Goal: Task Accomplishment & Management: Manage account settings

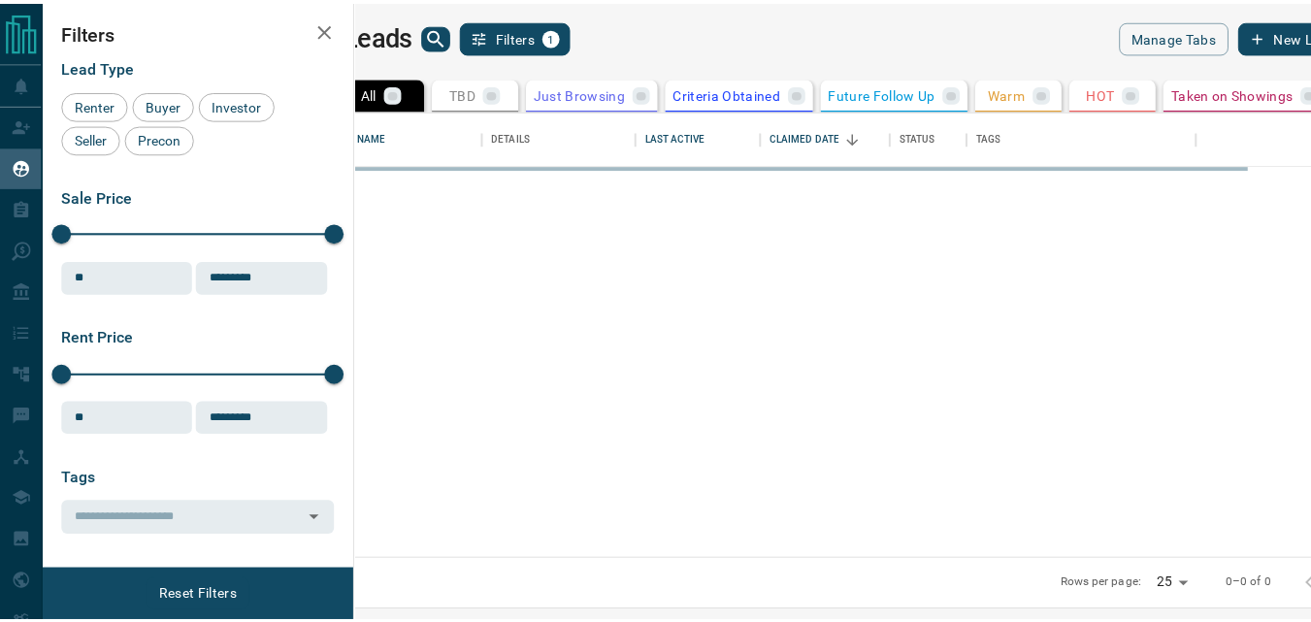
scroll to position [434, 944]
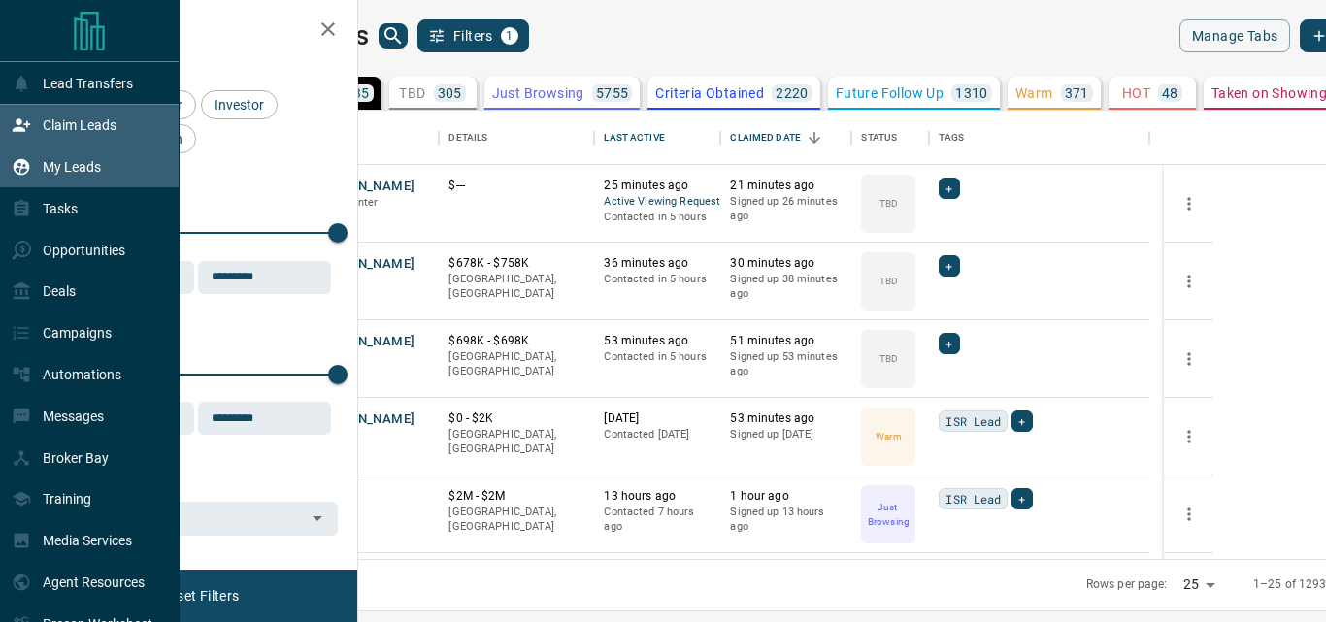
click at [58, 122] on p "Claim Leads" at bounding box center [80, 125] width 74 height 16
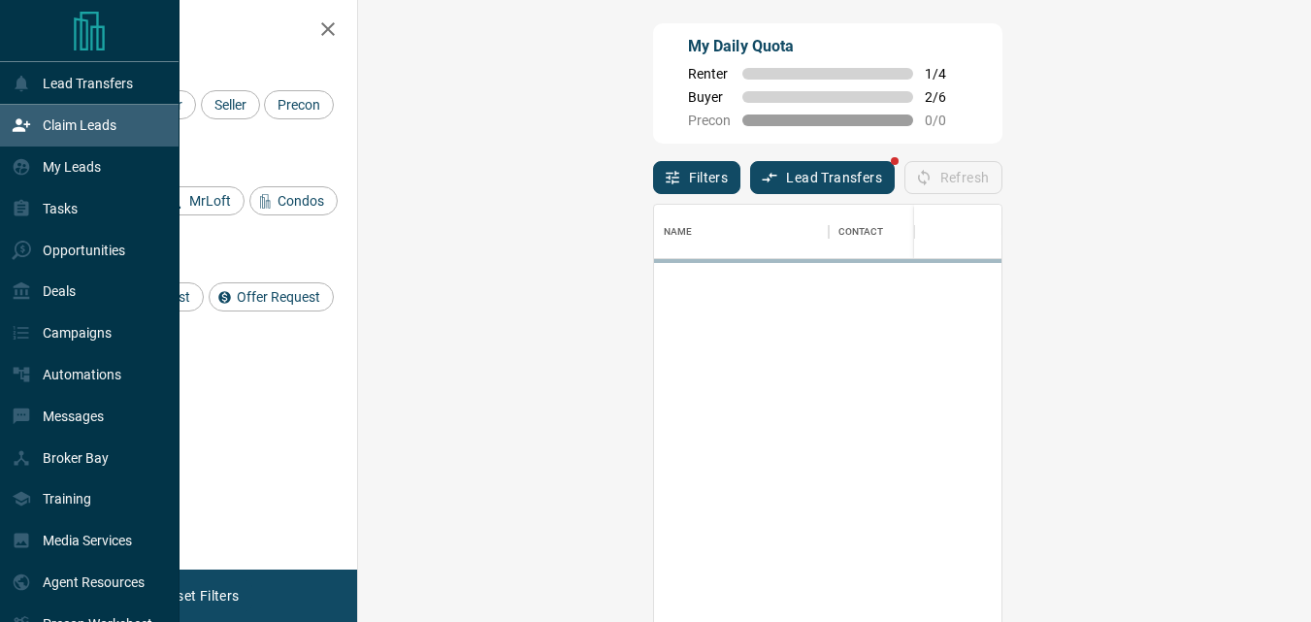
scroll to position [452, 897]
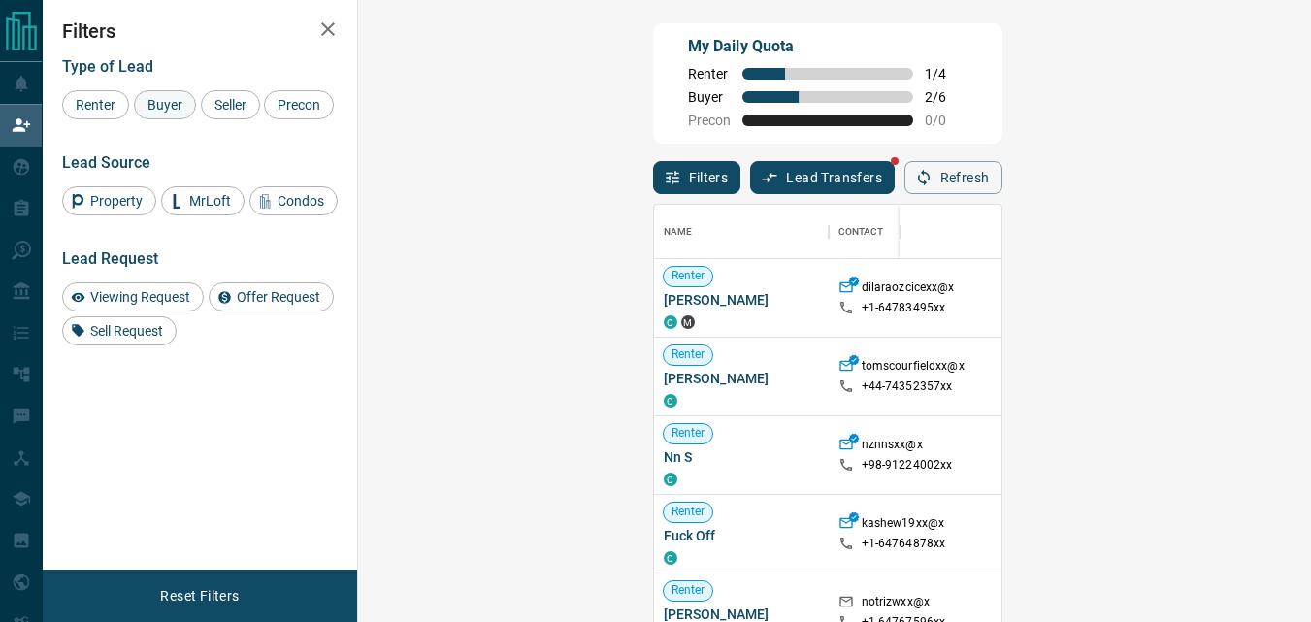
click at [173, 106] on span "Buyer" at bounding box center [165, 105] width 49 height 16
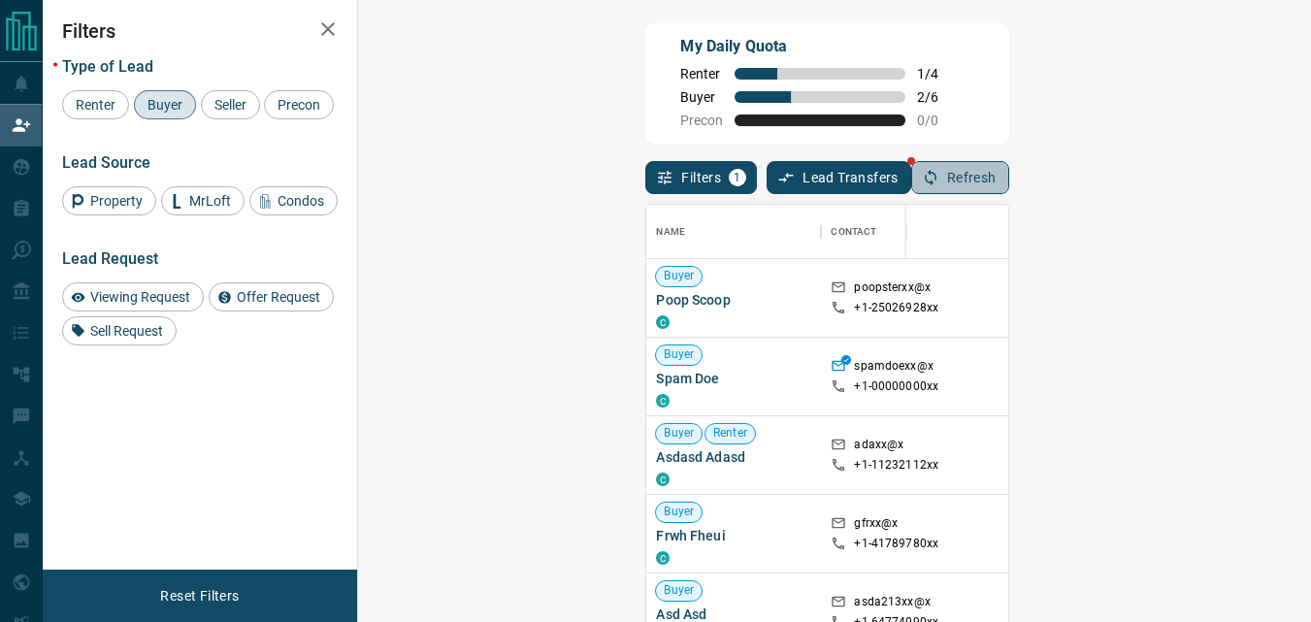
click at [1009, 180] on button "Refresh" at bounding box center [960, 177] width 98 height 33
click at [939, 172] on icon "button" at bounding box center [930, 177] width 17 height 17
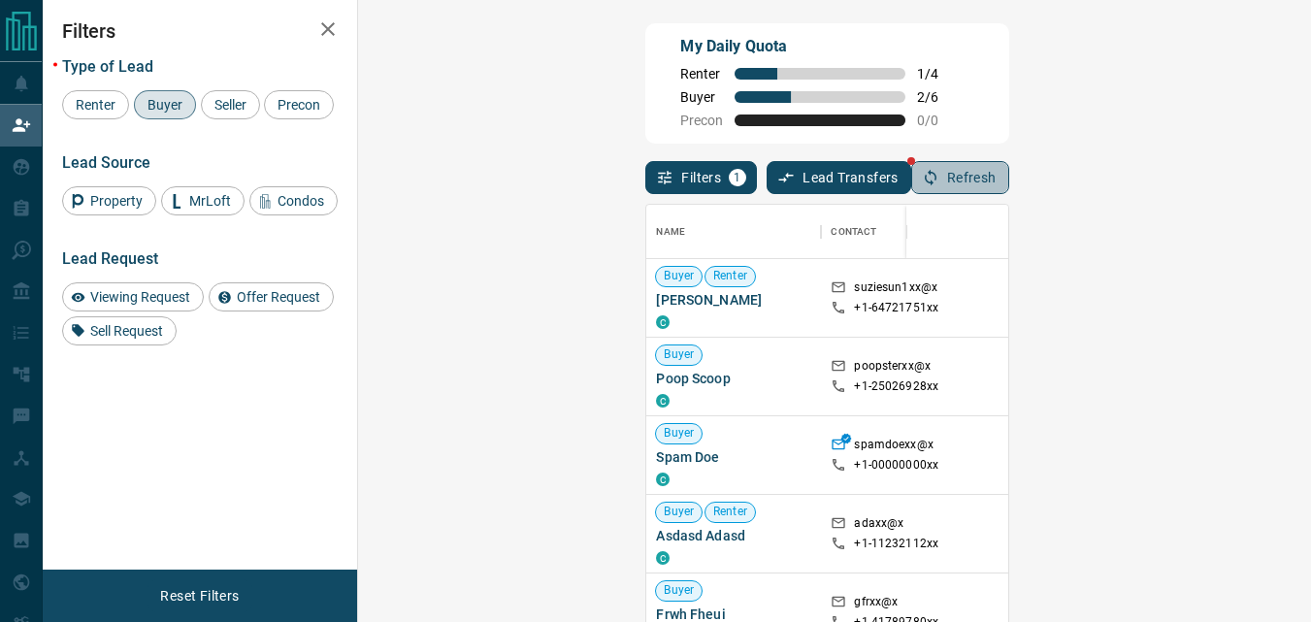
click at [939, 172] on icon "button" at bounding box center [930, 177] width 17 height 17
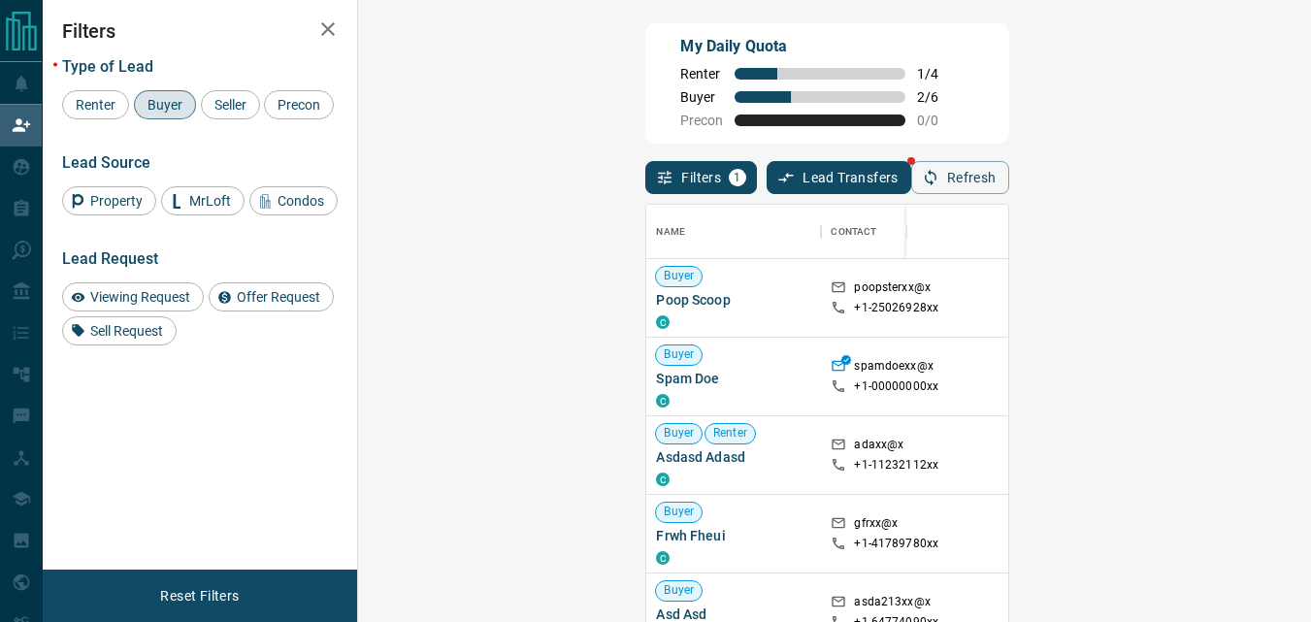
click at [832, 158] on div "Filters 1 Lead Transfers Refresh" at bounding box center [826, 169] width 363 height 50
click at [1009, 180] on button "Refresh" at bounding box center [960, 177] width 98 height 33
click at [1009, 177] on button "Refresh" at bounding box center [960, 177] width 98 height 33
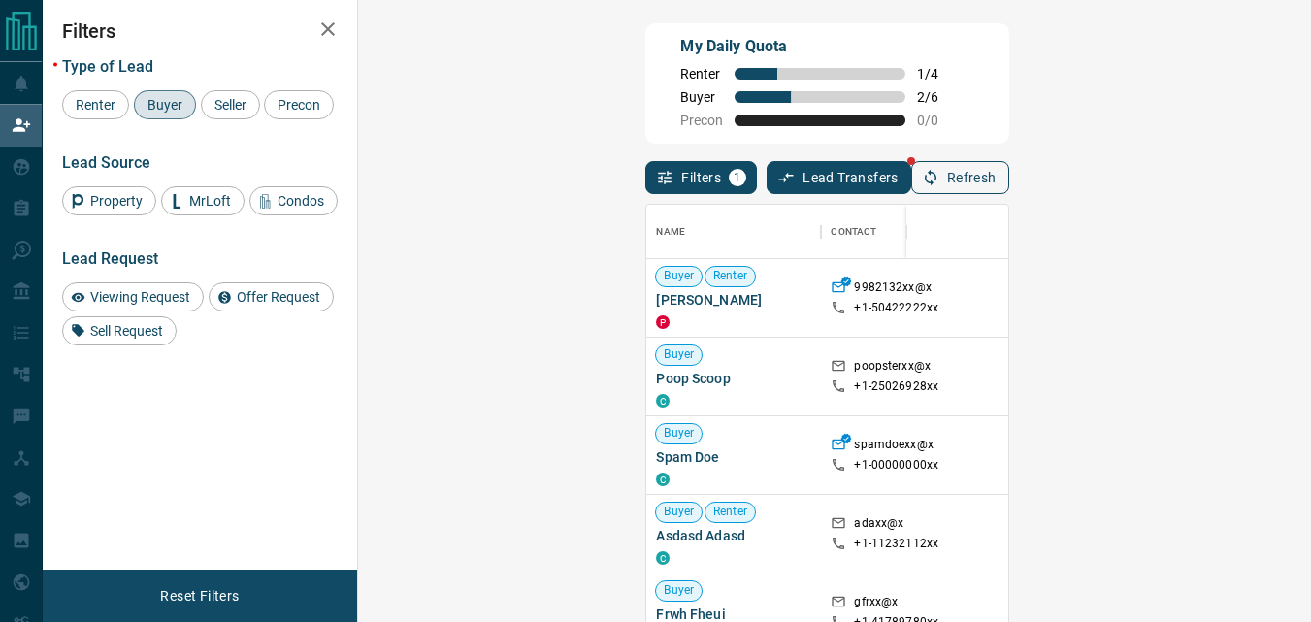
click at [1009, 187] on button "Refresh" at bounding box center [960, 177] width 98 height 33
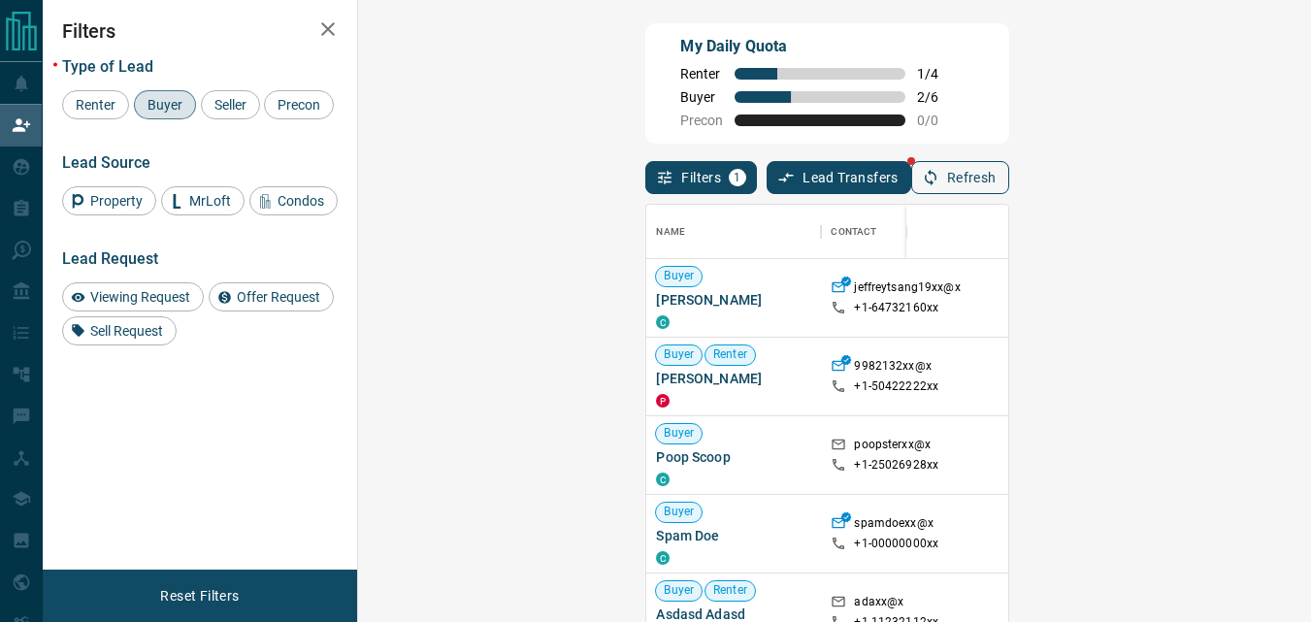
click at [1009, 187] on button "Refresh" at bounding box center [960, 177] width 98 height 33
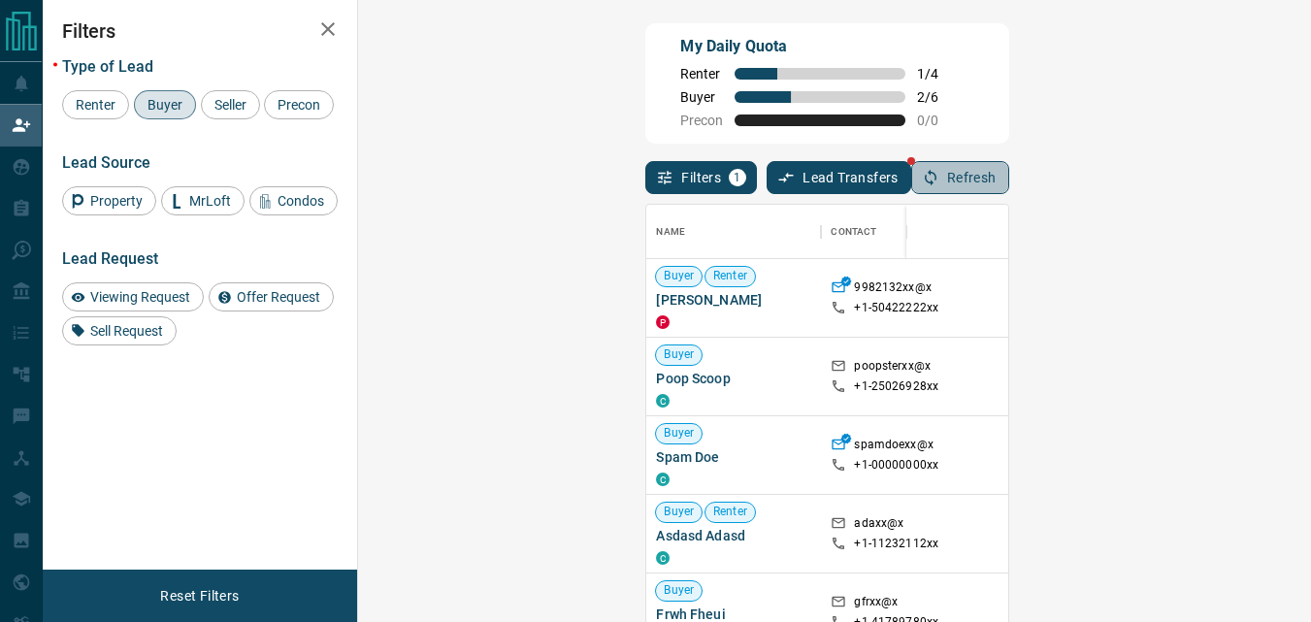
click at [1009, 187] on button "Refresh" at bounding box center [960, 177] width 98 height 33
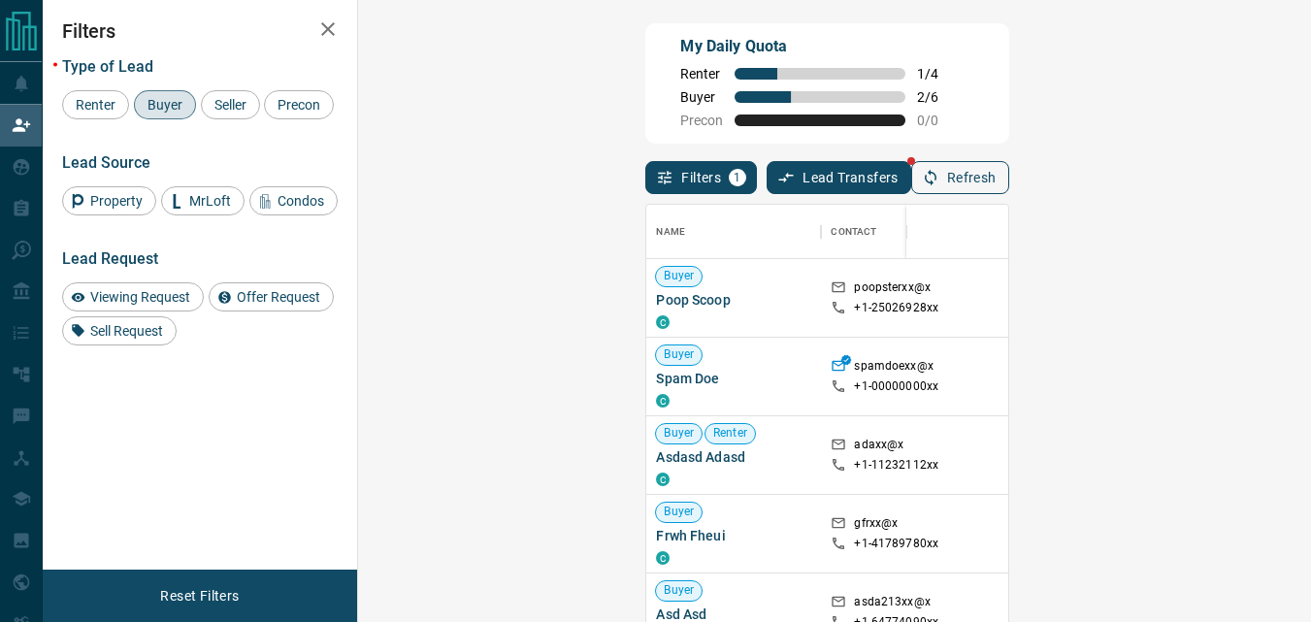
click at [1009, 187] on button "Refresh" at bounding box center [960, 177] width 98 height 33
click at [843, 115] on div "My Daily Quota Renter 1 / 4 Buyer 2 / 6 Precon 0 / 0" at bounding box center [826, 83] width 363 height 120
click at [1009, 175] on button "Refresh" at bounding box center [960, 177] width 98 height 33
click at [1009, 176] on button "Refresh" at bounding box center [960, 177] width 98 height 33
click at [1008, 162] on div "Filters 1 Lead Transfers Refresh" at bounding box center [826, 169] width 363 height 50
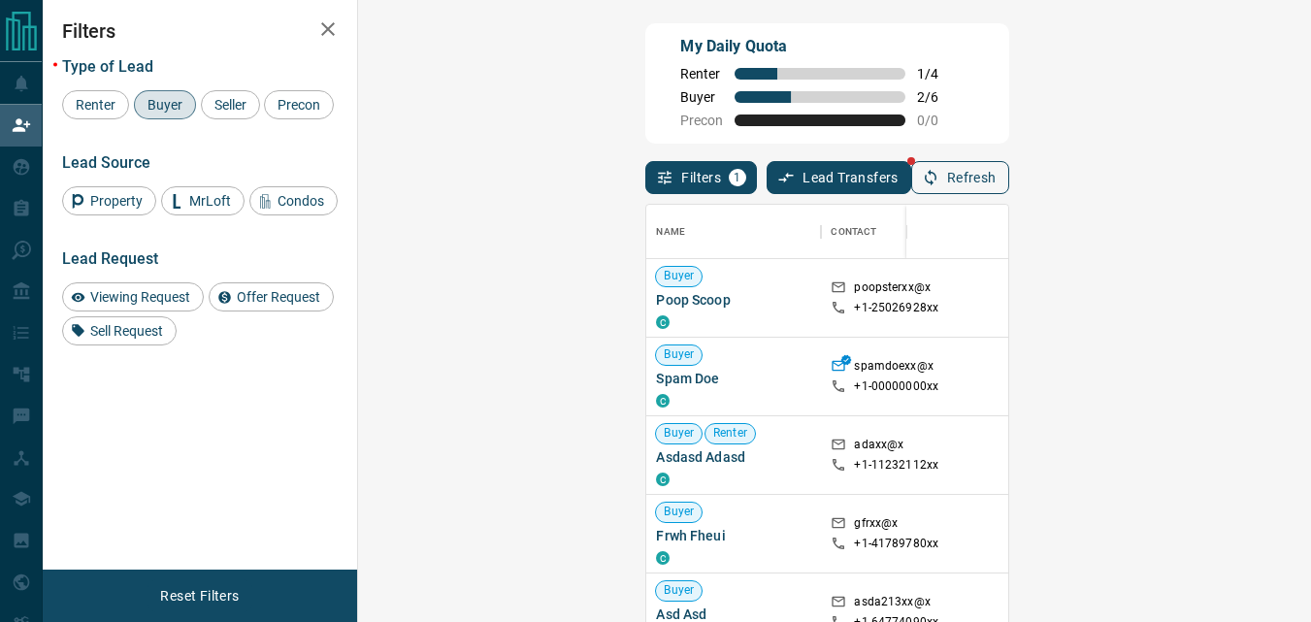
click at [1009, 167] on button "Refresh" at bounding box center [960, 177] width 98 height 33
click at [1008, 177] on div "Filters 1 Lead Transfers Refresh" at bounding box center [826, 169] width 363 height 50
click at [939, 186] on icon "button" at bounding box center [930, 177] width 17 height 17
click at [1009, 194] on button "Refresh" at bounding box center [960, 177] width 98 height 33
click at [1009, 187] on button "Refresh" at bounding box center [960, 177] width 98 height 33
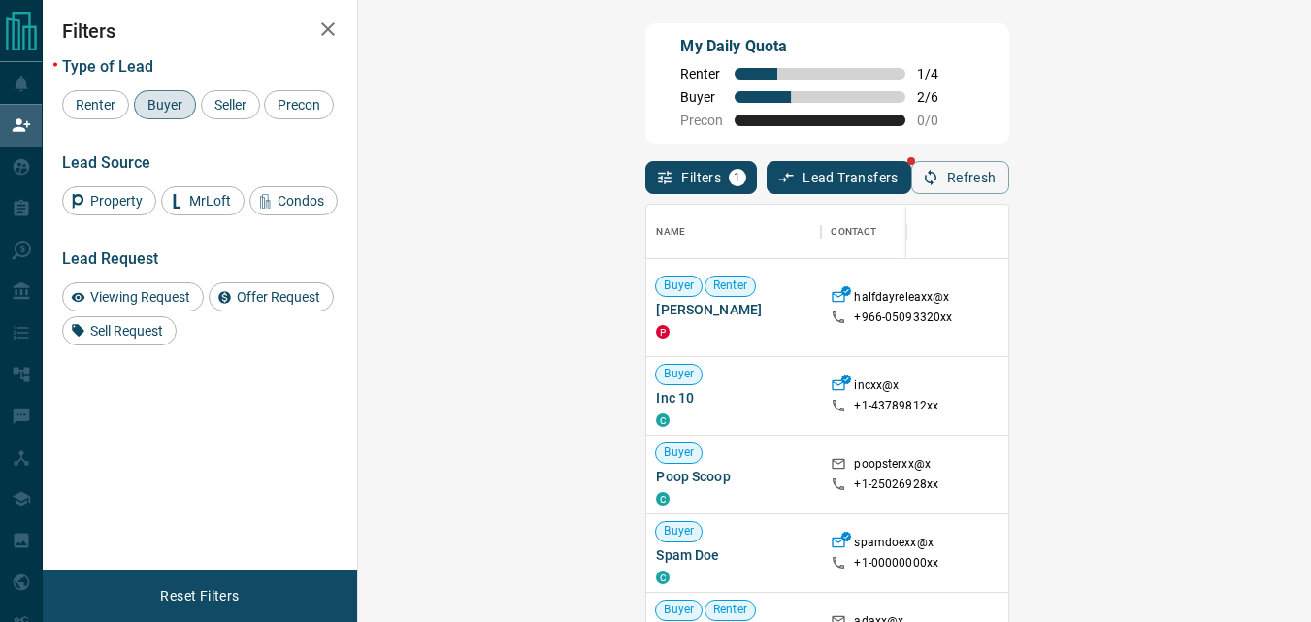
click at [818, 88] on div "My Daily Quota Renter 1 / 4 Buyer 2 / 6 Precon 0 / 0" at bounding box center [826, 83] width 363 height 120
click at [1009, 190] on button "Refresh" at bounding box center [960, 177] width 98 height 33
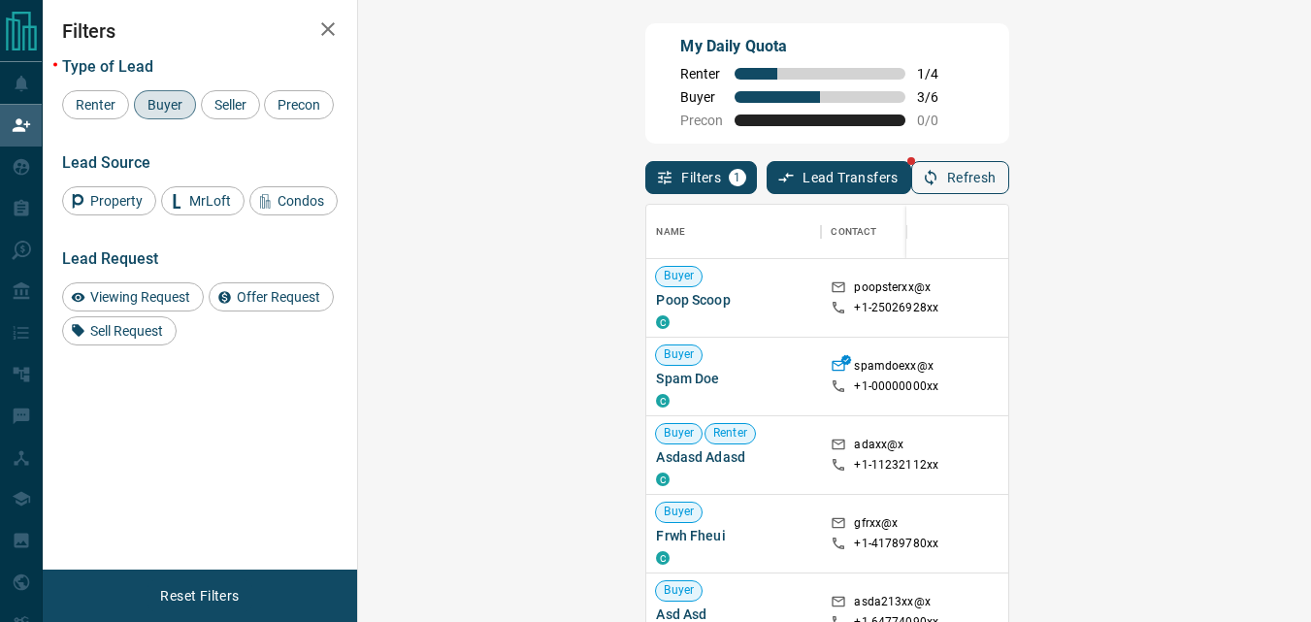
click at [1009, 189] on button "Refresh" at bounding box center [960, 177] width 98 height 33
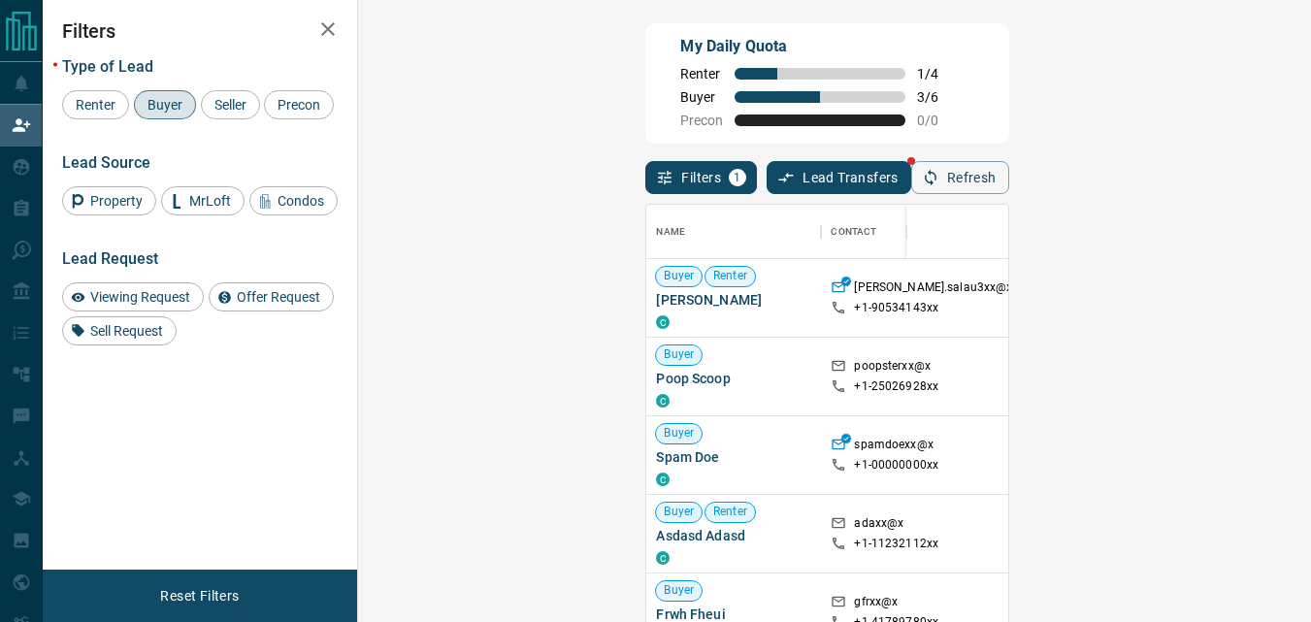
click at [766, 116] on div "My Daily Quota Renter 1 / 4 Buyer 3 / 6 Precon 0 / 0" at bounding box center [826, 83] width 363 height 120
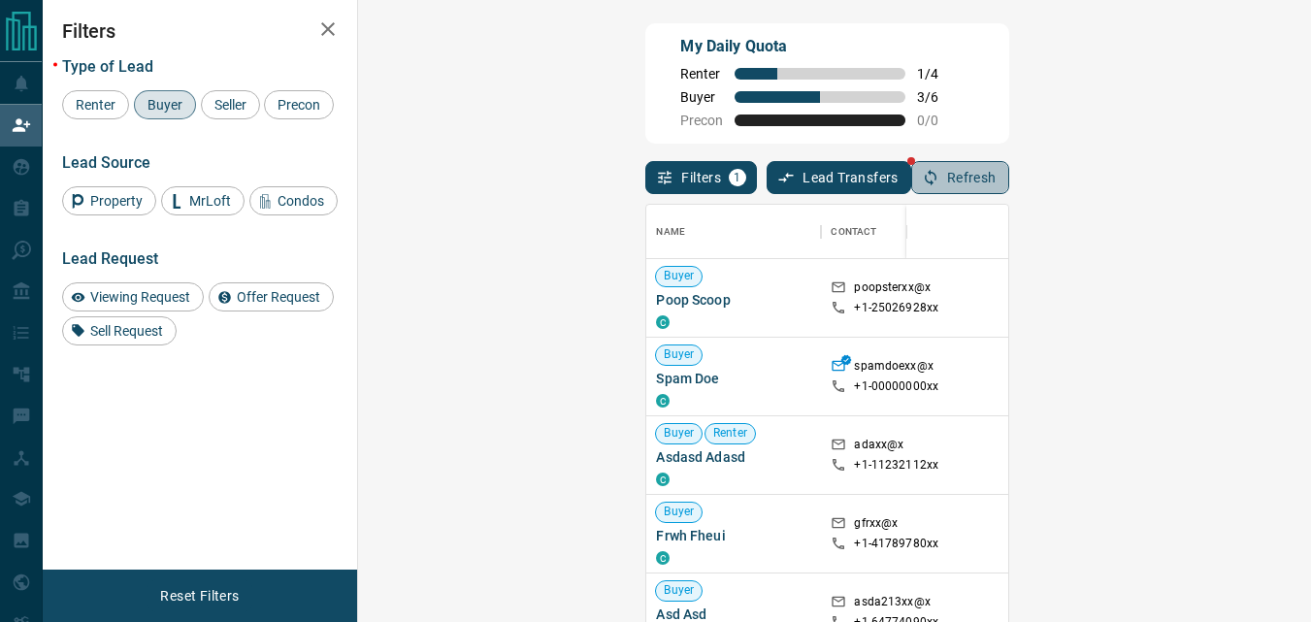
click at [939, 176] on icon "button" at bounding box center [930, 177] width 17 height 17
click at [1009, 172] on button "Refresh" at bounding box center [960, 177] width 98 height 33
click at [1009, 186] on button "Refresh" at bounding box center [960, 177] width 98 height 33
click at [1009, 178] on button "Refresh" at bounding box center [960, 177] width 98 height 33
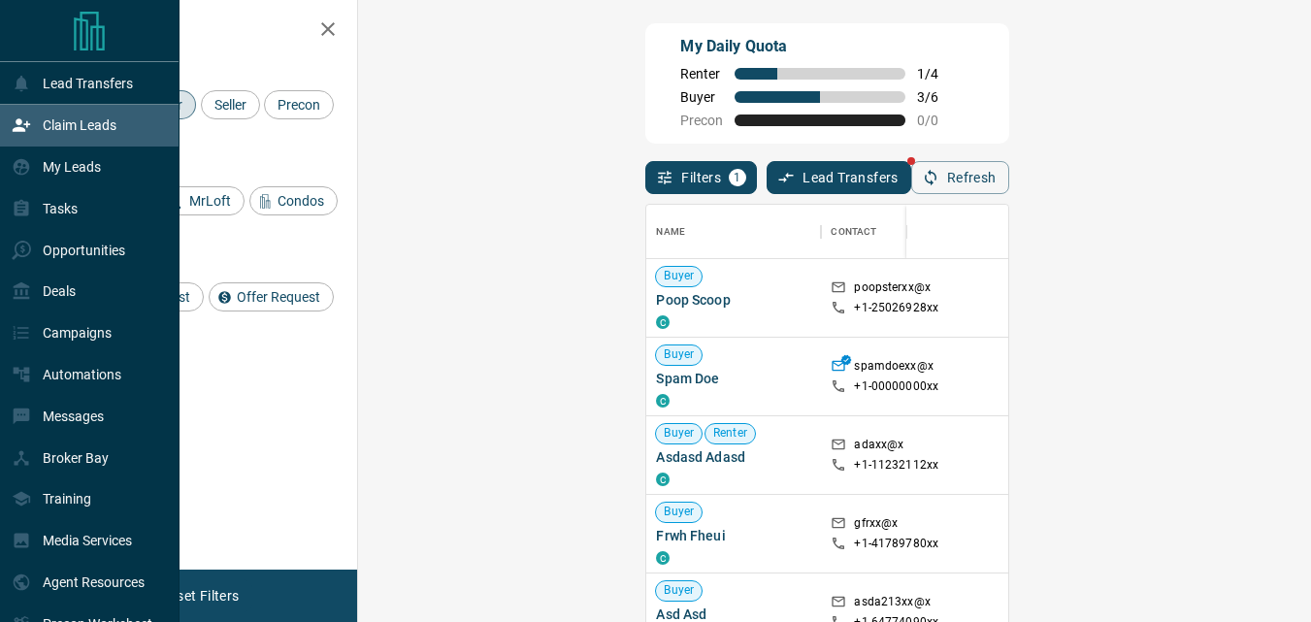
click at [76, 136] on div "Claim Leads" at bounding box center [64, 126] width 105 height 32
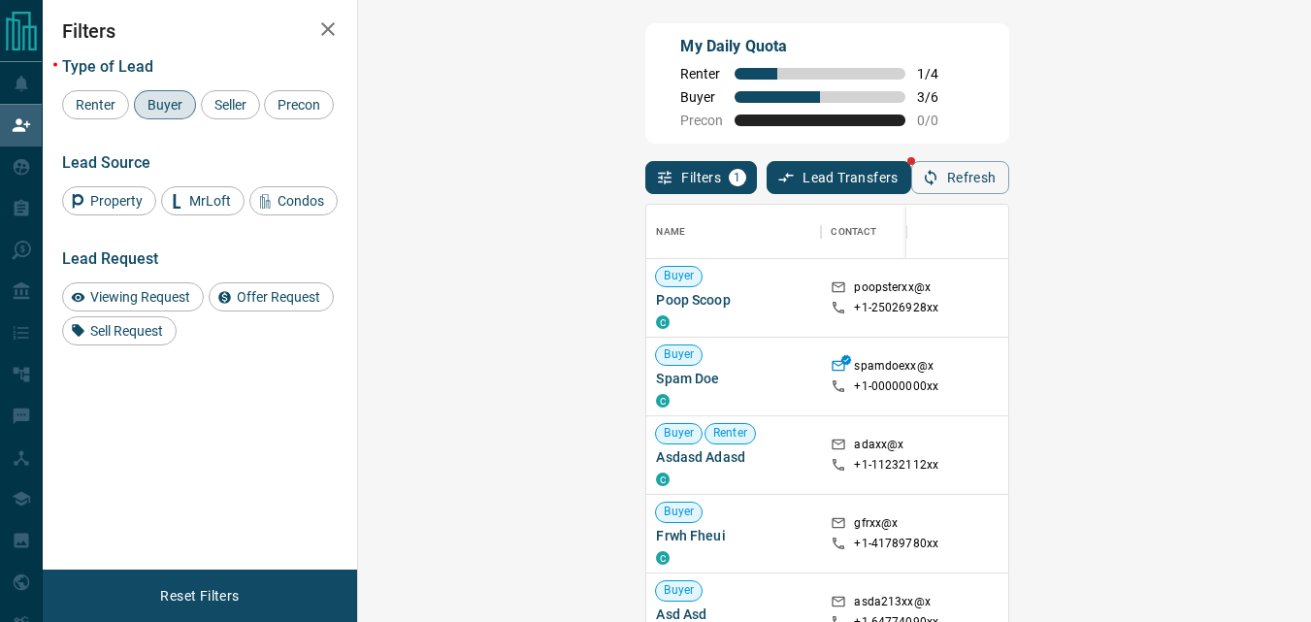
click at [879, 120] on div "My Daily Quota Renter 1 / 4 Buyer 3 / 6 Precon 0 / 0" at bounding box center [826, 83] width 363 height 120
click at [1008, 197] on div "Name Contact Search Search Range Location Requests AI Status Recent Opportuniti…" at bounding box center [826, 433] width 363 height 478
click at [1009, 177] on button "Refresh" at bounding box center [960, 177] width 98 height 33
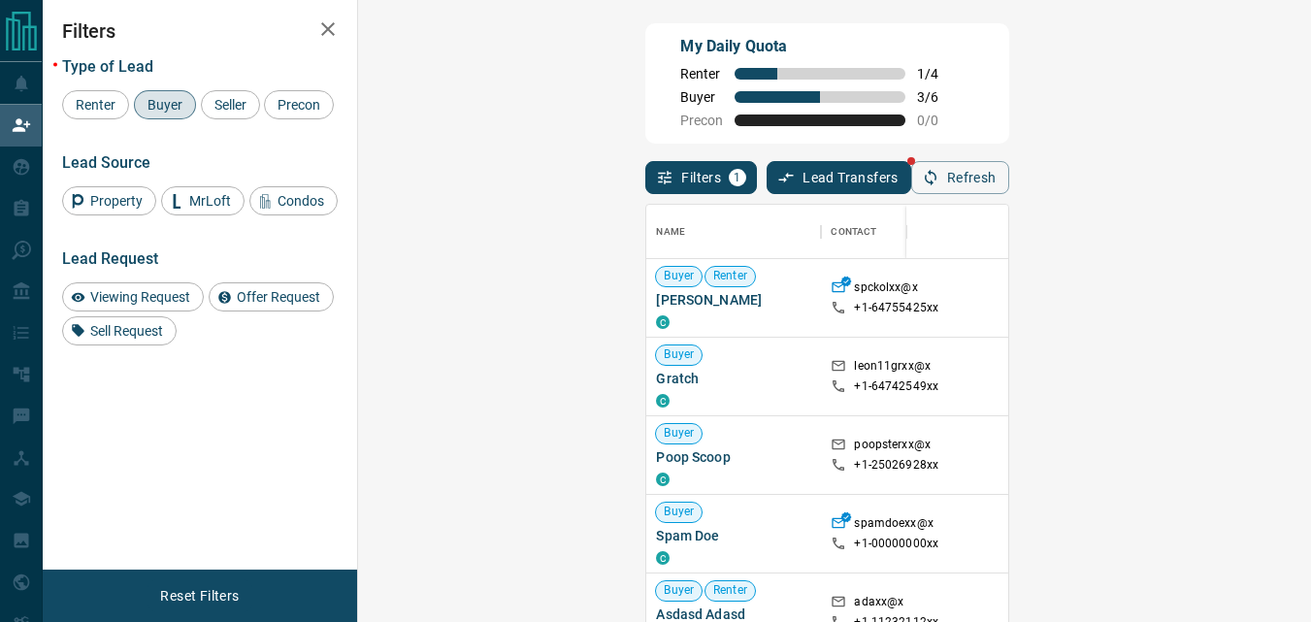
click at [808, 115] on div "My Daily Quota Renter 1 / 4 Buyer 3 / 6 Precon 0 / 0" at bounding box center [826, 83] width 363 height 120
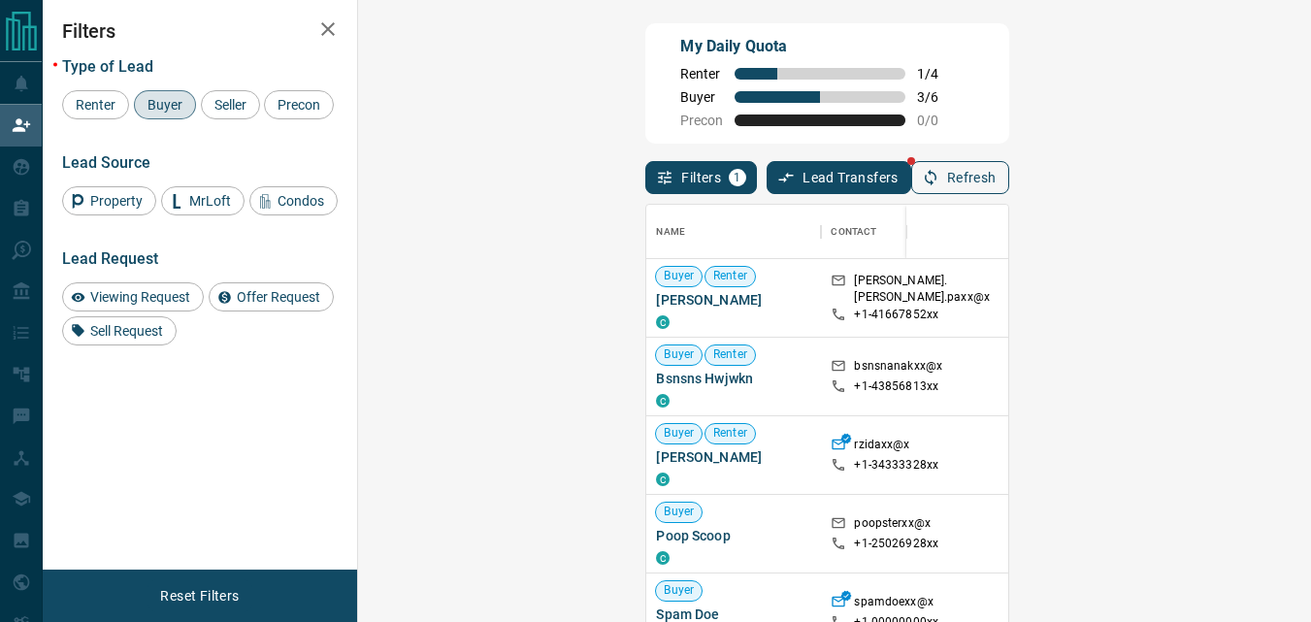
click at [1009, 176] on button "Refresh" at bounding box center [960, 177] width 98 height 33
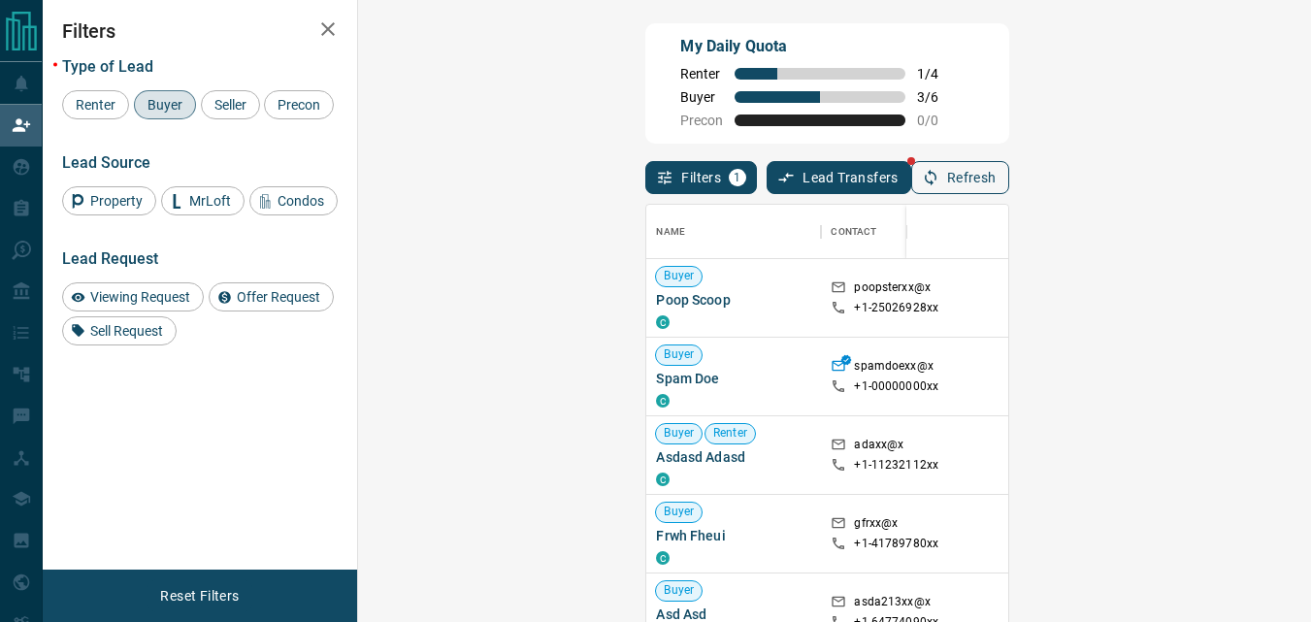
click at [1009, 173] on button "Refresh" at bounding box center [960, 177] width 98 height 33
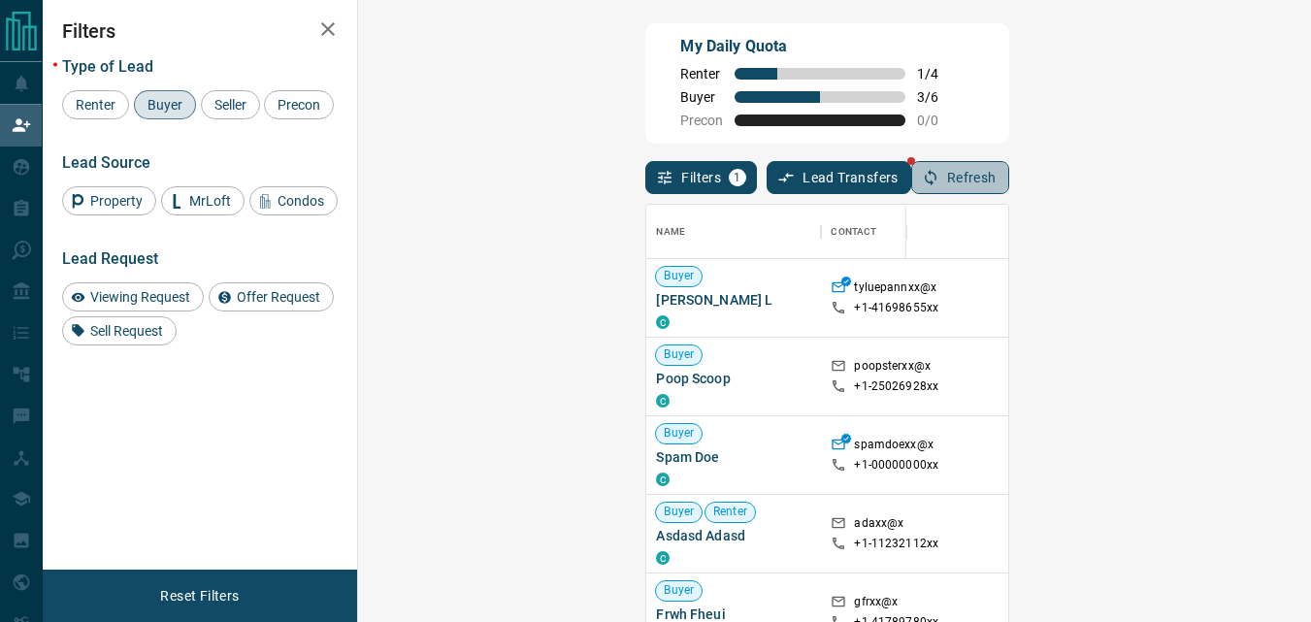
click at [1009, 175] on button "Refresh" at bounding box center [960, 177] width 98 height 33
click at [936, 183] on icon "button" at bounding box center [931, 178] width 12 height 16
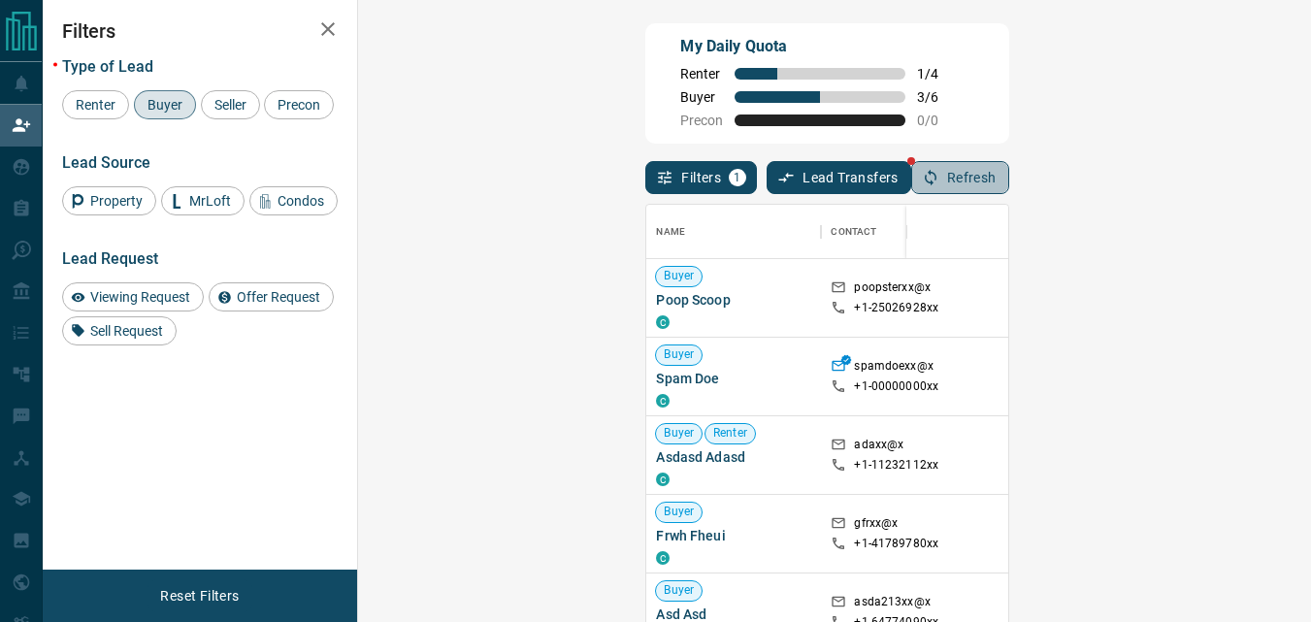
click at [939, 185] on icon "button" at bounding box center [930, 177] width 17 height 17
click at [999, 128] on div "My Daily Quota Renter 1 / 4 Buyer 3 / 6 Precon 0 / 0" at bounding box center [826, 83] width 363 height 120
click at [1009, 184] on button "Refresh" at bounding box center [960, 177] width 98 height 33
click at [816, 131] on div "My Daily Quota Renter 1 / 4 Buyer 3 / 6 Precon 0 / 0" at bounding box center [826, 83] width 363 height 120
click at [972, 94] on div "My Daily Quota Renter 1 / 4 Buyer 3 / 6 Precon 0 / 0" at bounding box center [826, 83] width 363 height 120
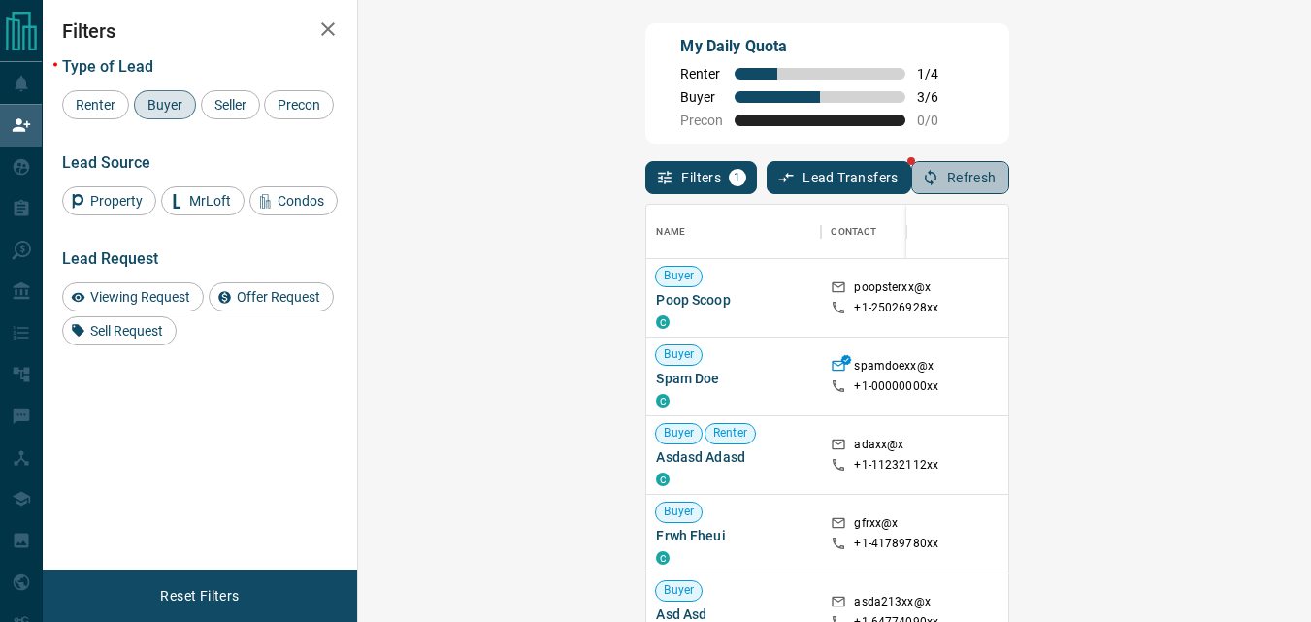
click at [939, 182] on icon "button" at bounding box center [930, 177] width 17 height 17
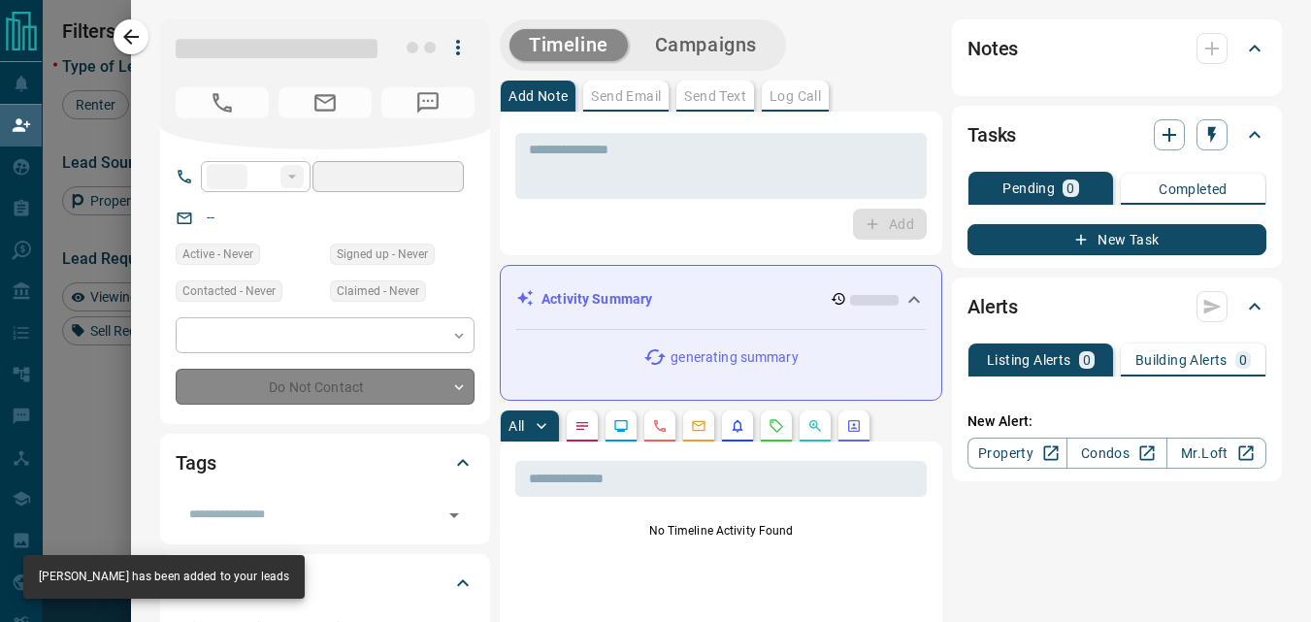
type input "**"
type input "**********"
type input "**"
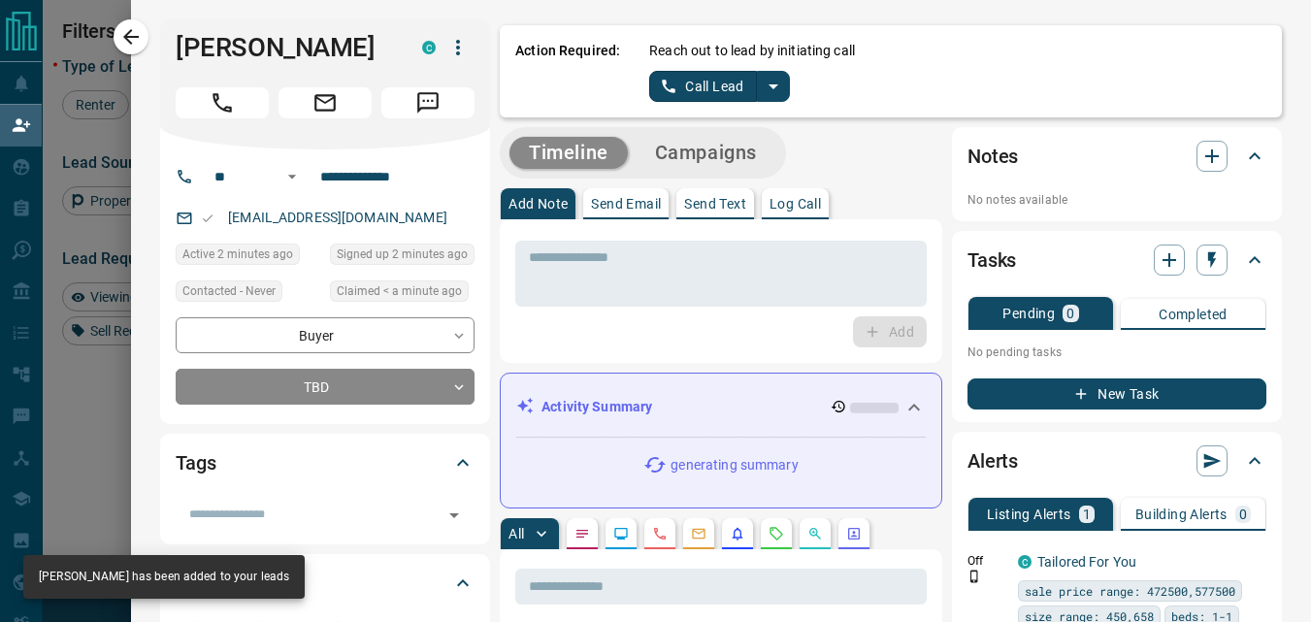
click at [766, 86] on icon "split button" at bounding box center [773, 86] width 23 height 23
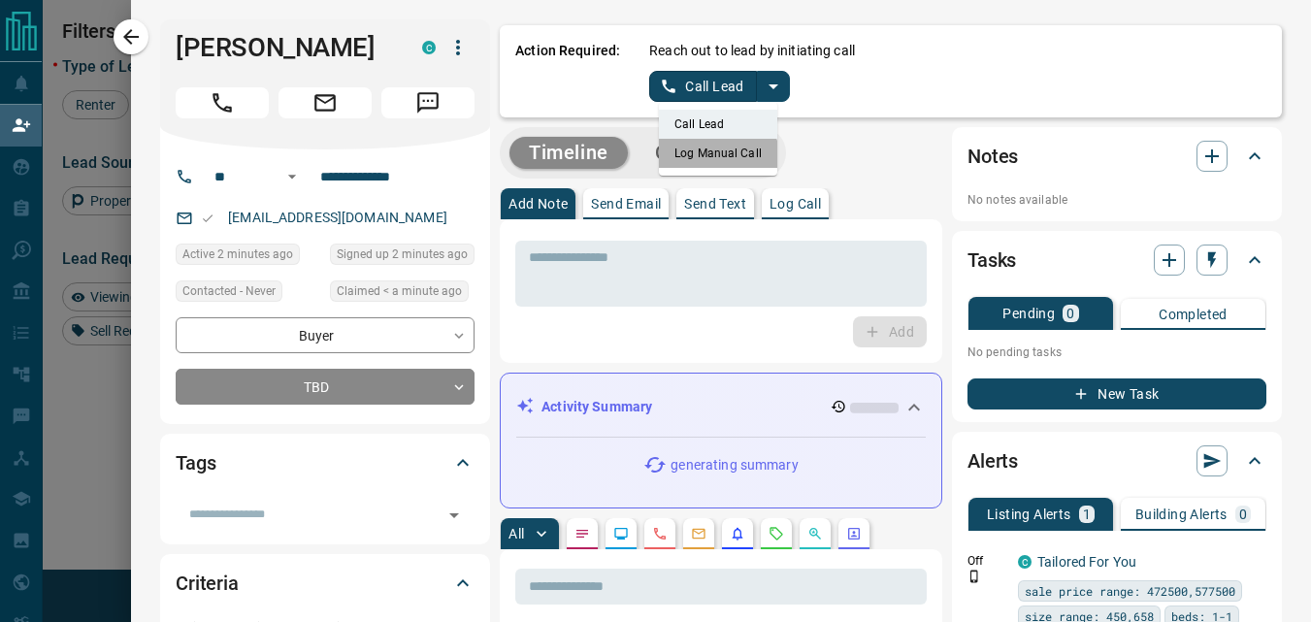
click at [689, 162] on li "Log Manual Call" at bounding box center [718, 153] width 118 height 29
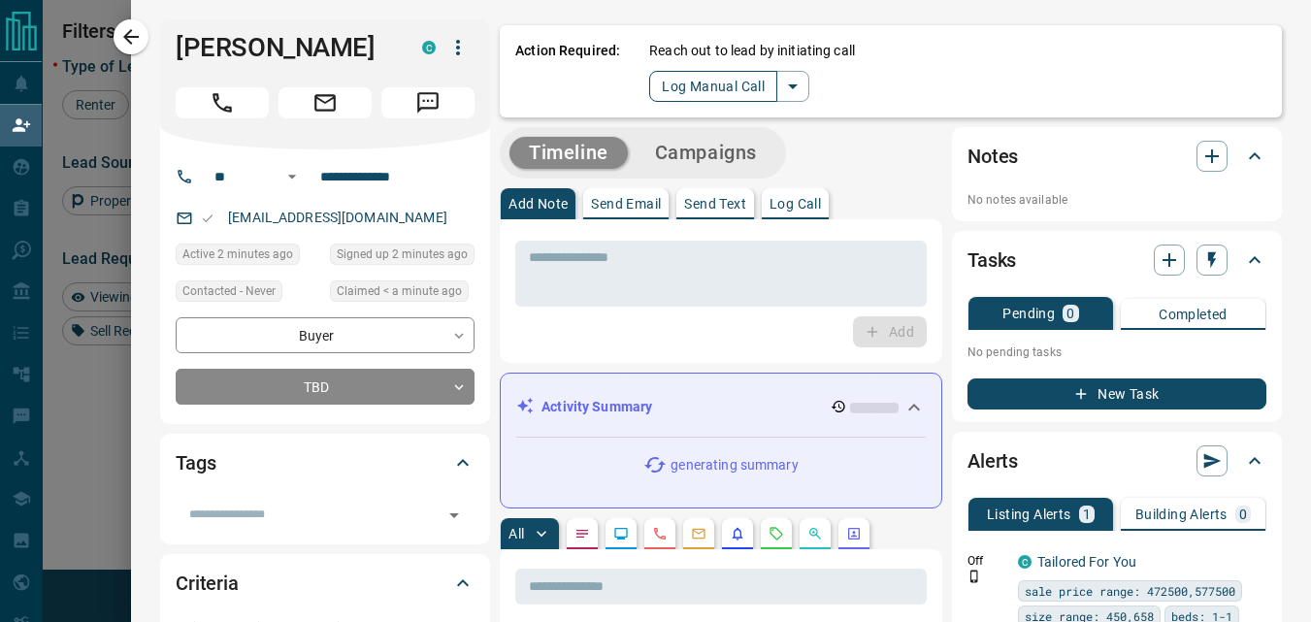
click at [682, 89] on button "Log Manual Call" at bounding box center [713, 86] width 128 height 31
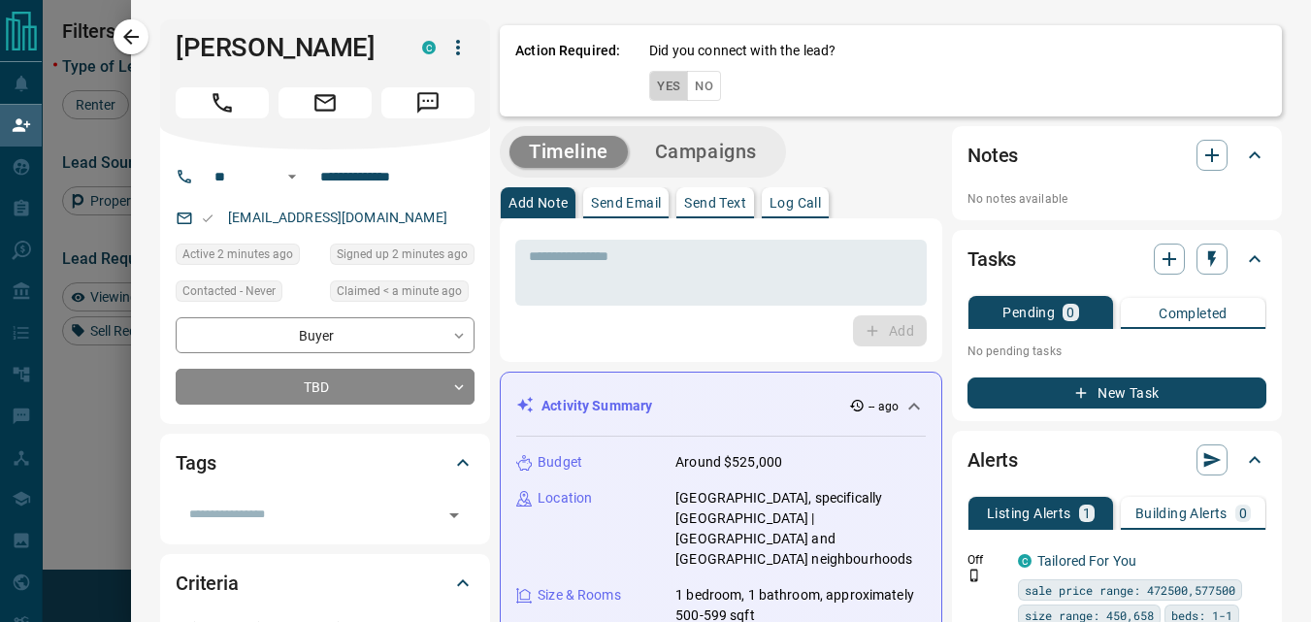
click at [660, 91] on button "Yes" at bounding box center [668, 86] width 39 height 30
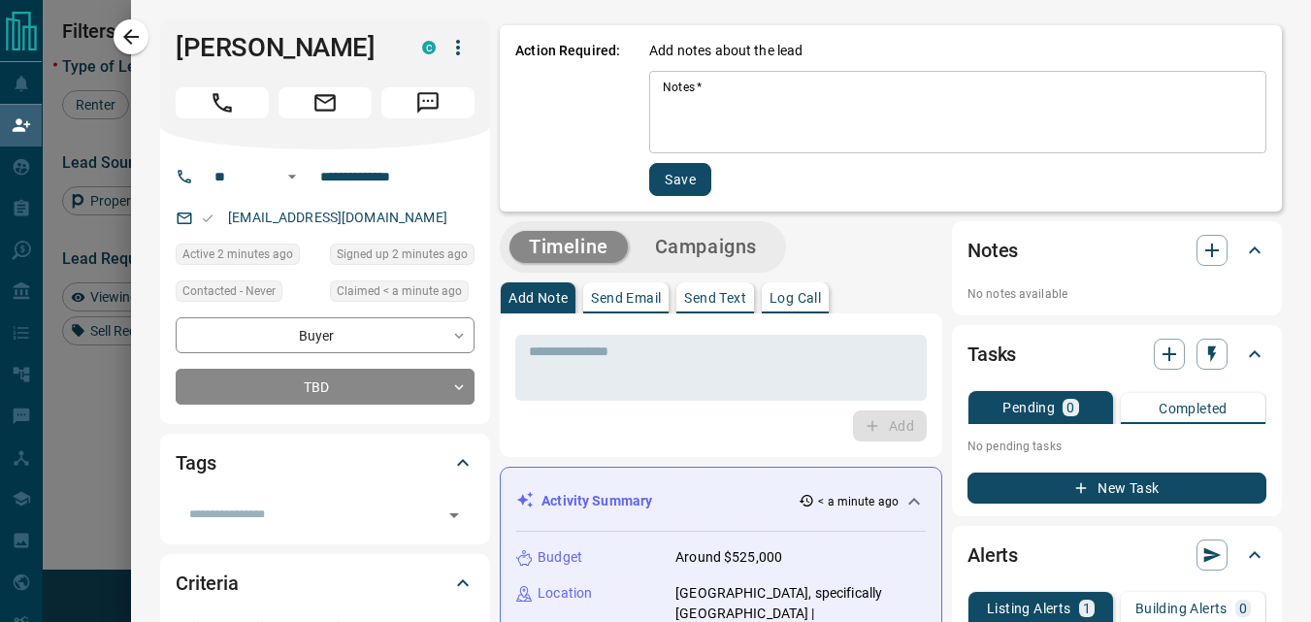
click at [725, 96] on textarea "Notes   *" at bounding box center [958, 113] width 590 height 66
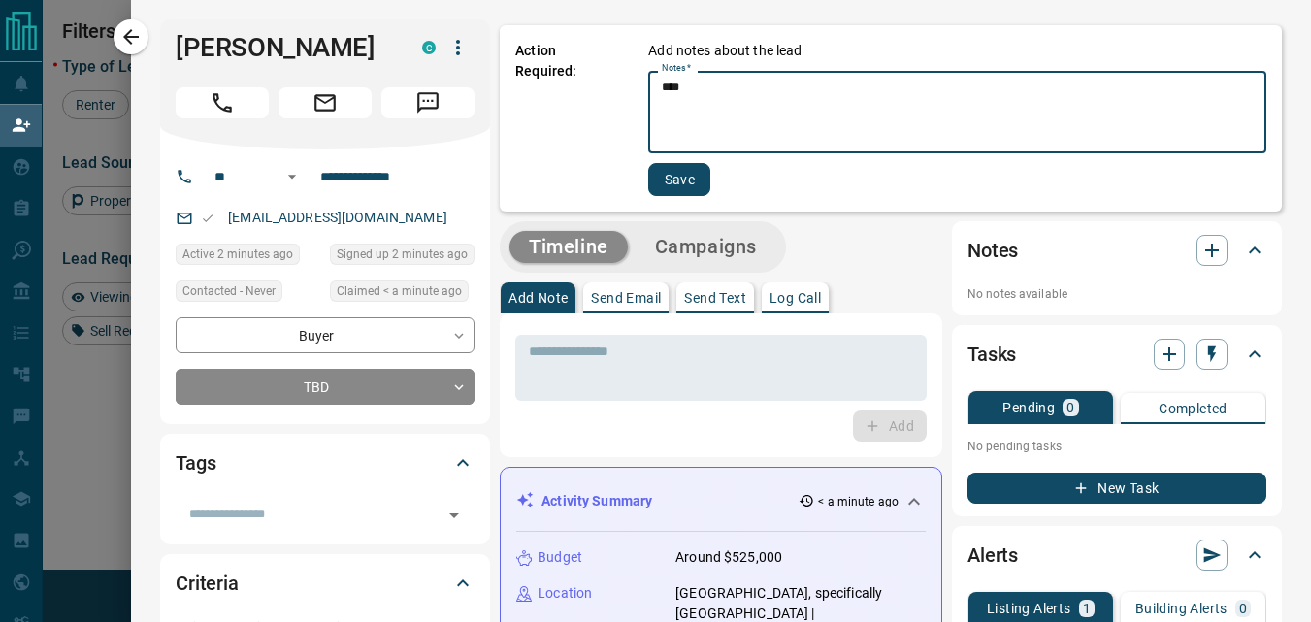
type textarea "****"
click at [660, 176] on button "Save" at bounding box center [679, 179] width 62 height 33
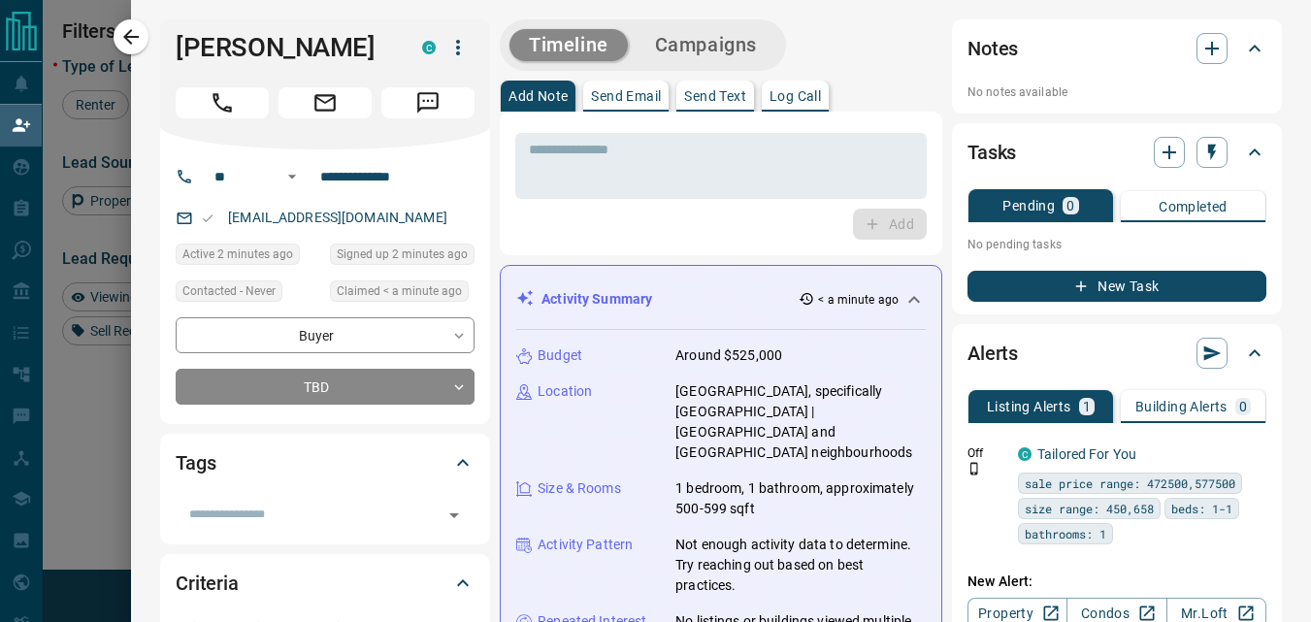
click at [601, 235] on div "Add" at bounding box center [720, 224] width 411 height 31
click at [586, 227] on div "Add" at bounding box center [720, 224] width 411 height 31
click at [128, 30] on icon "button" at bounding box center [130, 36] width 23 height 23
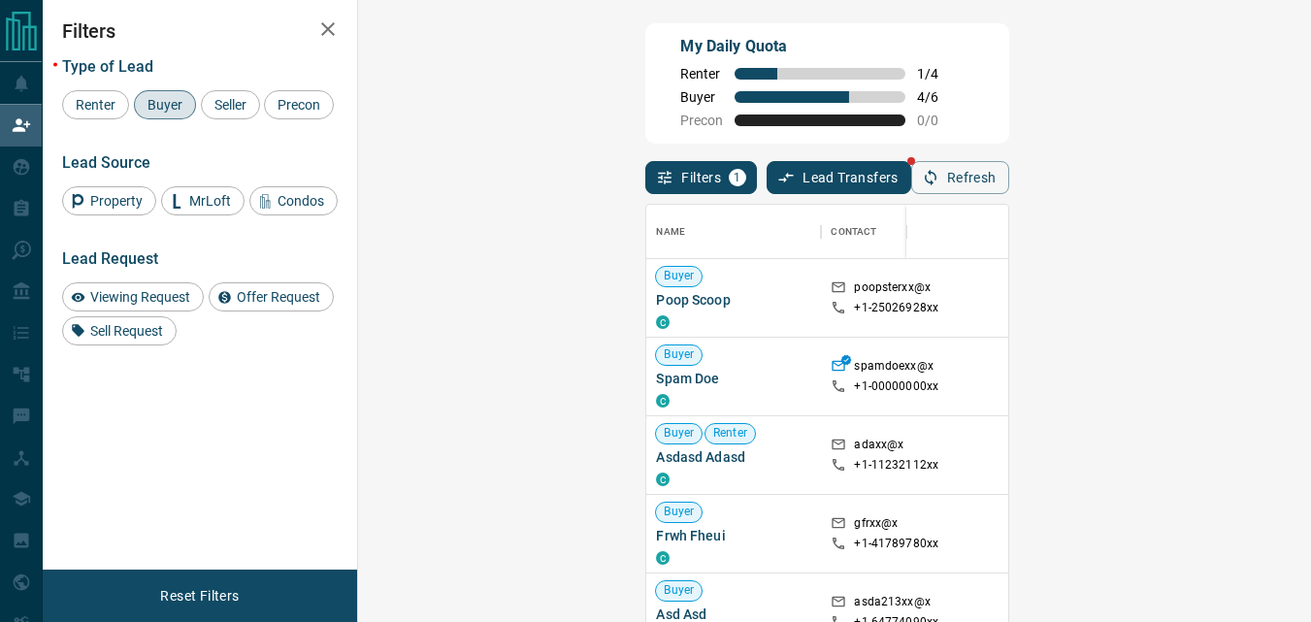
click at [851, 84] on div "My Daily Quota Renter 1 / 4 Buyer 4 / 6 Precon 0 / 0" at bounding box center [826, 83] width 363 height 120
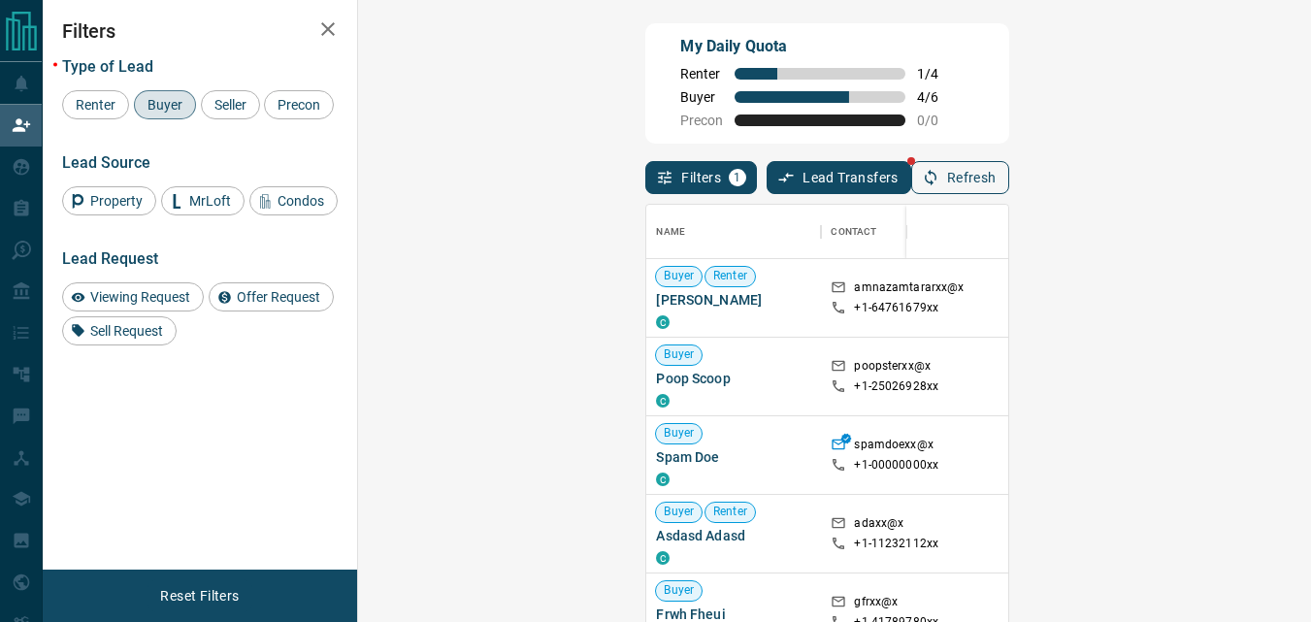
click at [1009, 178] on button "Refresh" at bounding box center [960, 177] width 98 height 33
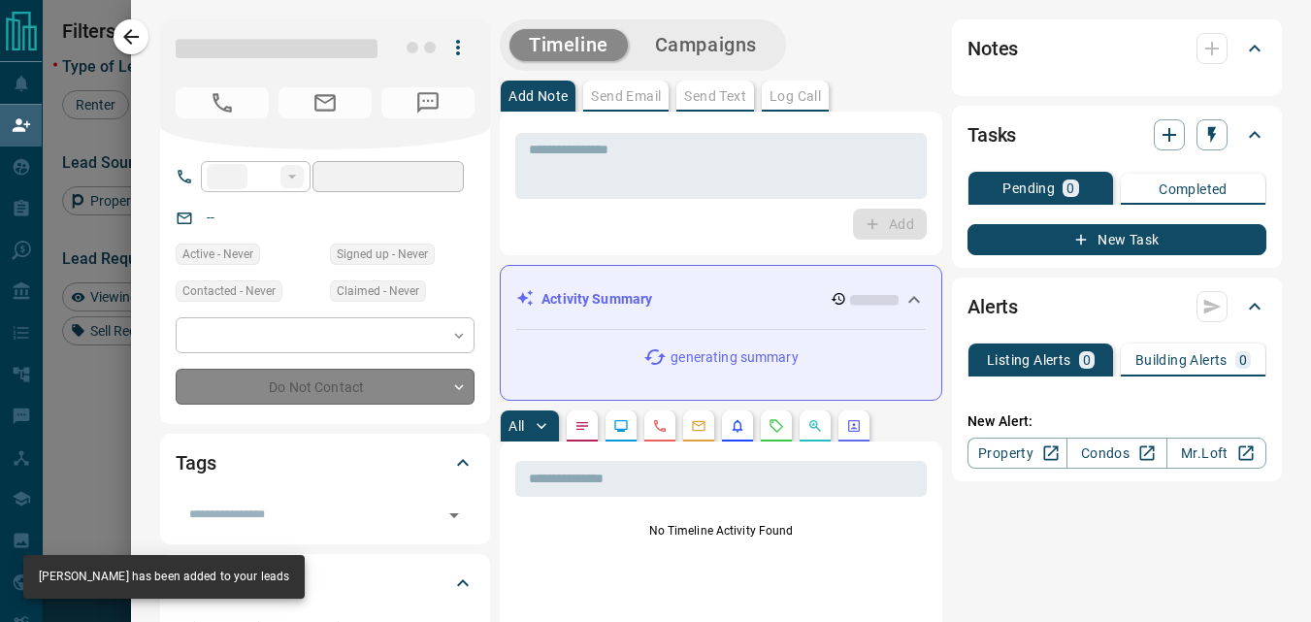
type input "**"
type input "**********"
type input "**"
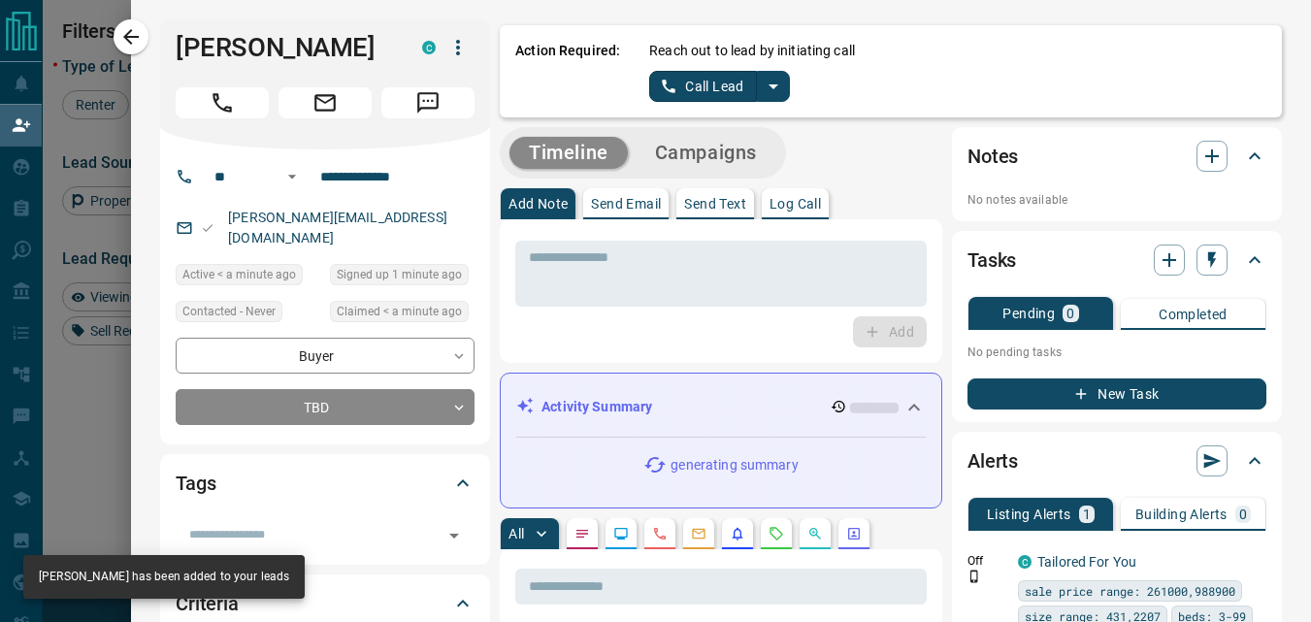
click at [762, 82] on icon "split button" at bounding box center [773, 86] width 23 height 23
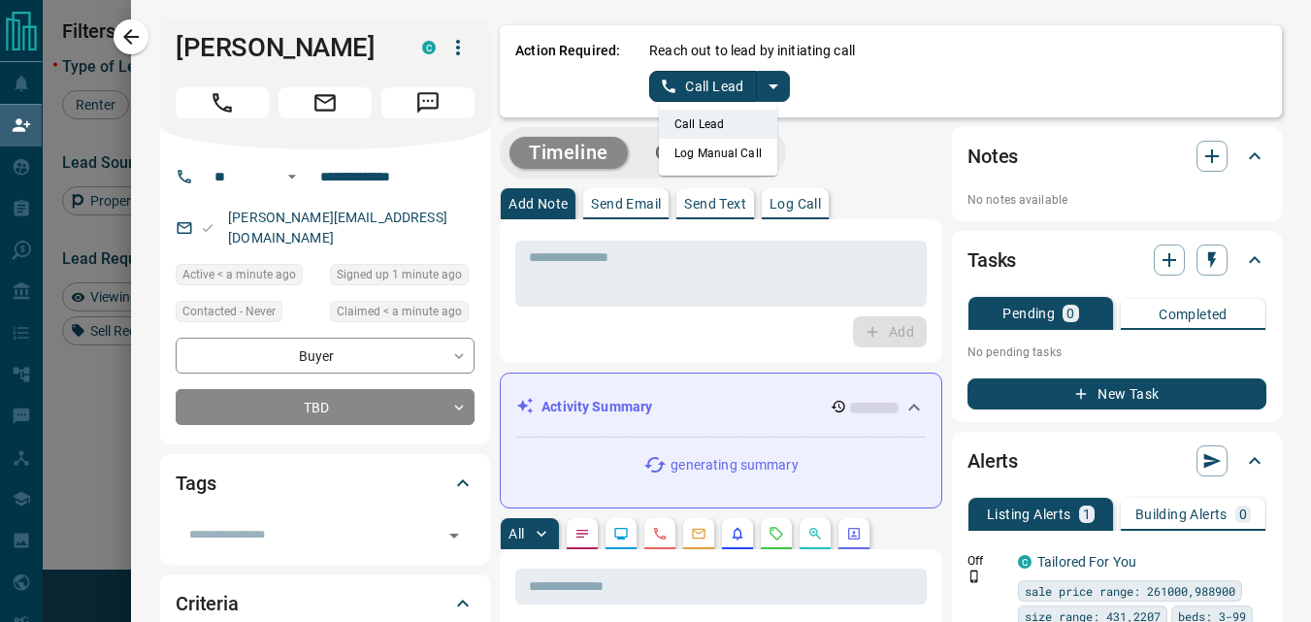
click at [696, 154] on li "Log Manual Call" at bounding box center [718, 153] width 118 height 29
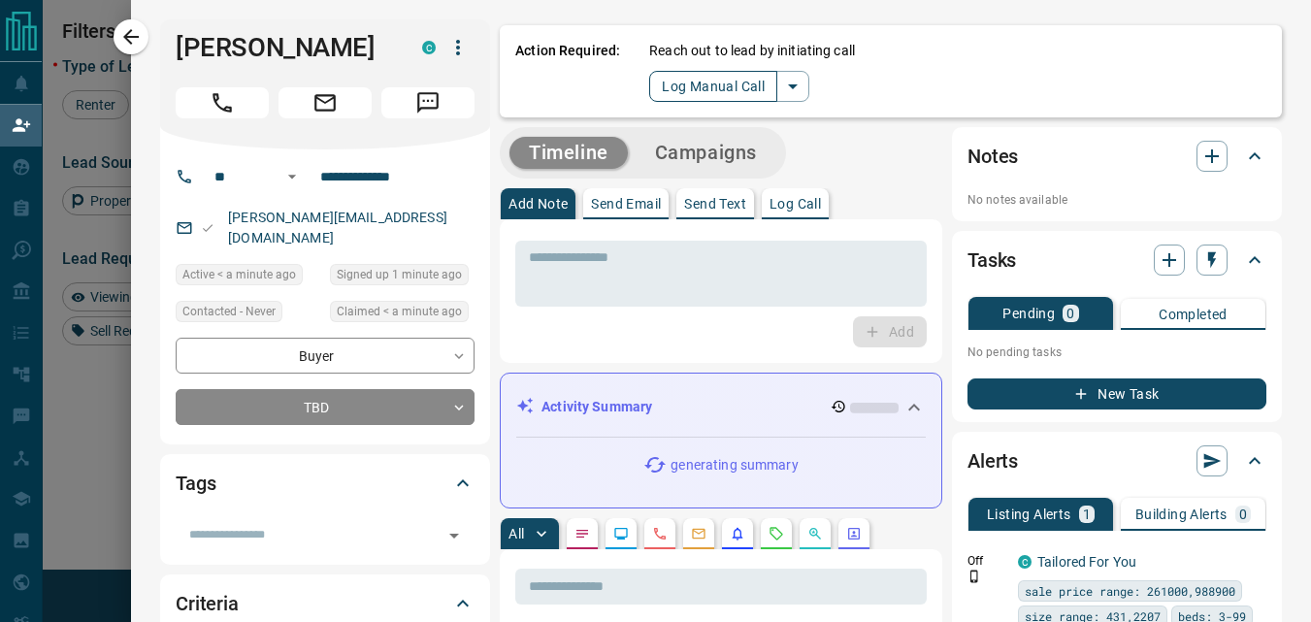
click at [687, 90] on button "Log Manual Call" at bounding box center [713, 86] width 128 height 31
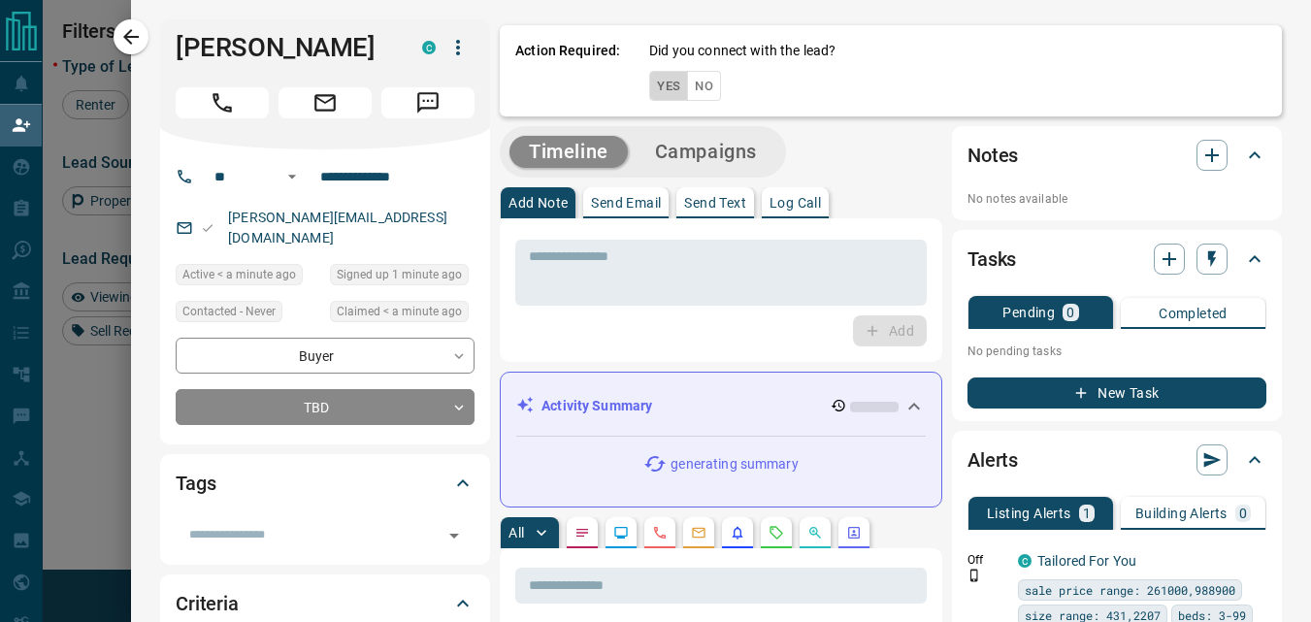
click at [654, 82] on button "Yes" at bounding box center [668, 86] width 39 height 30
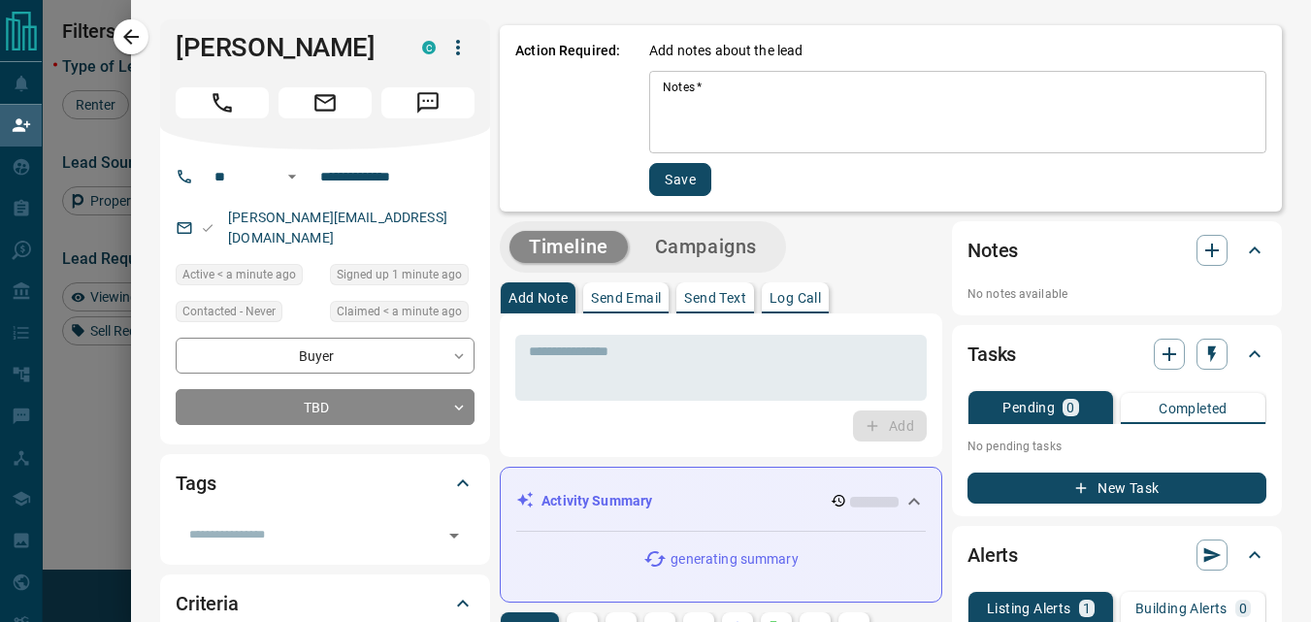
click at [687, 98] on textarea "Notes   *" at bounding box center [958, 113] width 590 height 66
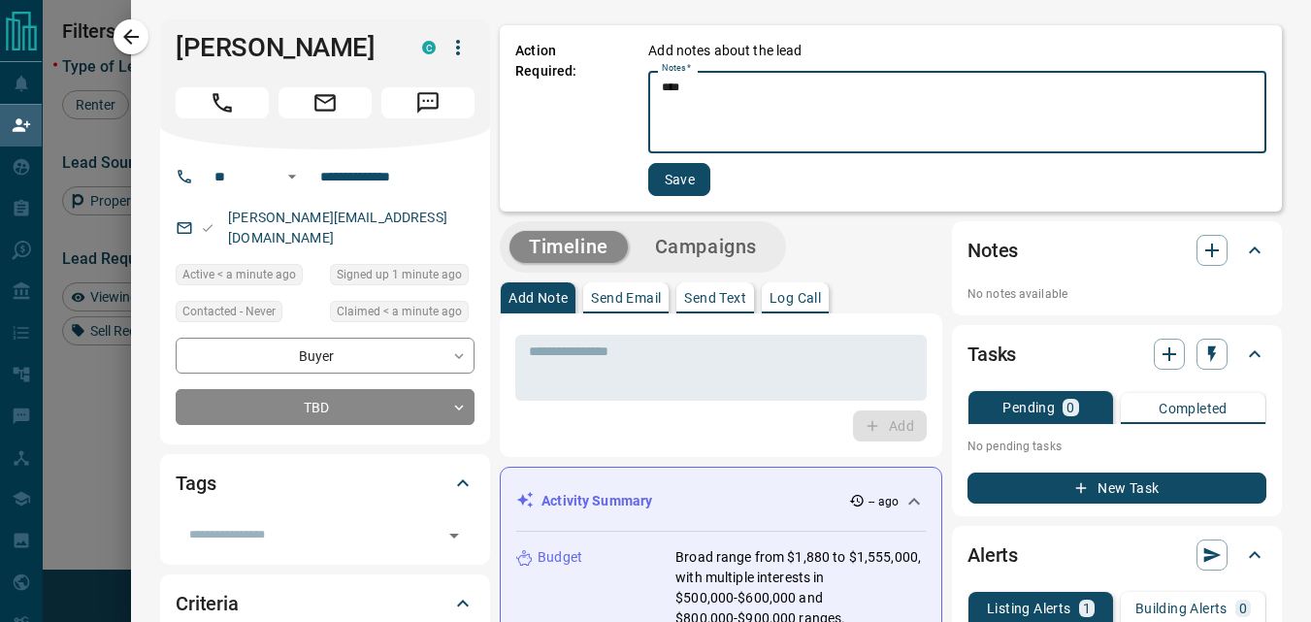
type textarea "****"
click at [649, 180] on button "Save" at bounding box center [679, 179] width 62 height 33
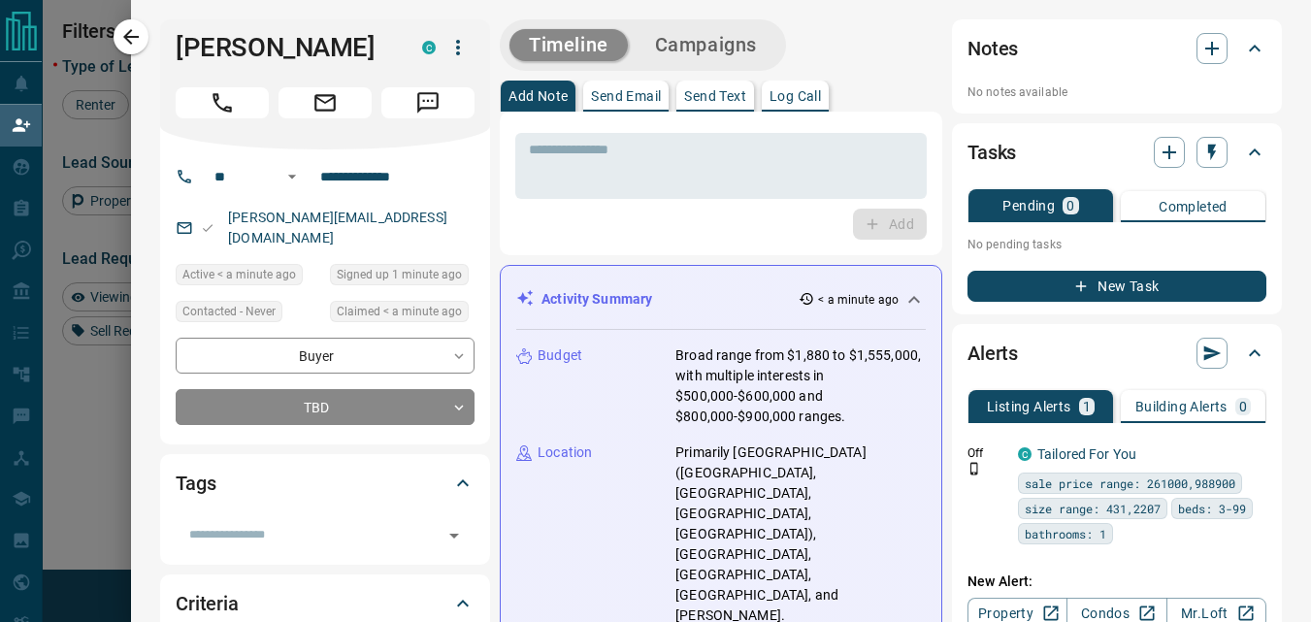
click at [601, 236] on div "Add" at bounding box center [720, 224] width 411 height 31
click at [135, 37] on icon "button" at bounding box center [131, 37] width 16 height 16
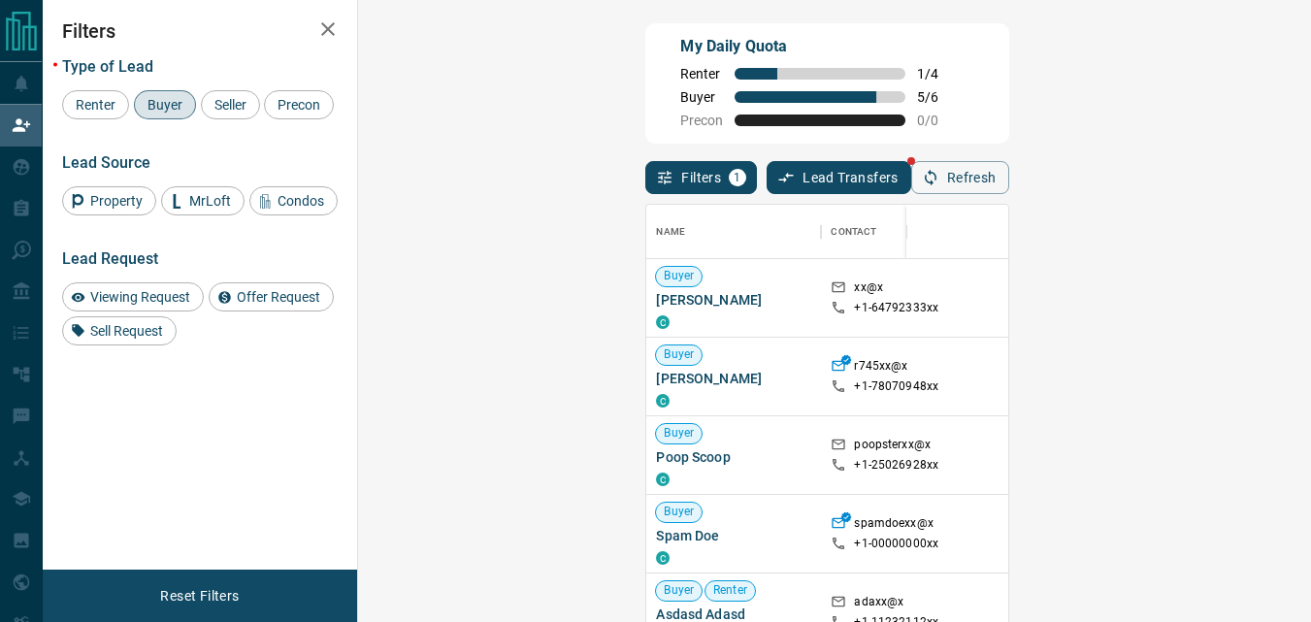
click at [783, 124] on div "My Daily Quota Renter 1 / 4 Buyer 5 / 6 Precon 0 / 0" at bounding box center [826, 83] width 363 height 120
click at [939, 186] on icon "button" at bounding box center [930, 177] width 17 height 17
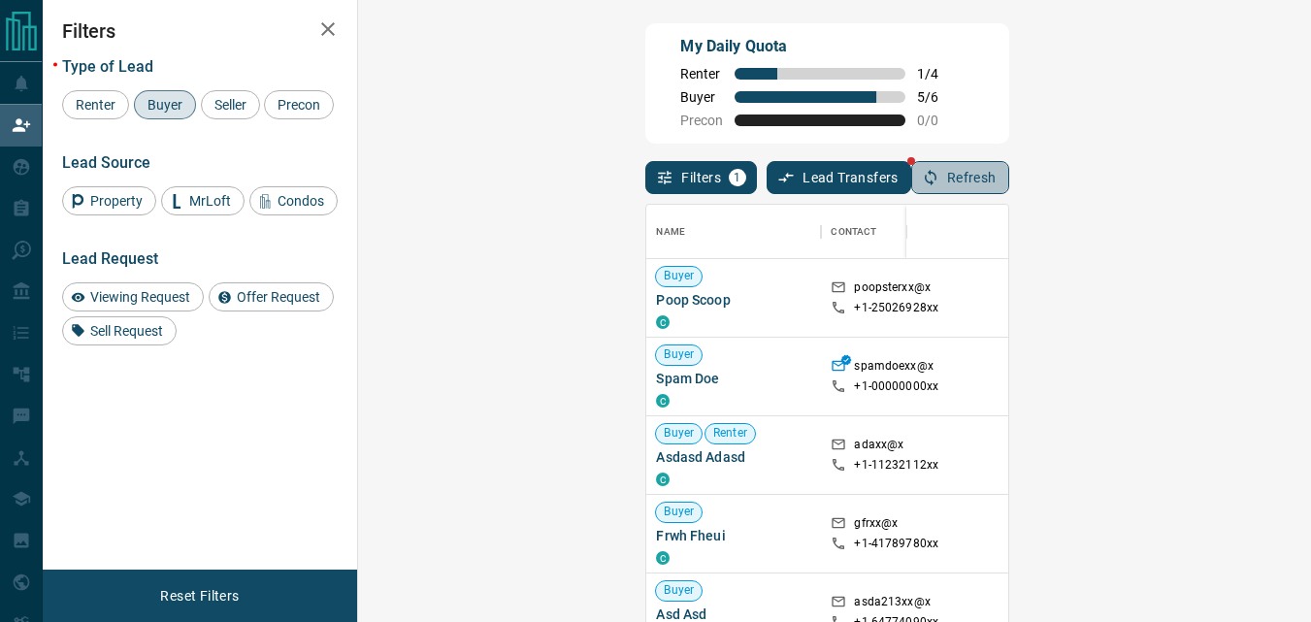
click at [1009, 178] on button "Refresh" at bounding box center [960, 177] width 98 height 33
click at [831, 149] on div "Filters 1 Lead Transfers Refresh" at bounding box center [826, 169] width 363 height 50
click at [797, 58] on div "My Daily Quota Renter 1 / 4 Buyer 5 / 6 Precon 0 / 0" at bounding box center [826, 83] width 363 height 120
click at [1008, 188] on div "Filters 1 Lead Transfers Refresh" at bounding box center [826, 169] width 363 height 50
click at [939, 180] on icon "button" at bounding box center [930, 177] width 17 height 17
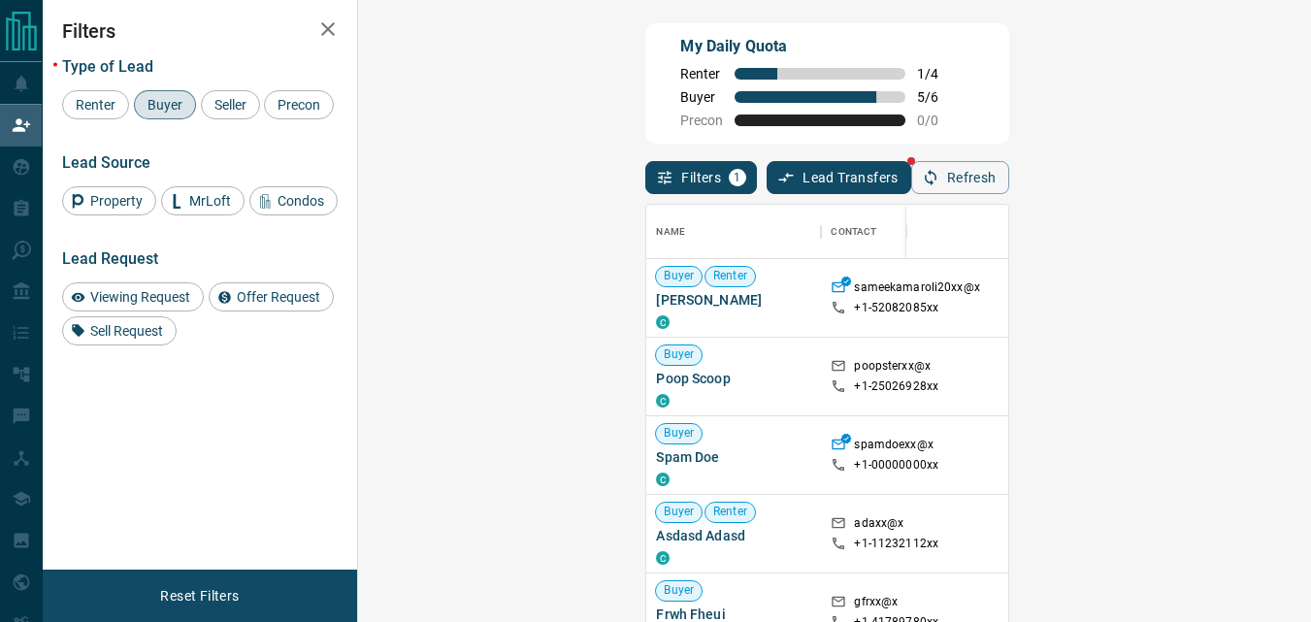
click at [836, 82] on div "My Daily Quota Renter 1 / 4 Buyer 5 / 6 Precon 0 / 0" at bounding box center [826, 83] width 363 height 120
click at [802, 60] on div "My Daily Quota Renter 1 / 4 Buyer 5 / 6 Precon 0 / 0" at bounding box center [826, 83] width 363 height 120
click at [1009, 169] on button "Refresh" at bounding box center [960, 177] width 98 height 33
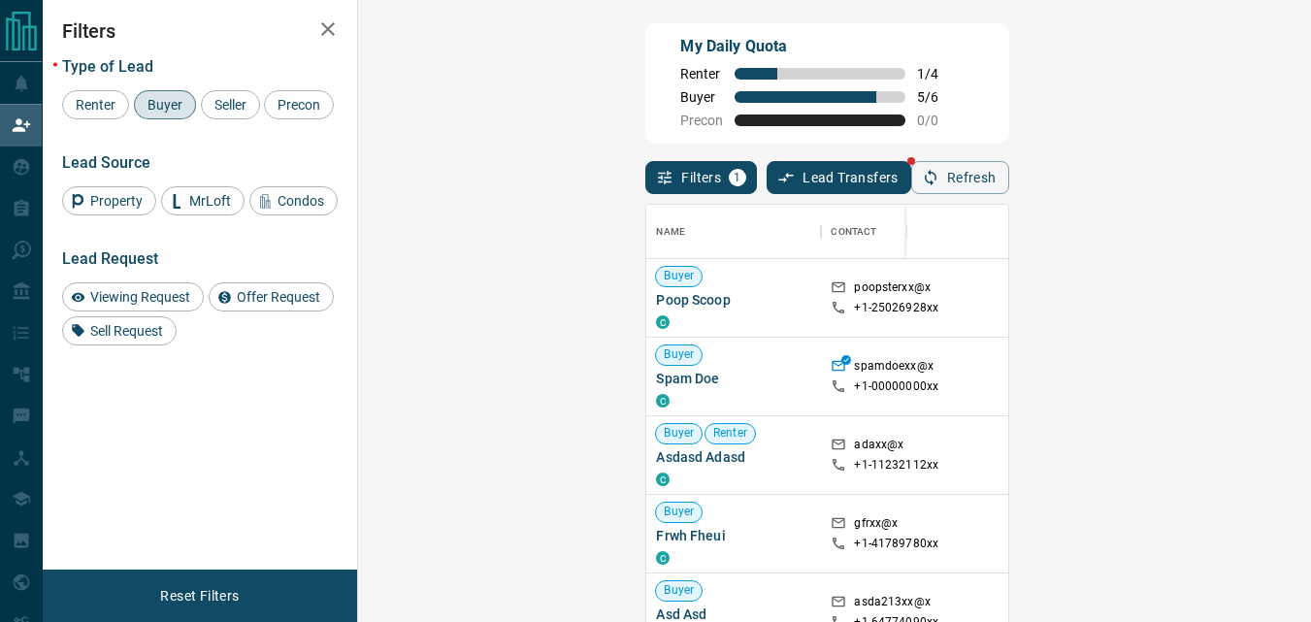
click at [936, 138] on div "My Daily Quota Renter 1 / 4 Buyer 5 / 6 Precon 0 / 0" at bounding box center [826, 83] width 363 height 120
click at [939, 183] on icon "button" at bounding box center [930, 177] width 17 height 17
click at [1008, 151] on div "Filters 1 Lead Transfers Refresh" at bounding box center [826, 169] width 363 height 50
click at [1009, 175] on button "Refresh" at bounding box center [960, 177] width 98 height 33
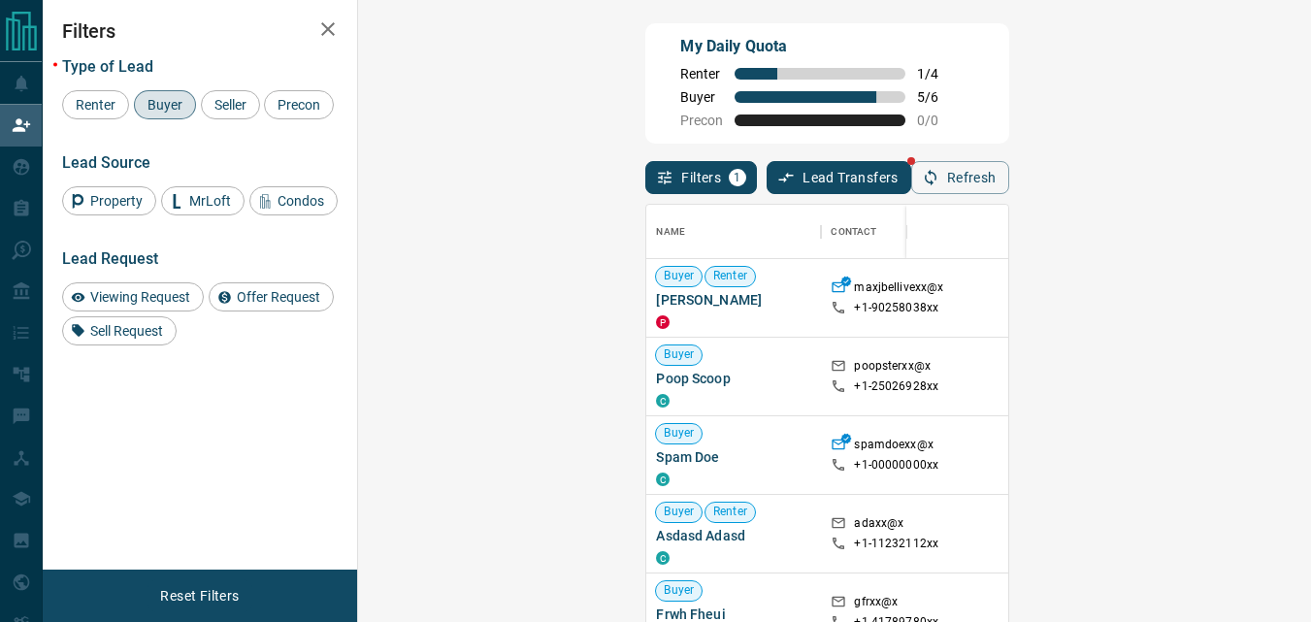
click at [832, 147] on div "Filters 1 Lead Transfers Refresh" at bounding box center [826, 169] width 363 height 50
click at [1009, 172] on button "Refresh" at bounding box center [960, 177] width 98 height 33
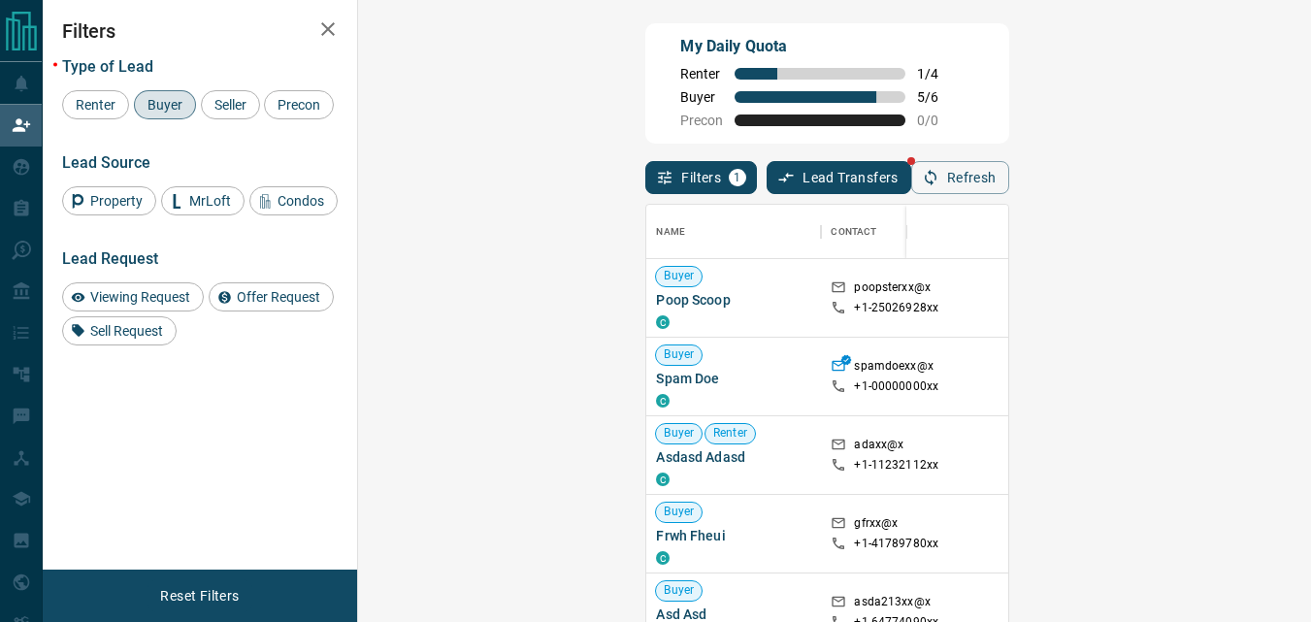
click at [1008, 148] on div "Filters 1 Lead Transfers Refresh" at bounding box center [826, 169] width 363 height 50
click at [1009, 180] on button "Refresh" at bounding box center [960, 177] width 98 height 33
click at [1009, 171] on button "Refresh" at bounding box center [960, 177] width 98 height 33
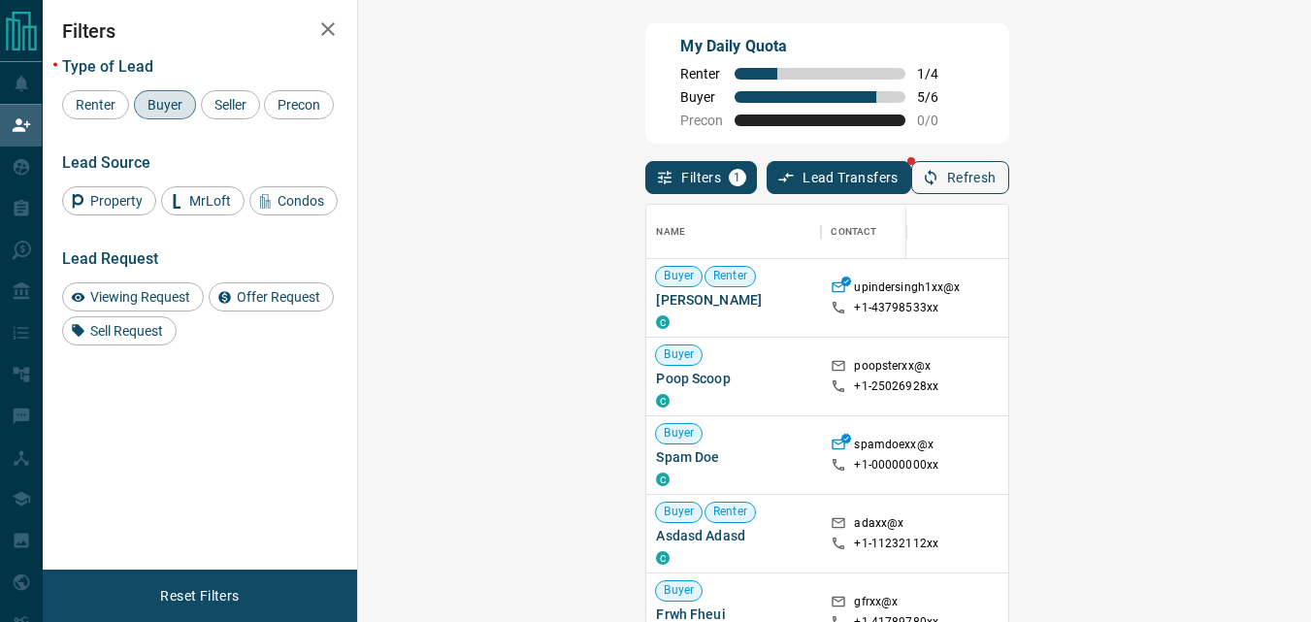
click at [1009, 166] on button "Refresh" at bounding box center [960, 177] width 98 height 33
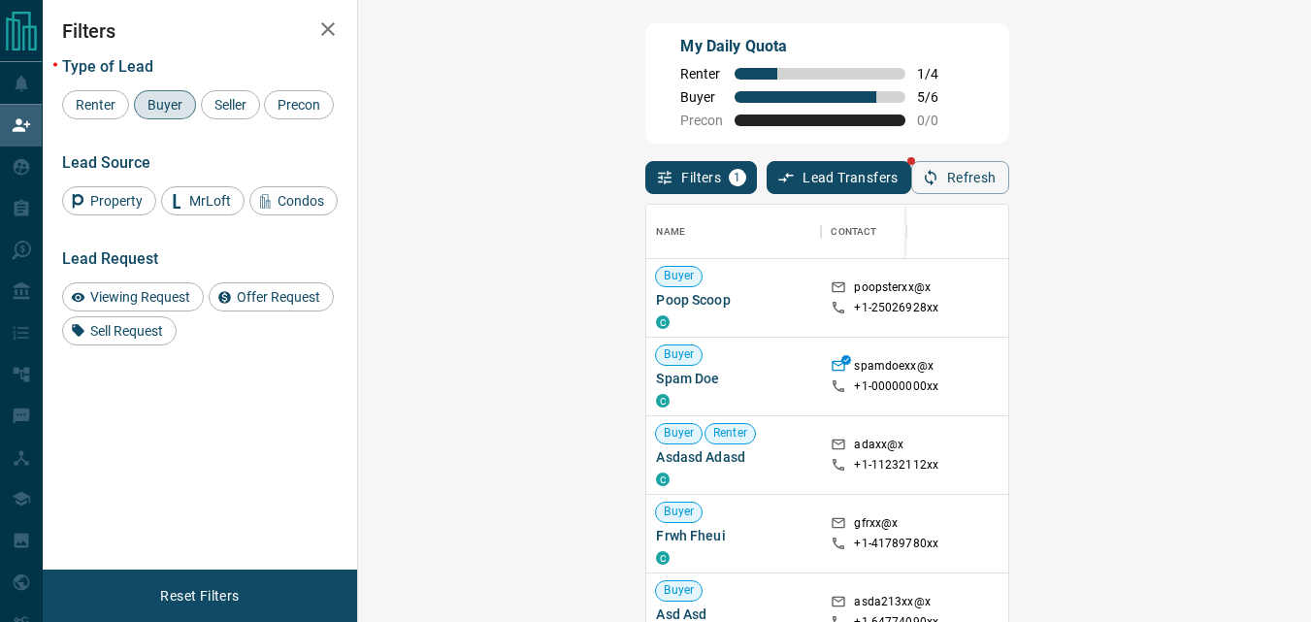
click at [786, 147] on div "Filters 1 Lead Transfers Refresh" at bounding box center [826, 169] width 363 height 50
click at [1009, 187] on button "Refresh" at bounding box center [960, 177] width 98 height 33
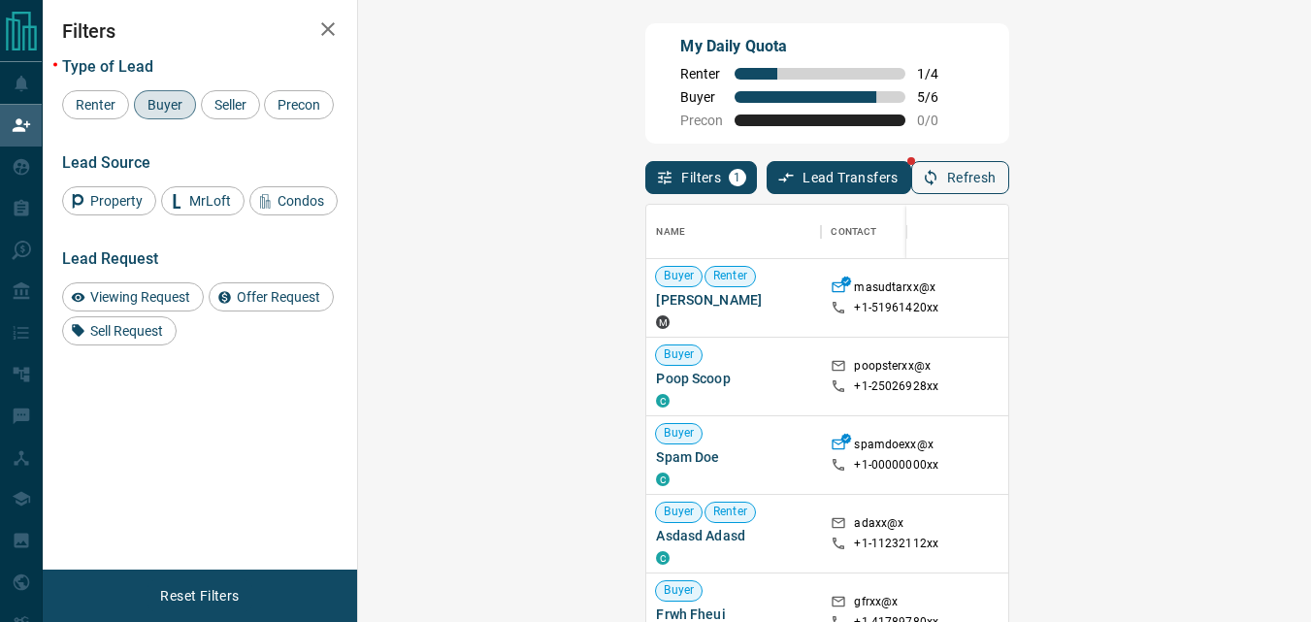
click at [1009, 172] on button "Refresh" at bounding box center [960, 177] width 98 height 33
click at [939, 179] on icon "button" at bounding box center [930, 177] width 17 height 17
click at [1009, 192] on button "Refresh" at bounding box center [960, 177] width 98 height 33
click at [879, 130] on div "My Daily Quota Renter 1 / 4 Buyer 5 / 6 Precon 0 / 0" at bounding box center [826, 83] width 363 height 120
click at [111, 110] on span "Renter" at bounding box center [95, 105] width 53 height 16
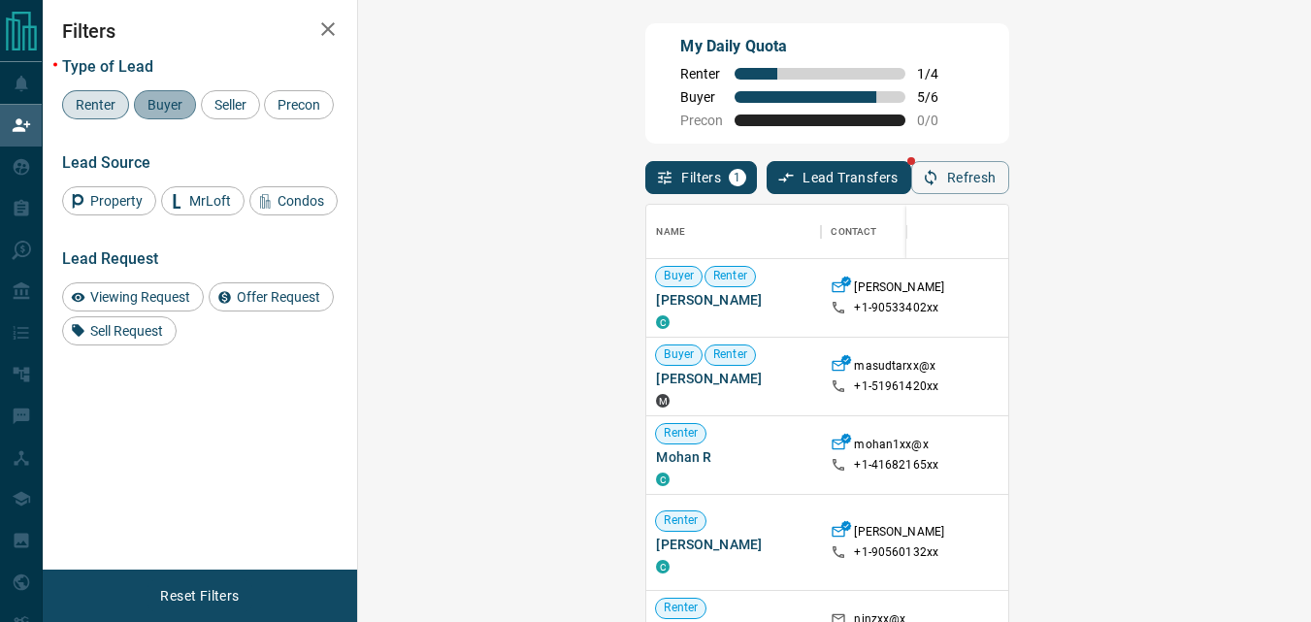
click at [187, 101] on span "Buyer" at bounding box center [165, 105] width 49 height 16
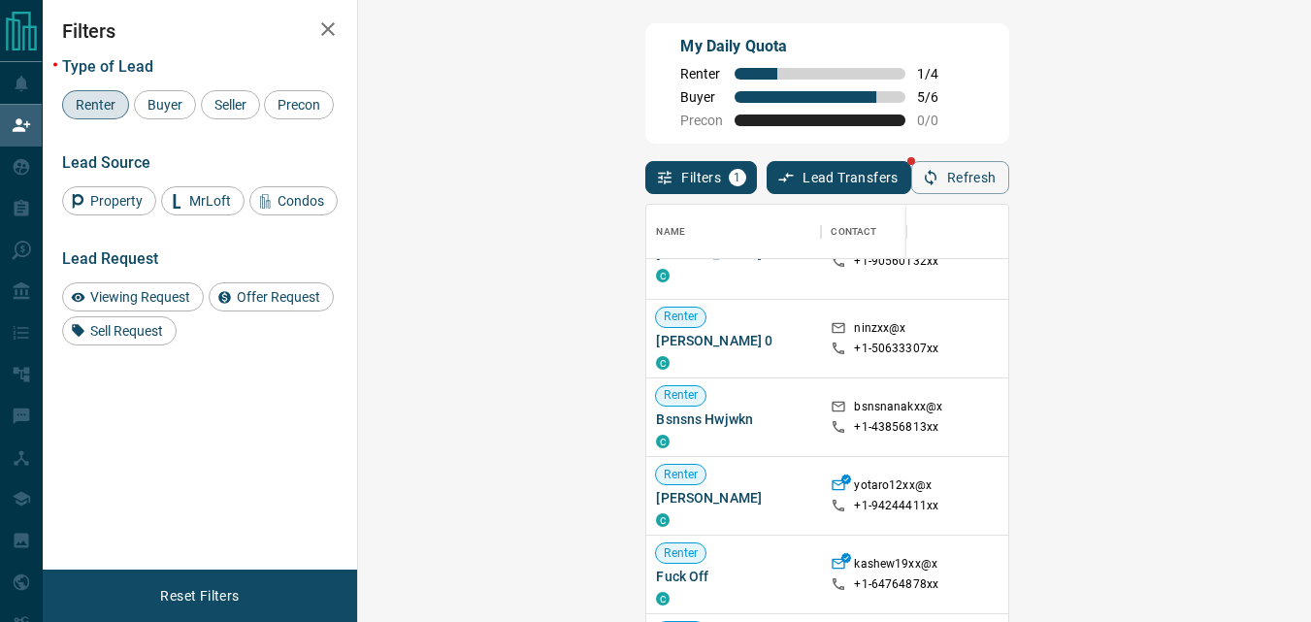
scroll to position [0, 0]
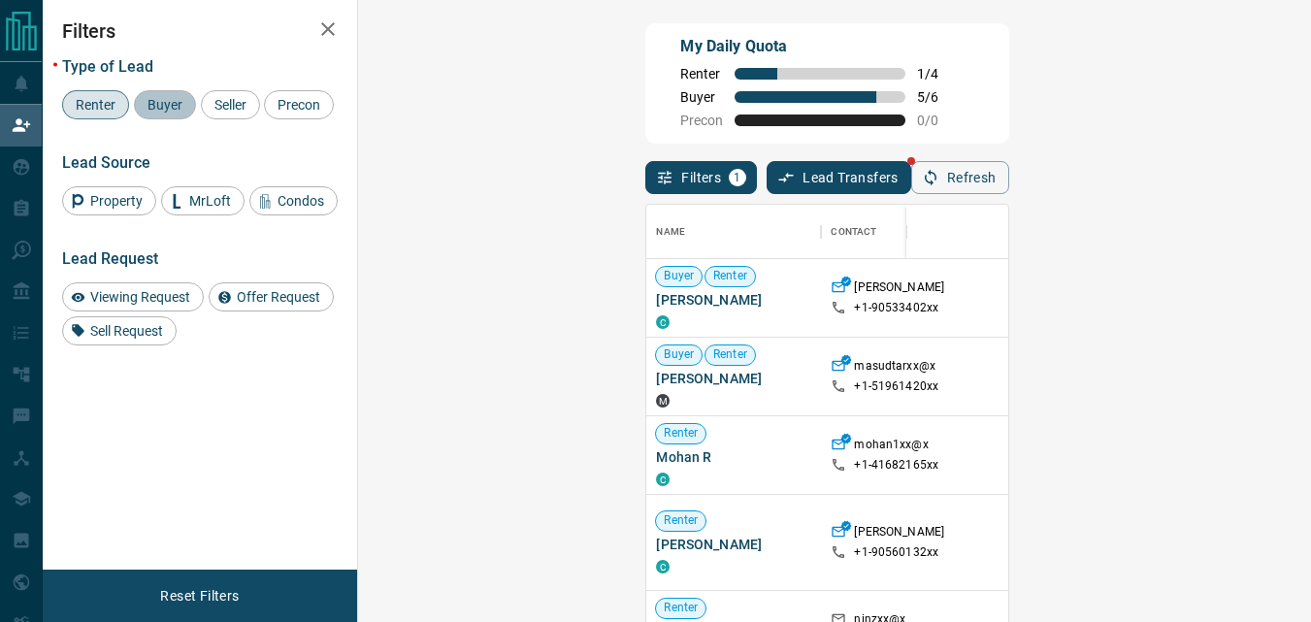
click at [153, 100] on span "Buyer" at bounding box center [165, 105] width 49 height 16
click at [94, 104] on span "Renter" at bounding box center [95, 105] width 53 height 16
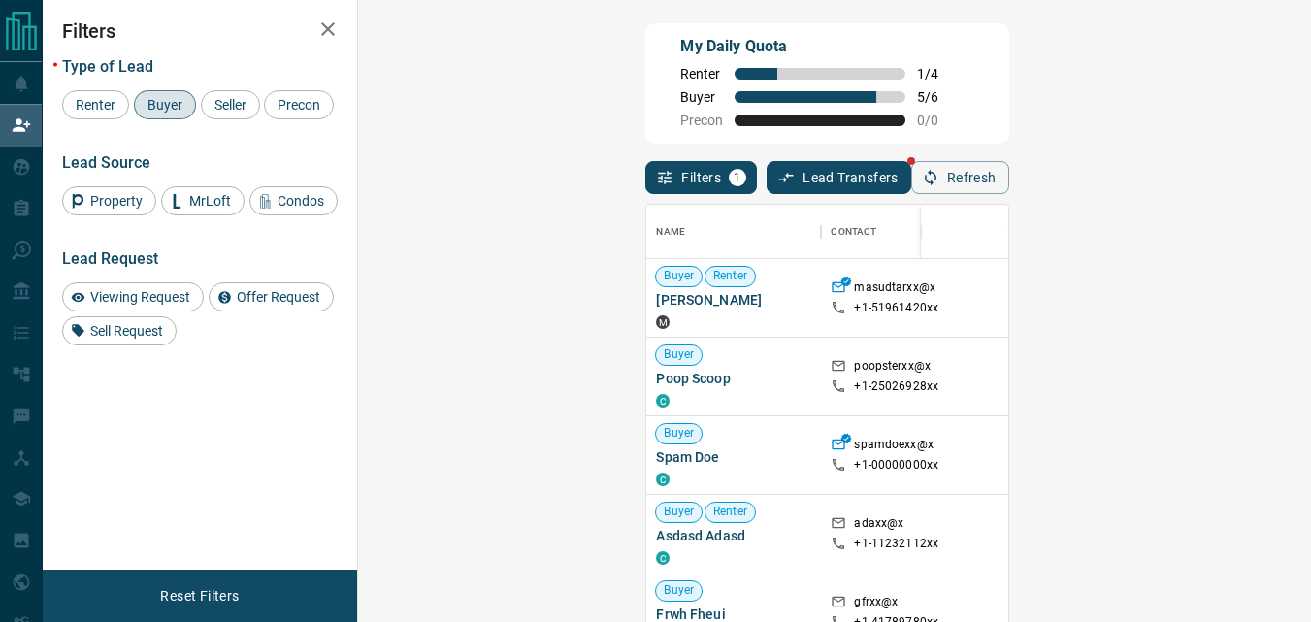
scroll to position [452, 897]
click at [805, 119] on div "My Daily Quota Renter 1 / 4 Buyer 5 / 6 Precon 0 / 0" at bounding box center [826, 83] width 363 height 120
click at [951, 103] on div "My Daily Quota Renter 1 / 4 Buyer 5 / 6 Precon 0 / 0" at bounding box center [826, 83] width 363 height 120
click at [1008, 202] on div "Name Contact Search Search Range Location Requests AI Status Recent Opportuniti…" at bounding box center [826, 433] width 363 height 478
click at [1009, 171] on button "Refresh" at bounding box center [960, 177] width 98 height 33
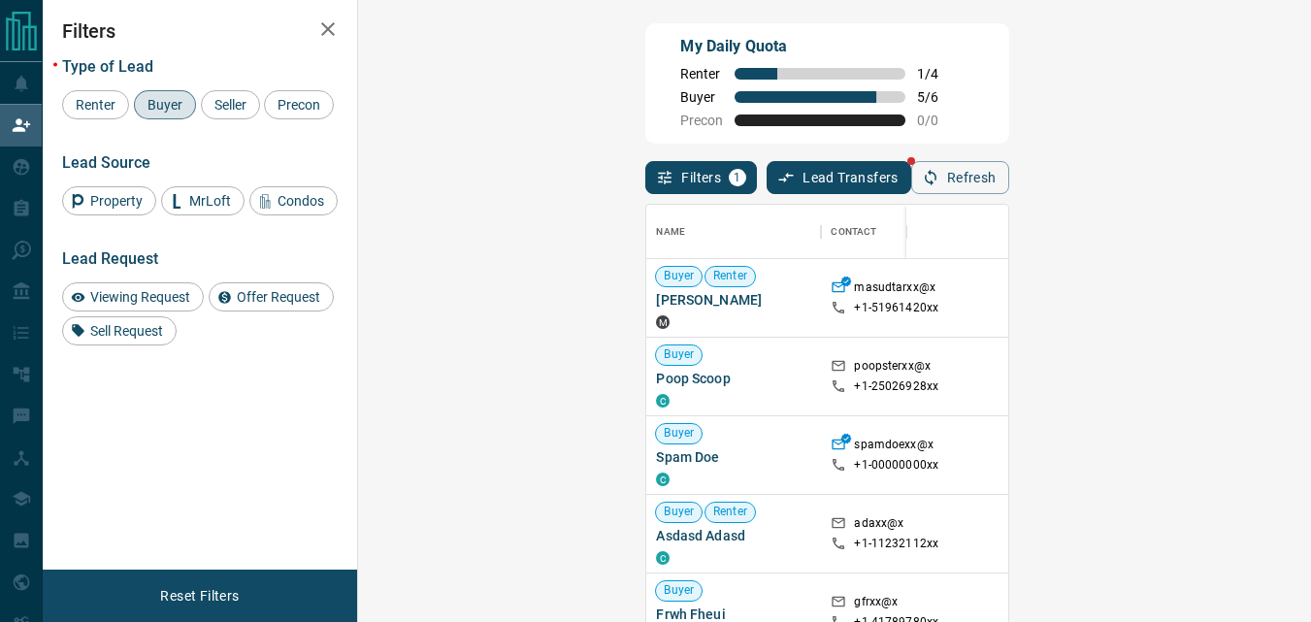
click at [841, 102] on div "My Daily Quota Renter 1 / 4 Buyer 5 / 6 Precon 0 / 0" at bounding box center [826, 83] width 363 height 120
click at [939, 172] on icon "button" at bounding box center [930, 177] width 17 height 17
click at [788, 56] on div "My Daily Quota Renter 1 / 4 Buyer 5 / 6 Precon 0 / 0" at bounding box center [826, 83] width 363 height 120
click at [939, 180] on icon "button" at bounding box center [930, 177] width 17 height 17
drag, startPoint x: 844, startPoint y: 82, endPoint x: 823, endPoint y: 106, distance: 31.6
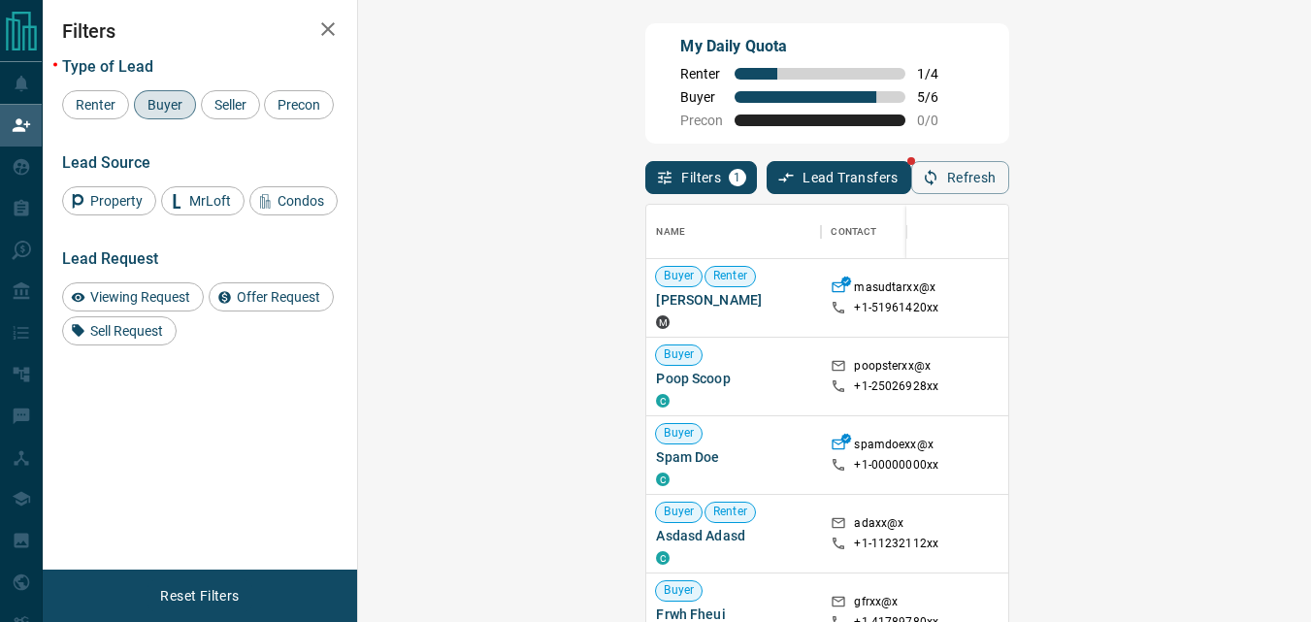
click at [823, 106] on div "My Daily Quota Renter 1 / 4 Buyer 5 / 6 Precon 0 / 0" at bounding box center [826, 83] width 363 height 120
click at [1009, 190] on button "Refresh" at bounding box center [960, 177] width 98 height 33
click at [1008, 181] on div "Filters 1 Lead Transfers Refresh" at bounding box center [826, 169] width 363 height 50
click at [939, 173] on icon "button" at bounding box center [930, 177] width 17 height 17
click at [1009, 190] on button "Refresh" at bounding box center [960, 177] width 98 height 33
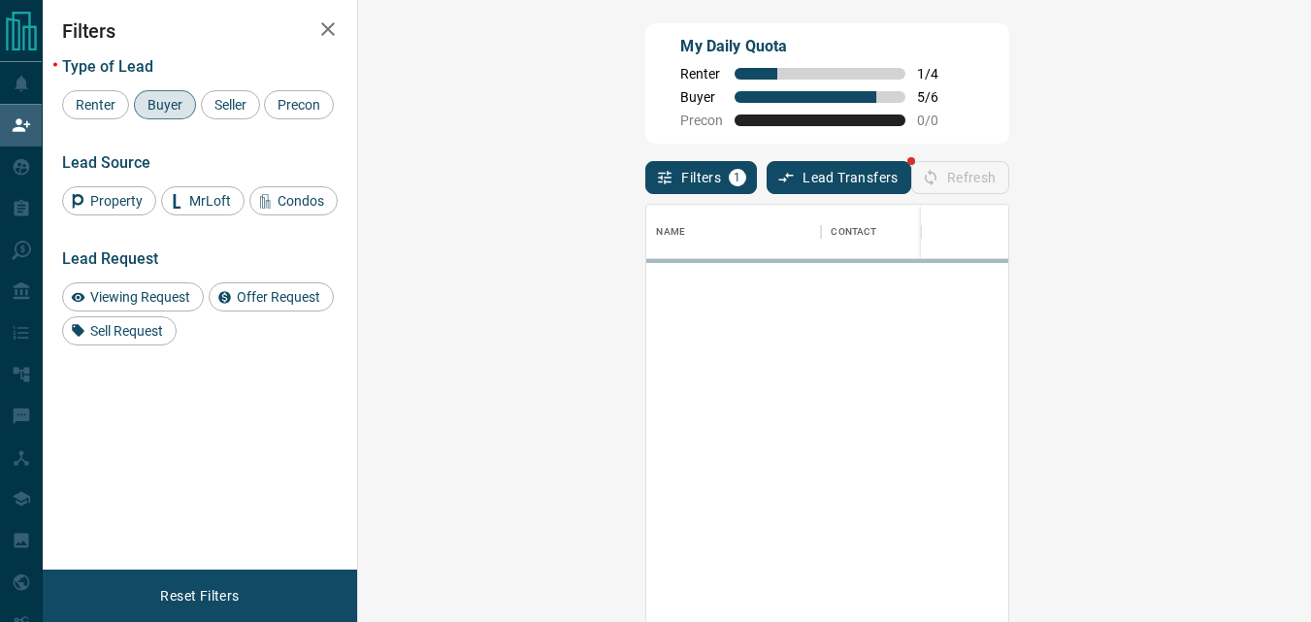
scroll to position [16, 16]
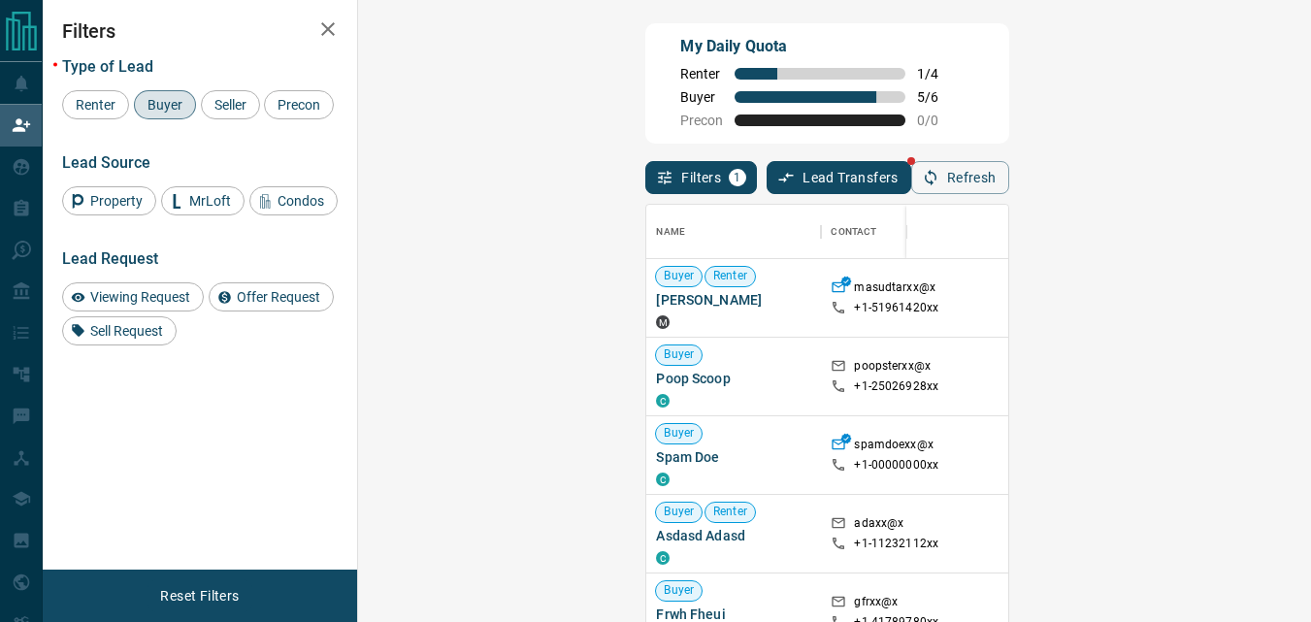
click at [846, 129] on div "My Daily Quota Renter 1 / 4 Buyer 5 / 6 Precon 0 / 0" at bounding box center [826, 83] width 363 height 120
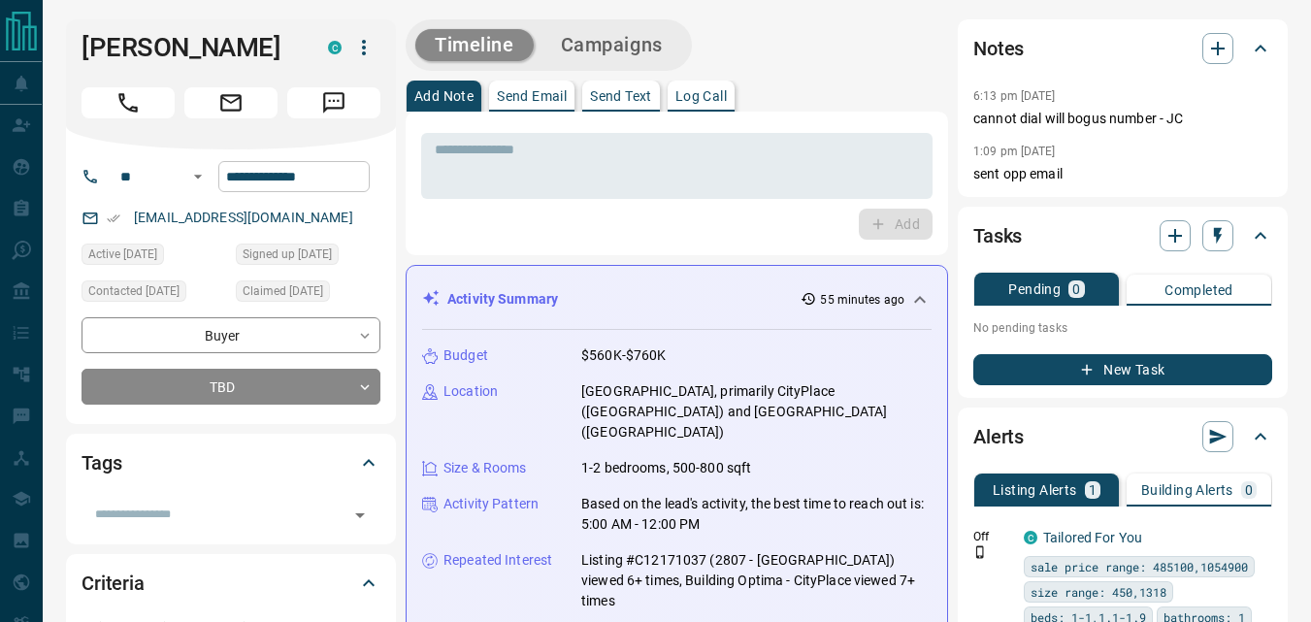
click at [344, 179] on input "**********" at bounding box center [293, 176] width 151 height 31
click at [503, 242] on div "* ​ Add" at bounding box center [677, 184] width 542 height 144
click at [714, 198] on div "* ​" at bounding box center [676, 166] width 511 height 66
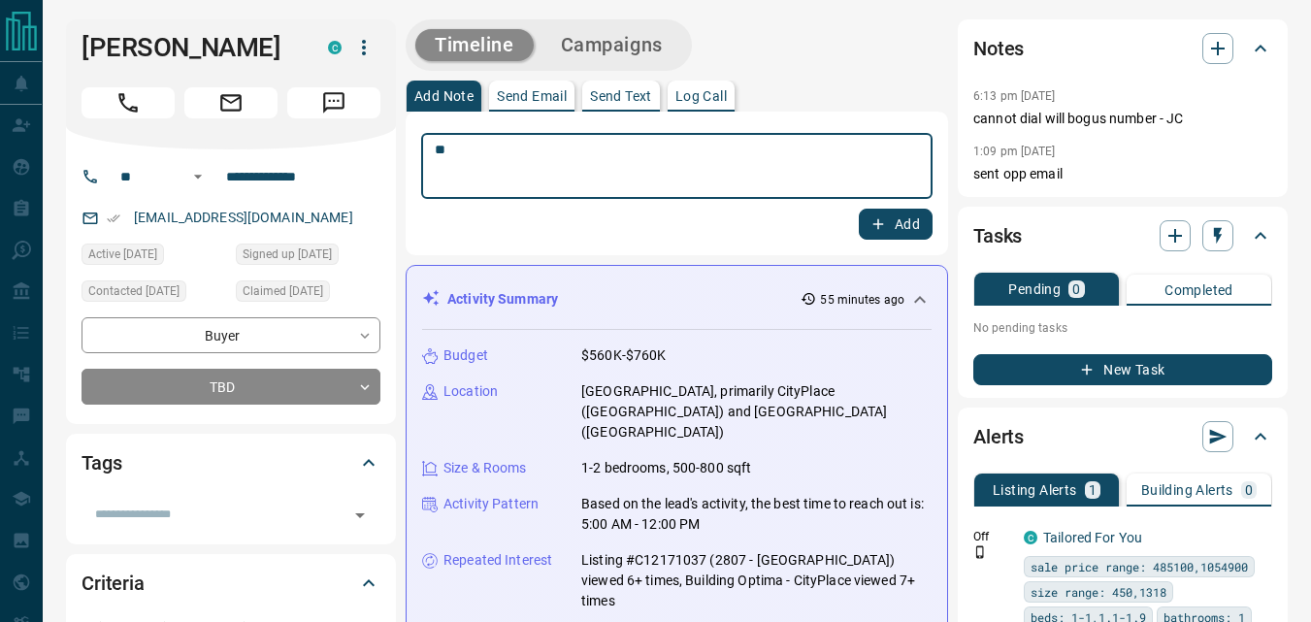
type textarea "**"
click at [891, 233] on button "Add" at bounding box center [896, 224] width 74 height 31
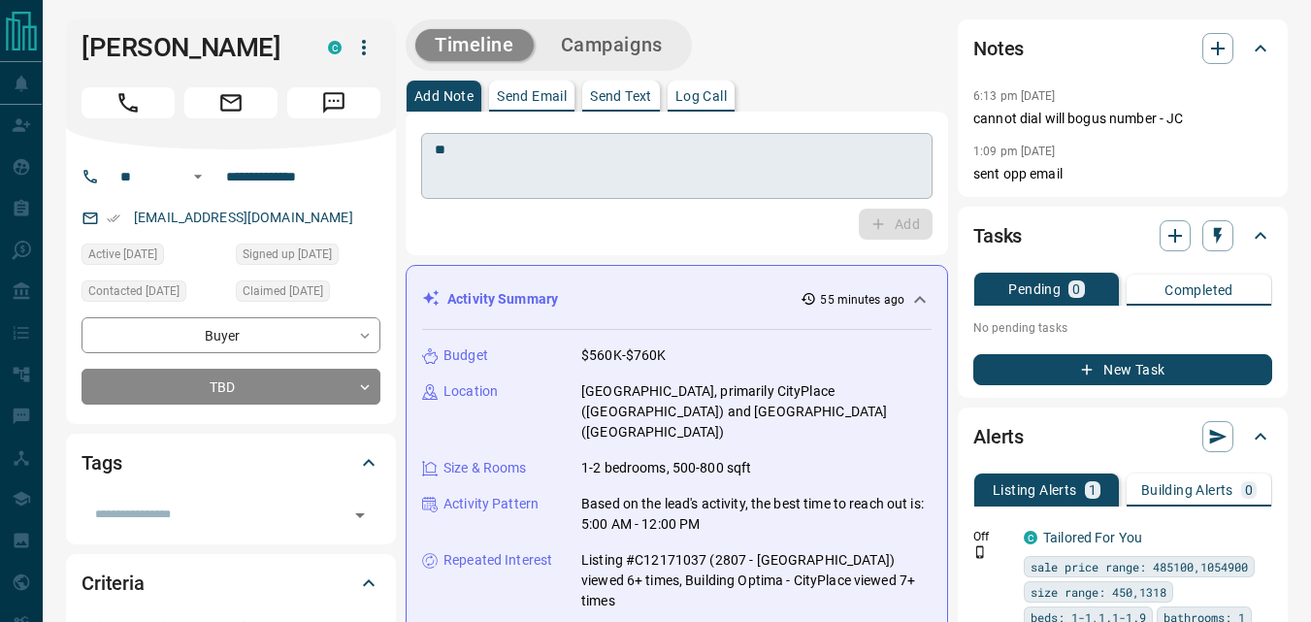
click at [548, 189] on textarea "**" at bounding box center [677, 166] width 484 height 49
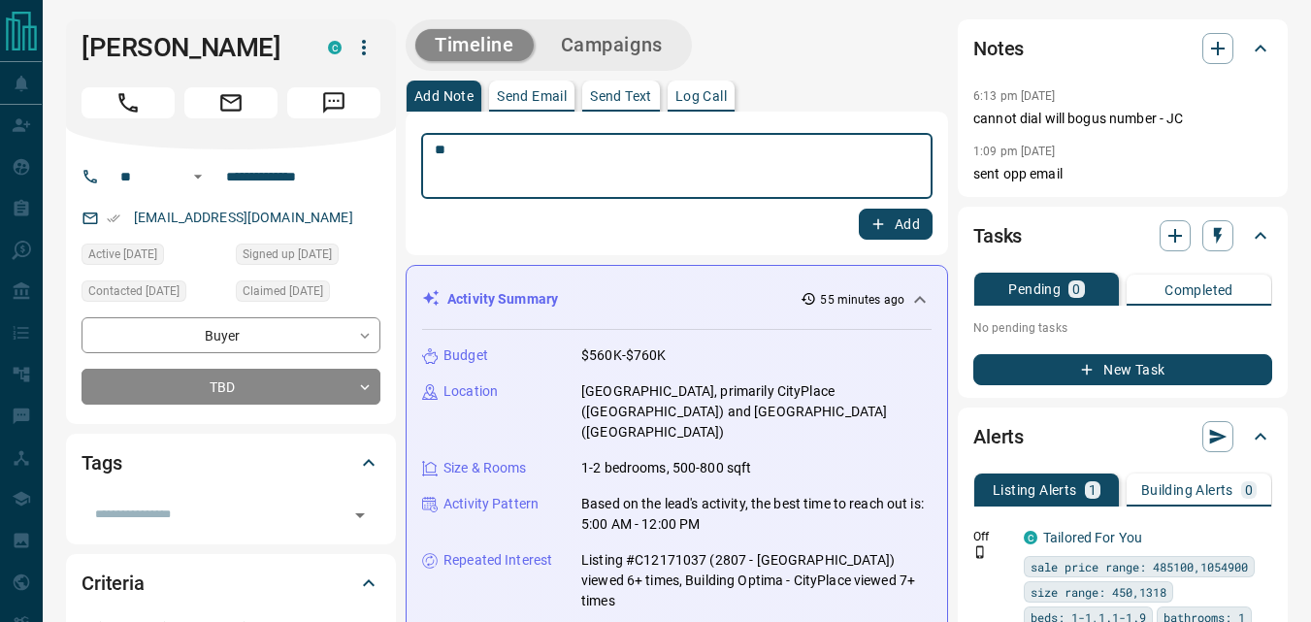
type textarea "**"
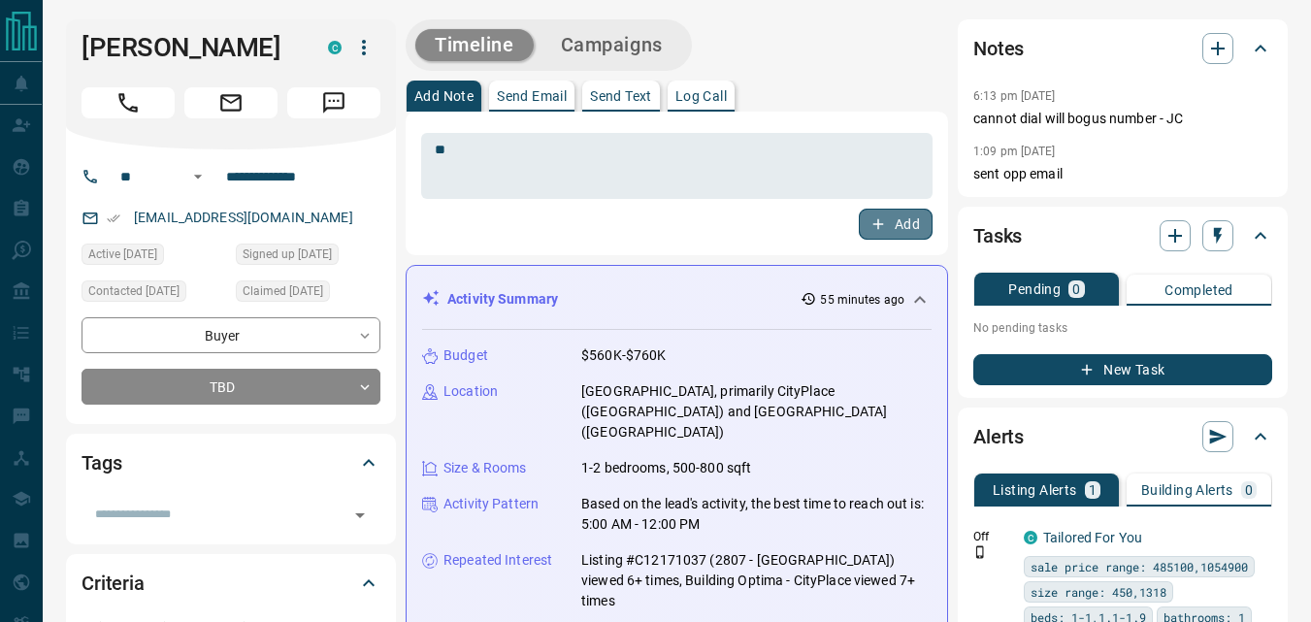
click at [906, 230] on button "Add" at bounding box center [896, 224] width 74 height 31
click at [650, 46] on button "Campaigns" at bounding box center [611, 45] width 141 height 32
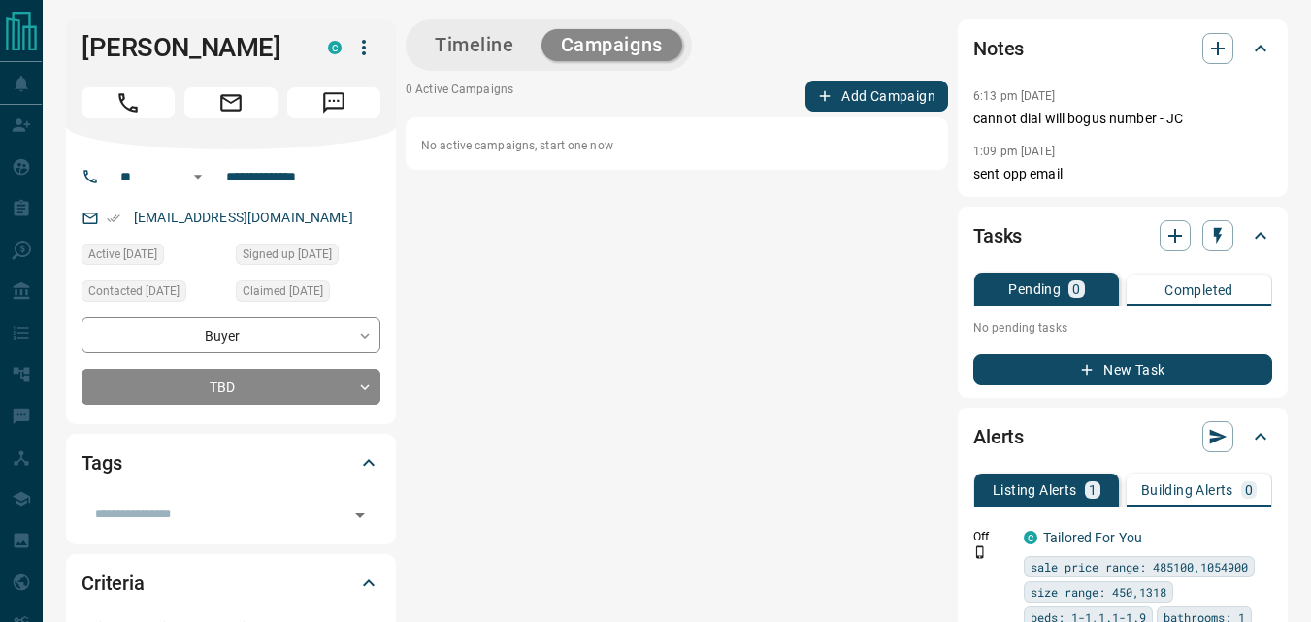
click at [880, 106] on button "Add Campaign" at bounding box center [876, 96] width 143 height 31
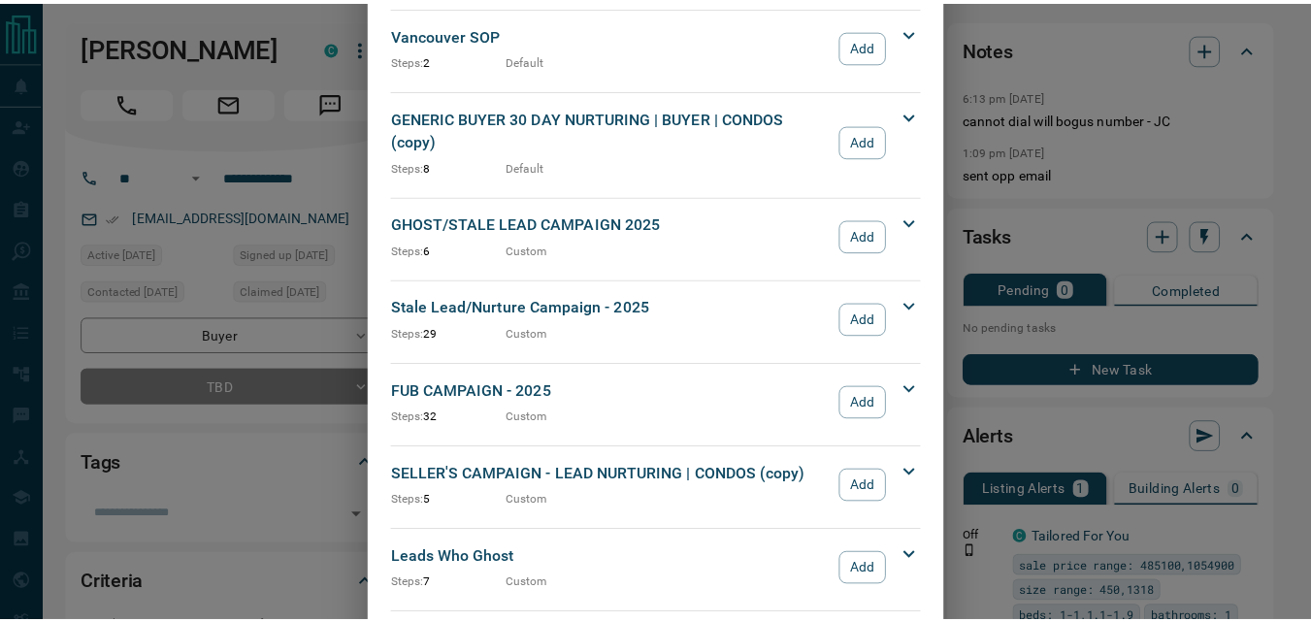
scroll to position [2135, 0]
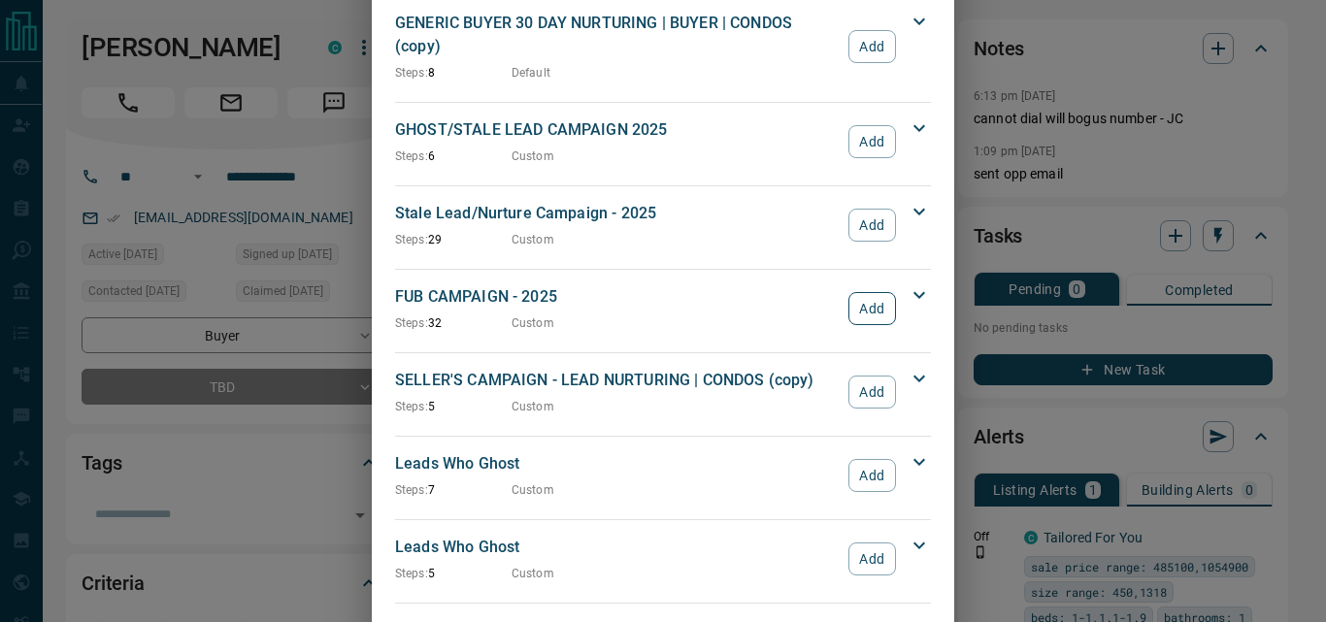
click at [857, 292] on button "Add" at bounding box center [872, 308] width 48 height 33
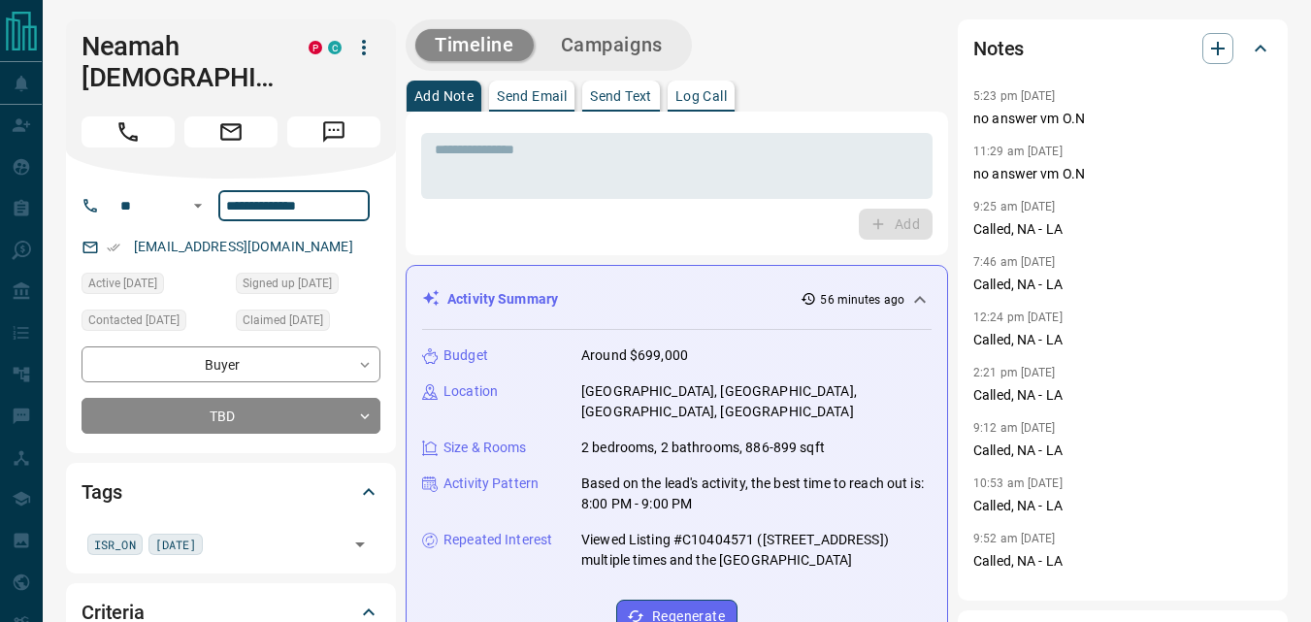
click at [347, 190] on input "**********" at bounding box center [293, 205] width 151 height 31
click at [535, 221] on div "Add" at bounding box center [676, 224] width 511 height 31
click at [557, 176] on textarea at bounding box center [677, 166] width 484 height 49
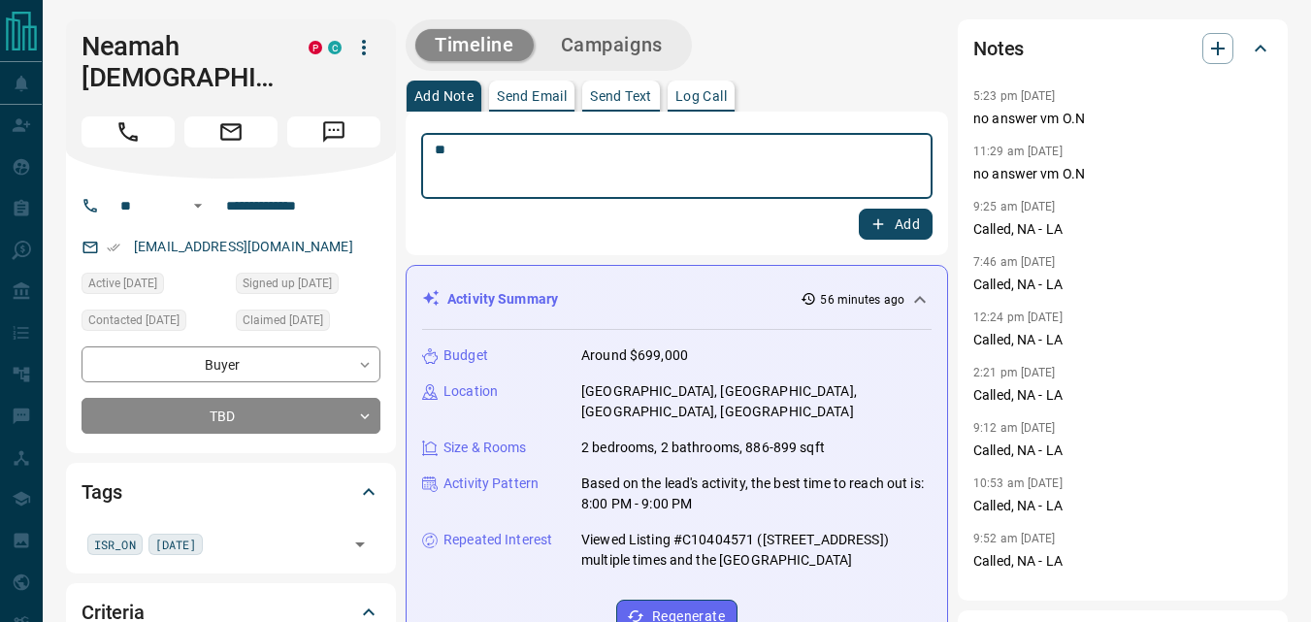
type textarea "**"
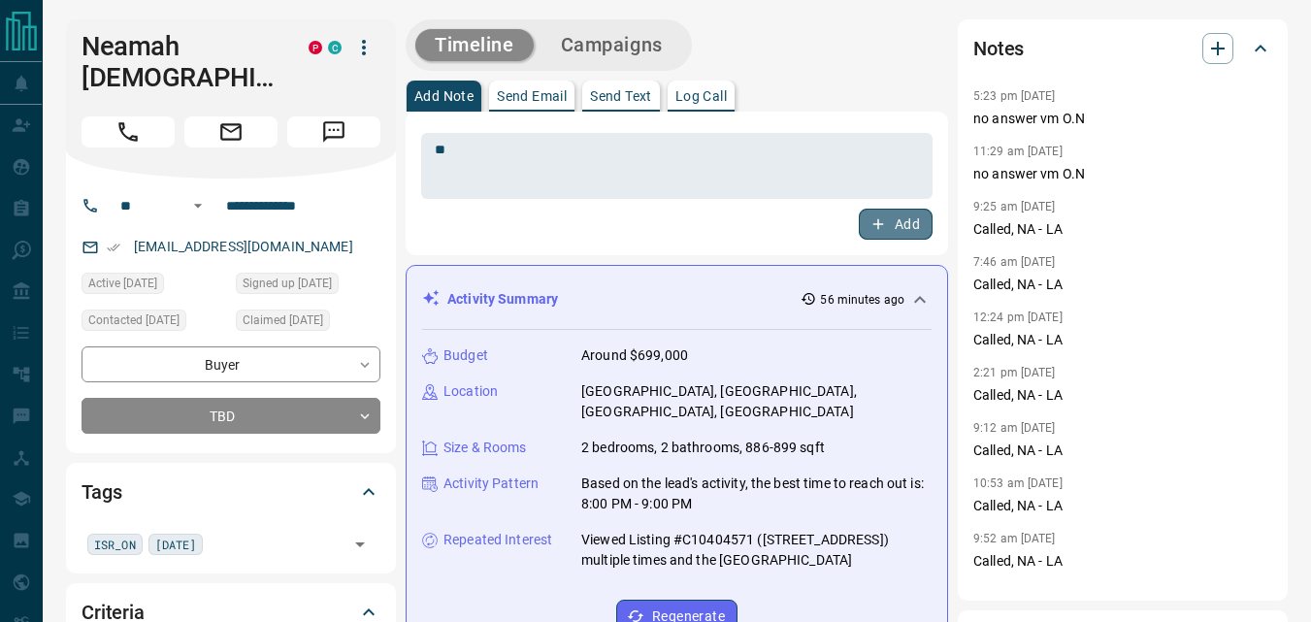
click at [893, 224] on button "Add" at bounding box center [896, 224] width 74 height 31
click at [645, 36] on button "Campaigns" at bounding box center [611, 45] width 141 height 32
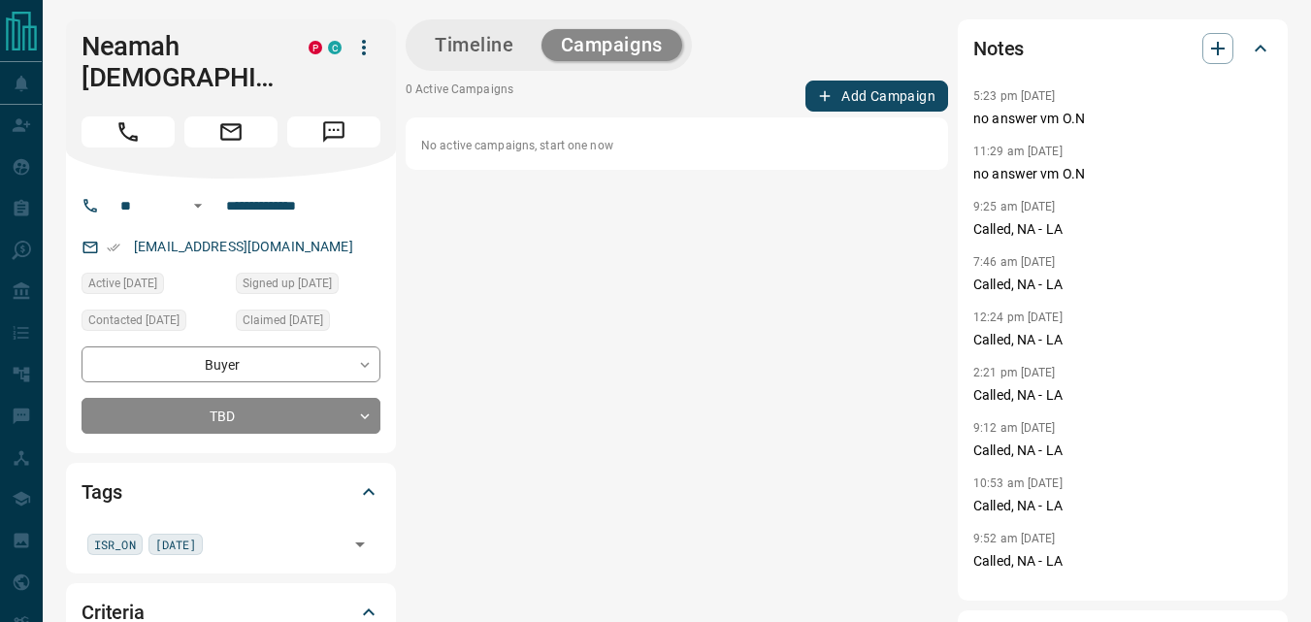
click at [871, 94] on button "Add Campaign" at bounding box center [876, 96] width 143 height 31
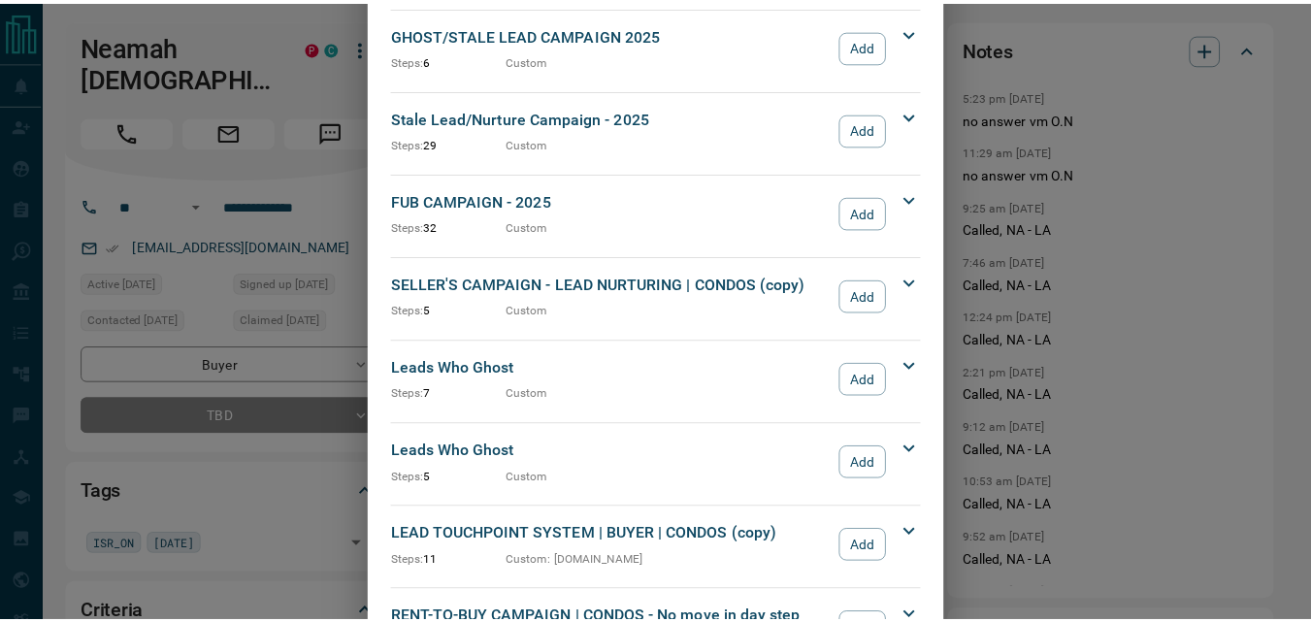
scroll to position [2232, 0]
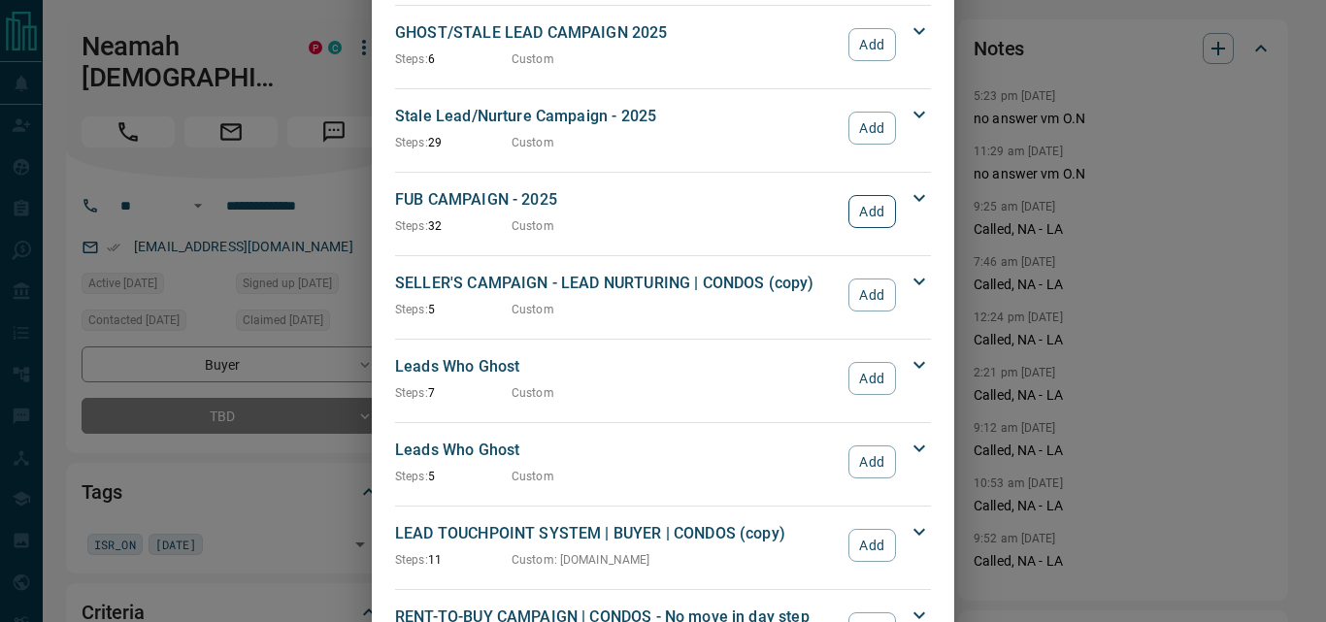
click at [864, 195] on button "Add" at bounding box center [872, 211] width 48 height 33
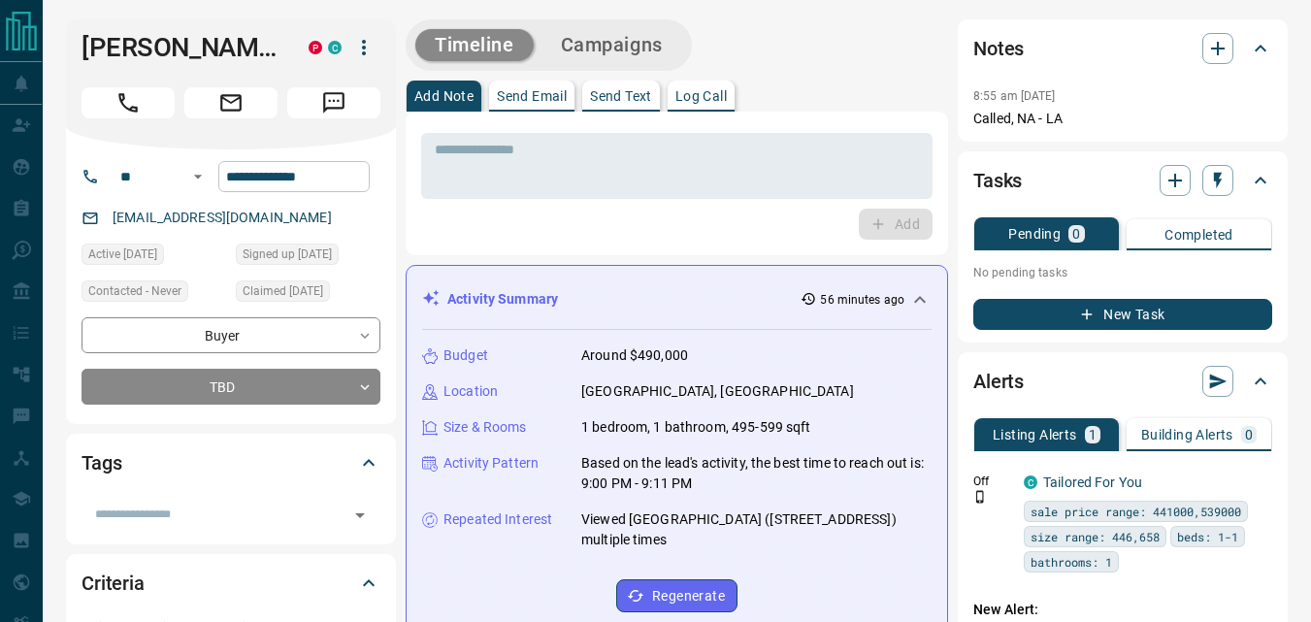
click at [337, 180] on input "**********" at bounding box center [293, 176] width 151 height 31
click at [517, 211] on div "Add" at bounding box center [676, 224] width 511 height 31
click at [640, 62] on div "Timeline Campaigns" at bounding box center [548, 45] width 275 height 40
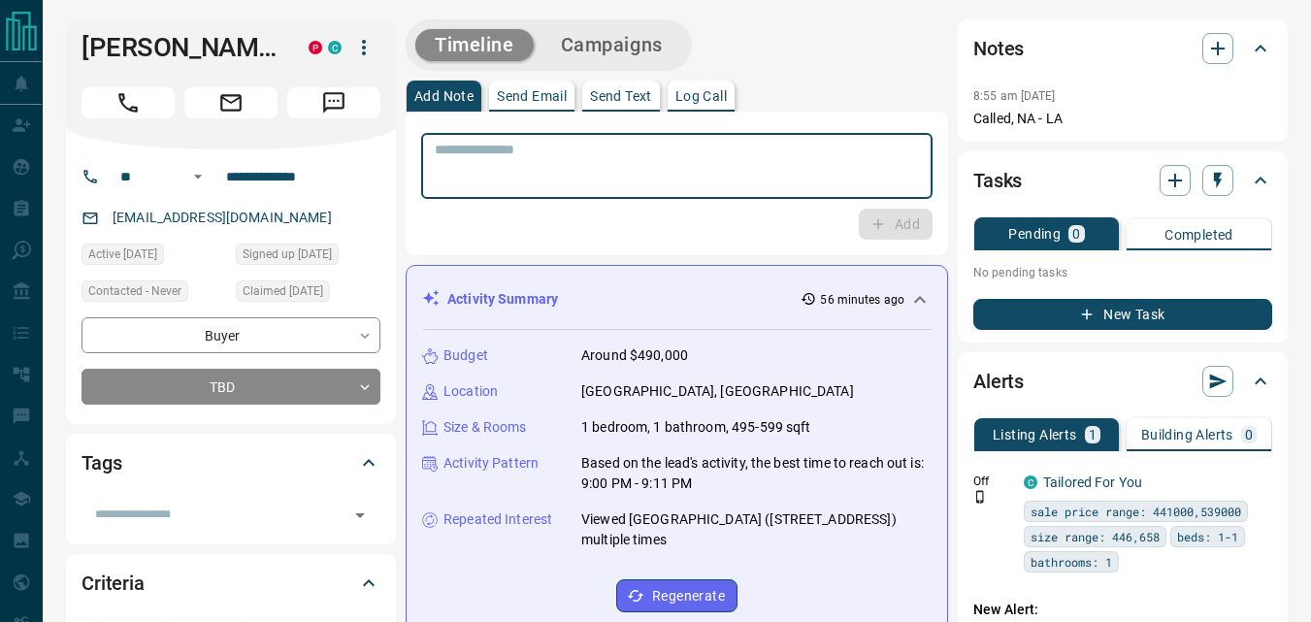
click at [556, 165] on textarea at bounding box center [677, 166] width 484 height 49
type textarea "**"
click at [882, 225] on icon "button" at bounding box center [877, 223] width 17 height 17
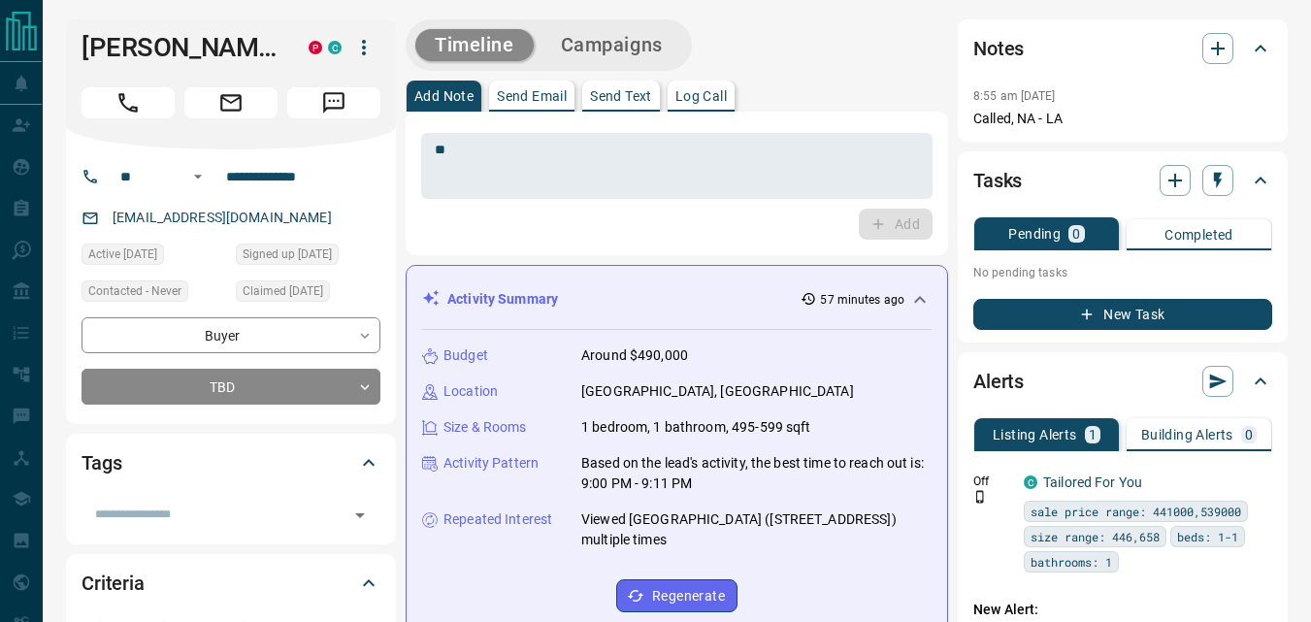
click at [665, 59] on button "Campaigns" at bounding box center [611, 45] width 141 height 32
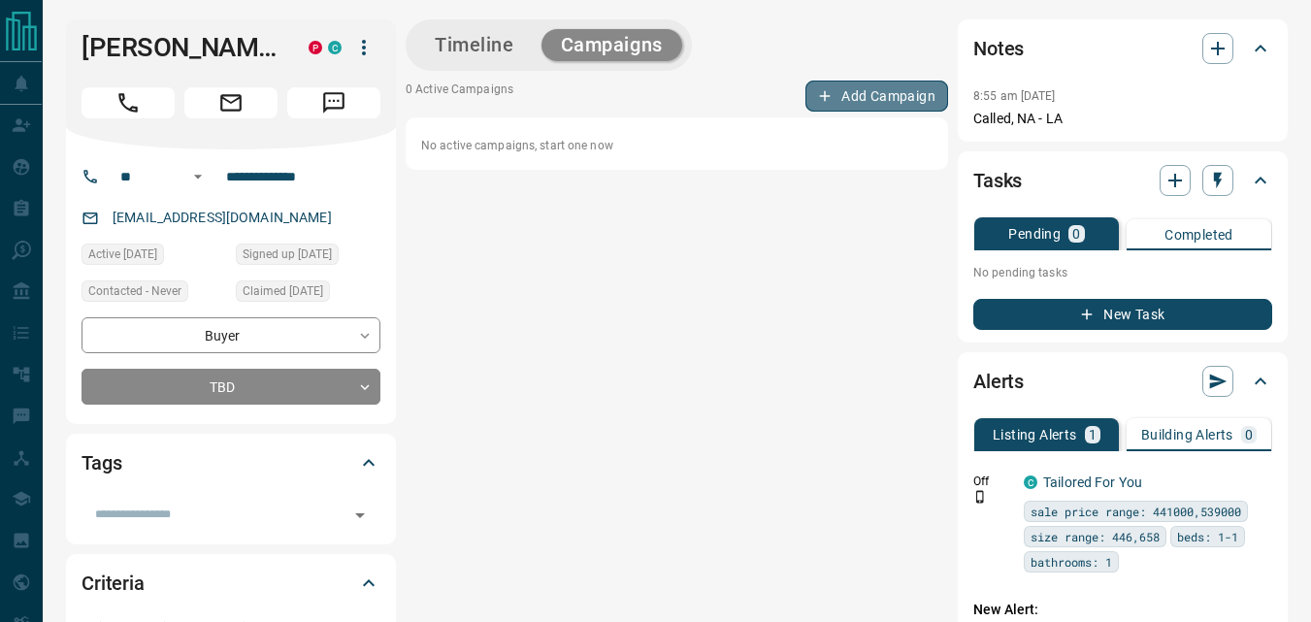
click at [844, 108] on button "Add Campaign" at bounding box center [876, 96] width 143 height 31
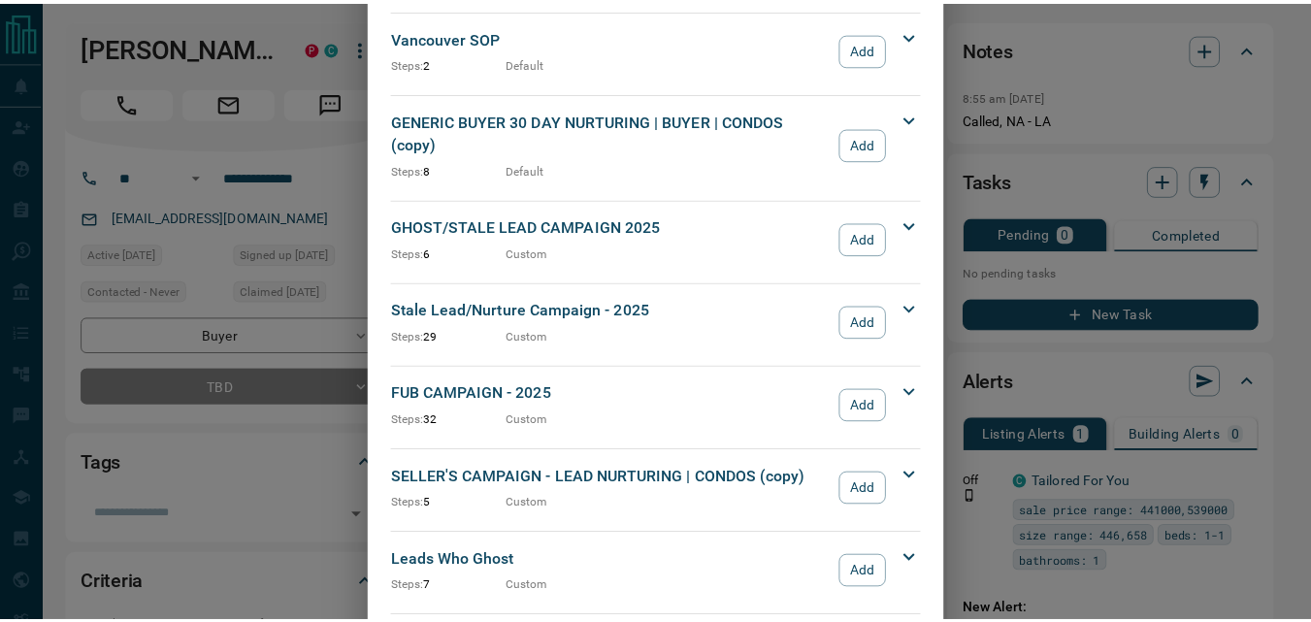
scroll to position [2135, 0]
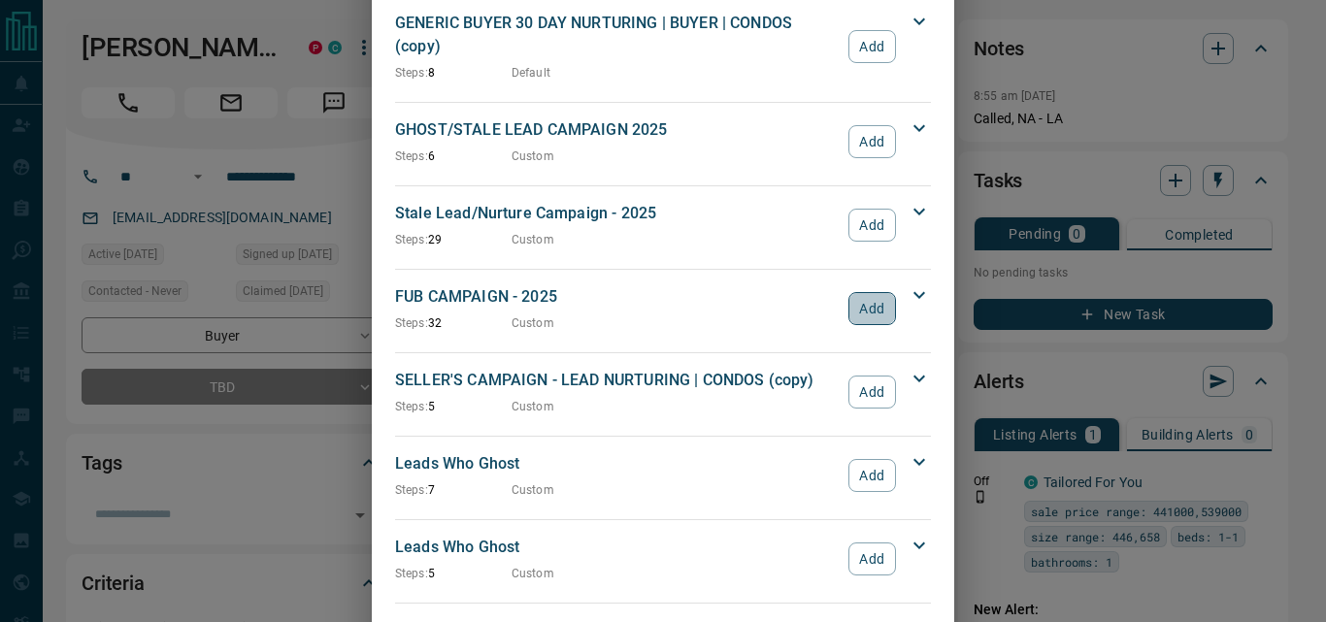
click at [867, 292] on button "Add" at bounding box center [872, 308] width 48 height 33
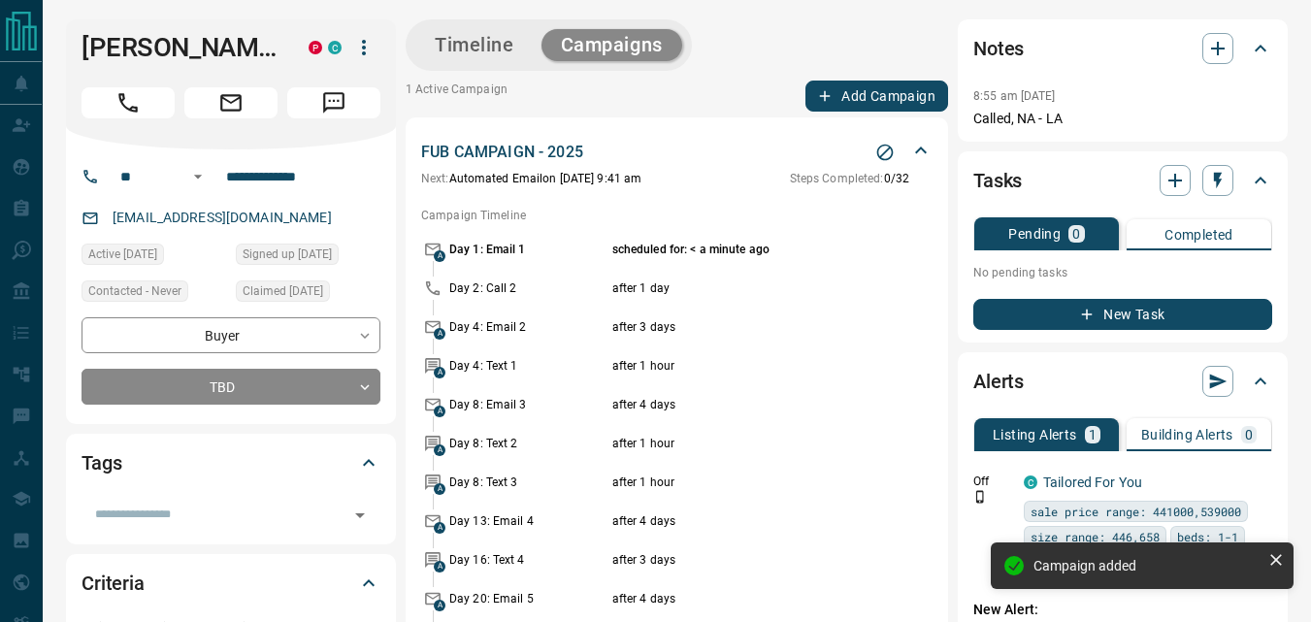
click at [494, 56] on button "Timeline" at bounding box center [474, 45] width 118 height 32
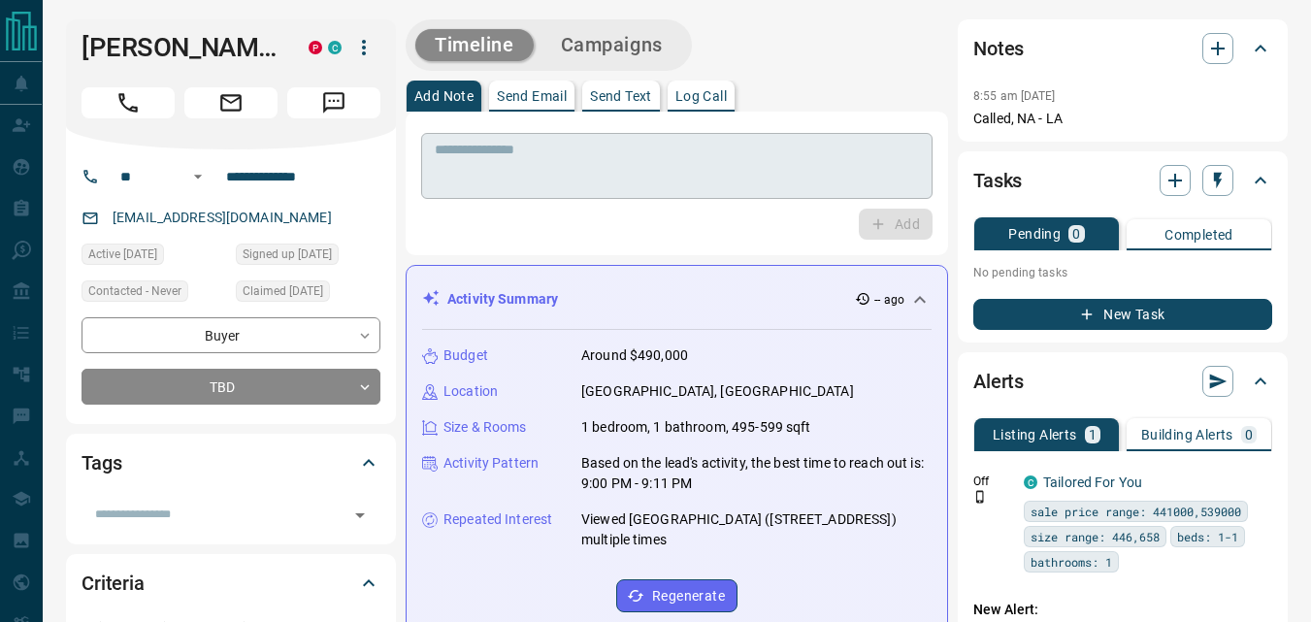
click at [512, 182] on textarea at bounding box center [677, 166] width 484 height 49
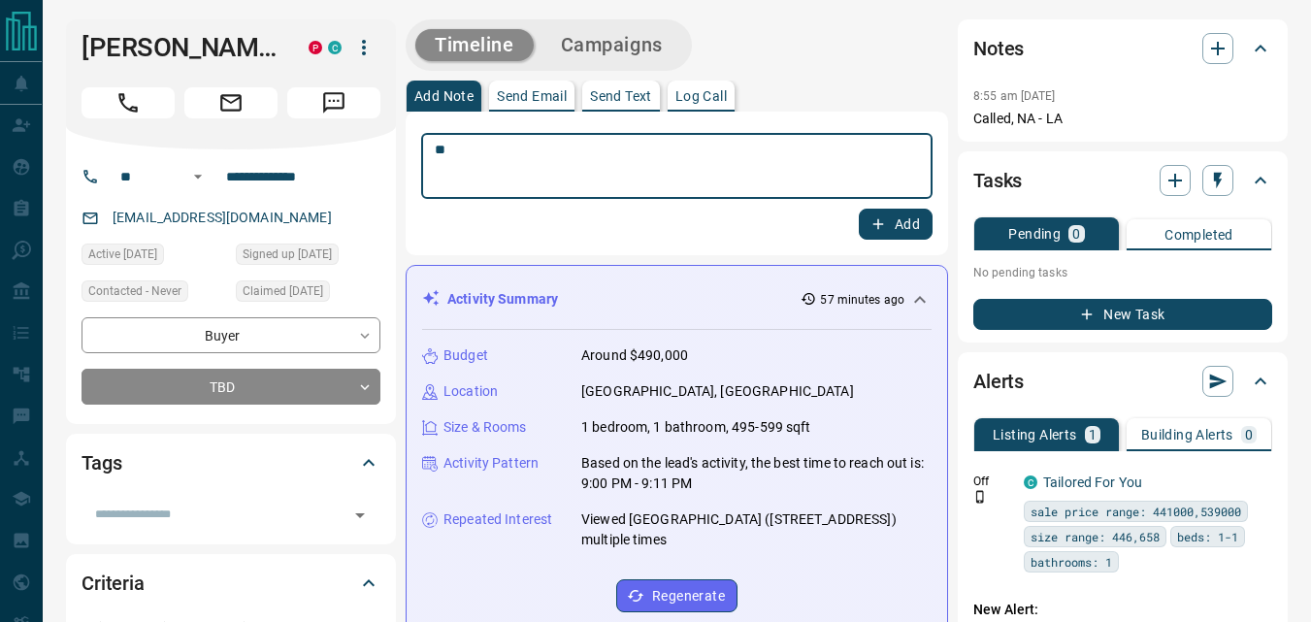
type textarea "**"
click at [892, 231] on button "Add" at bounding box center [896, 224] width 74 height 31
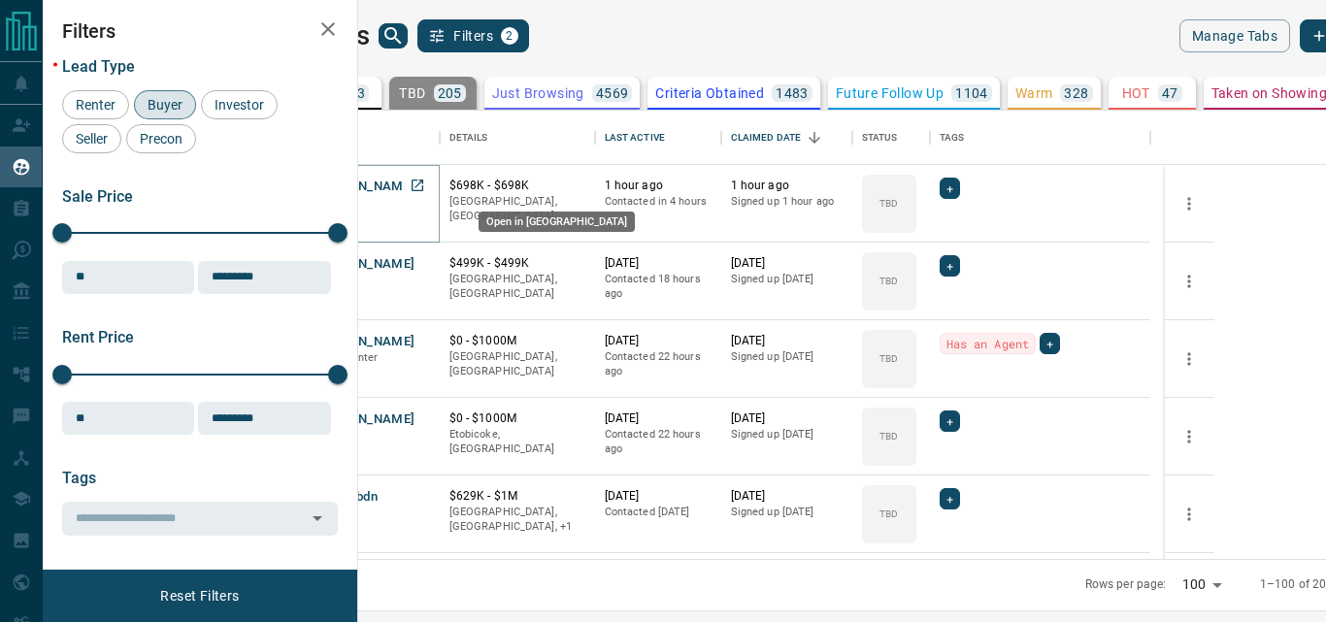
click at [425, 188] on icon "Open in New Tab" at bounding box center [418, 186] width 16 height 16
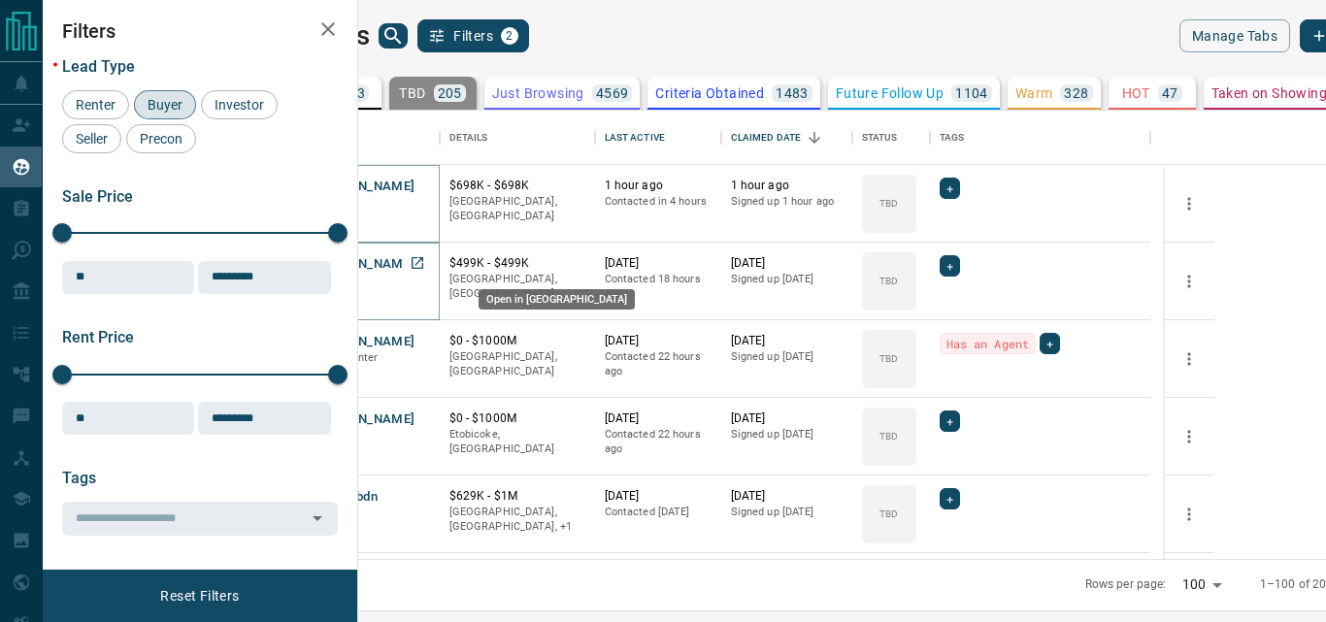
click at [423, 261] on icon "Open in New Tab" at bounding box center [417, 263] width 12 height 12
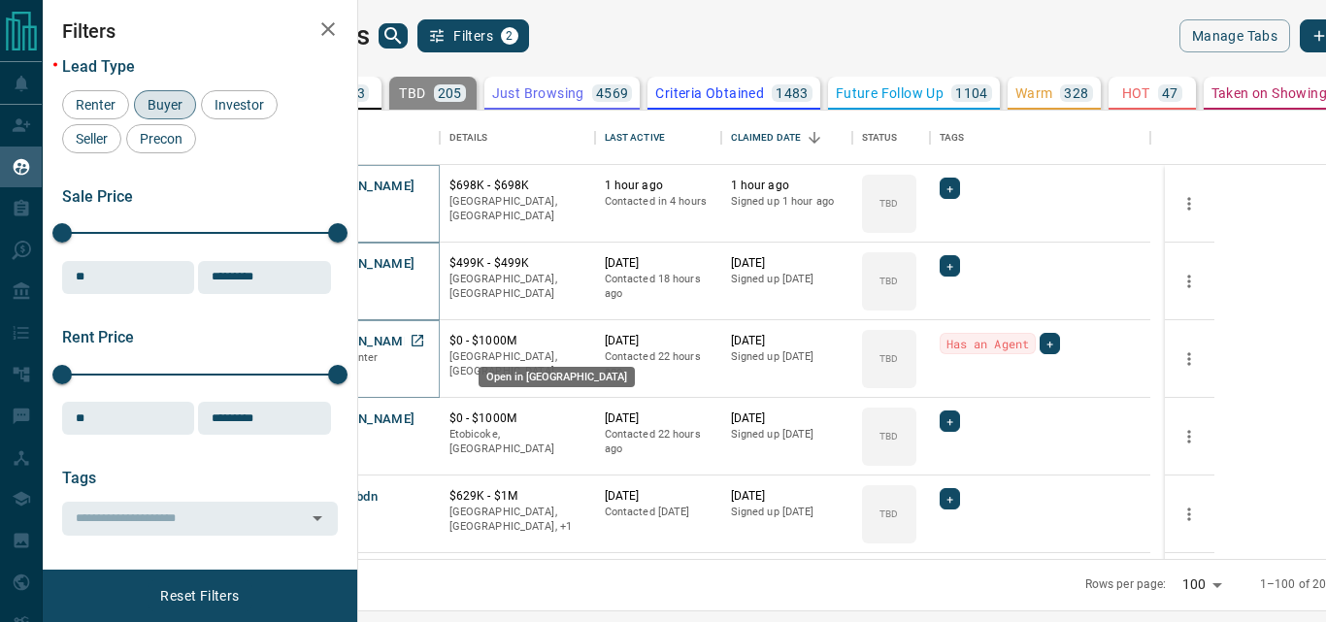
click at [425, 341] on icon "Open in New Tab" at bounding box center [418, 341] width 16 height 16
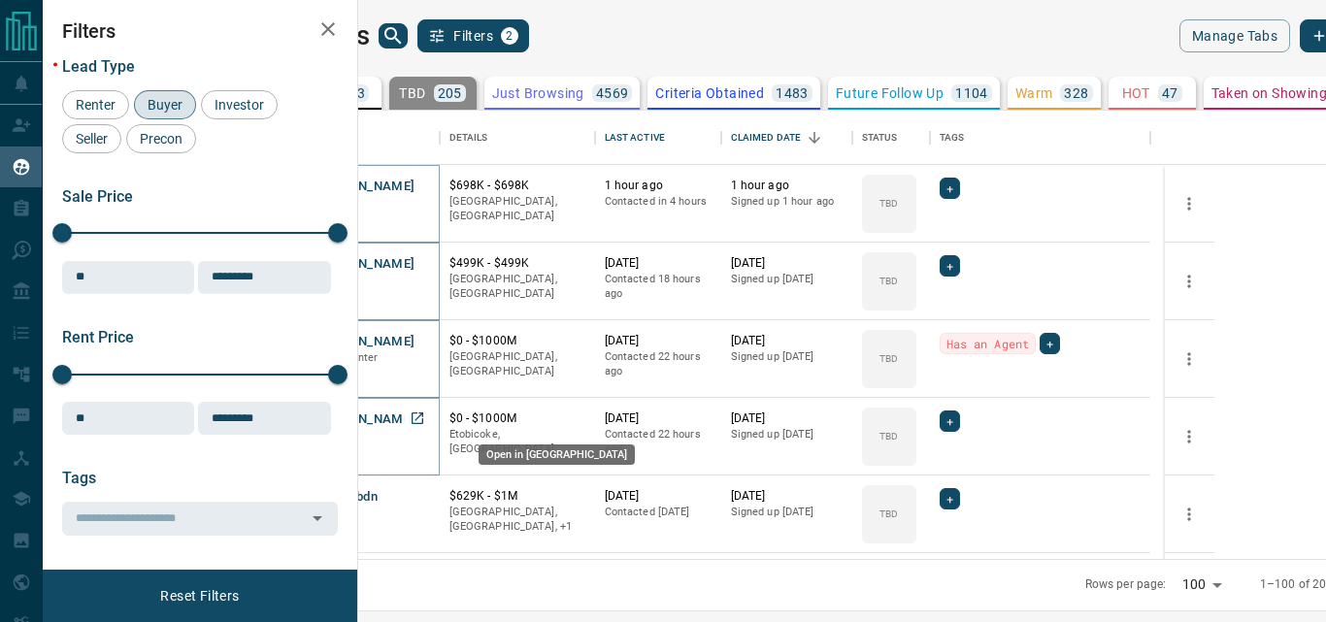
click at [425, 417] on icon "Open in New Tab" at bounding box center [418, 418] width 16 height 16
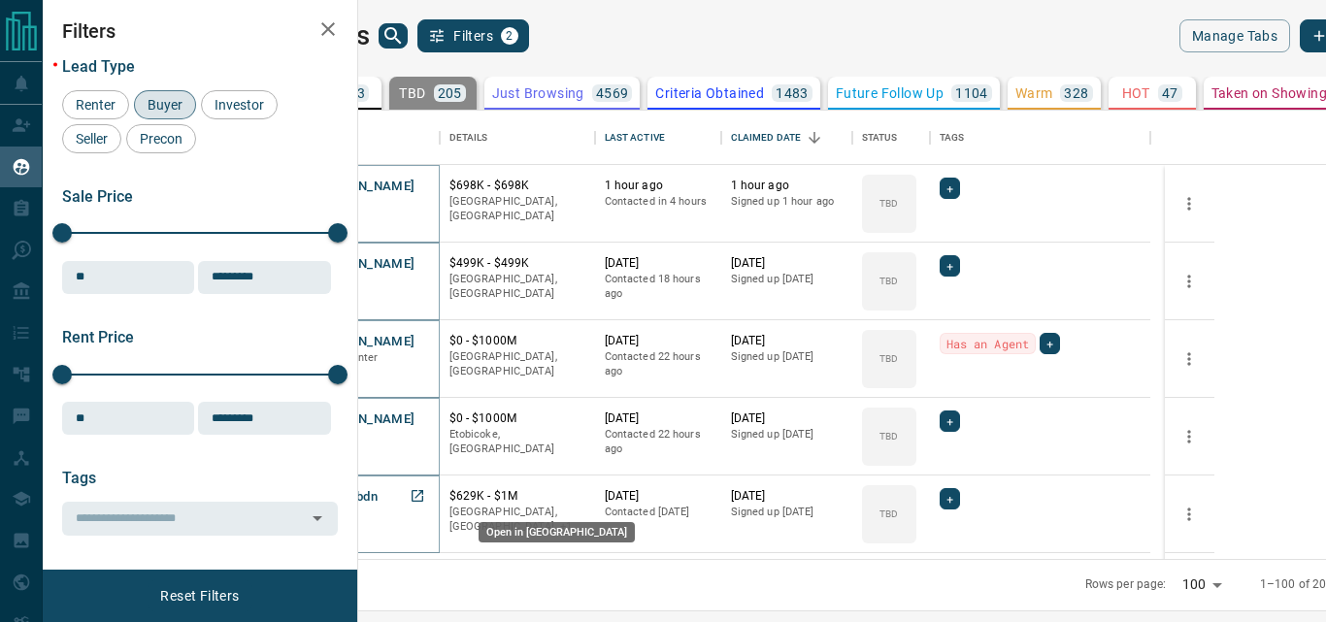
click at [425, 497] on icon "Open in New Tab" at bounding box center [418, 496] width 16 height 16
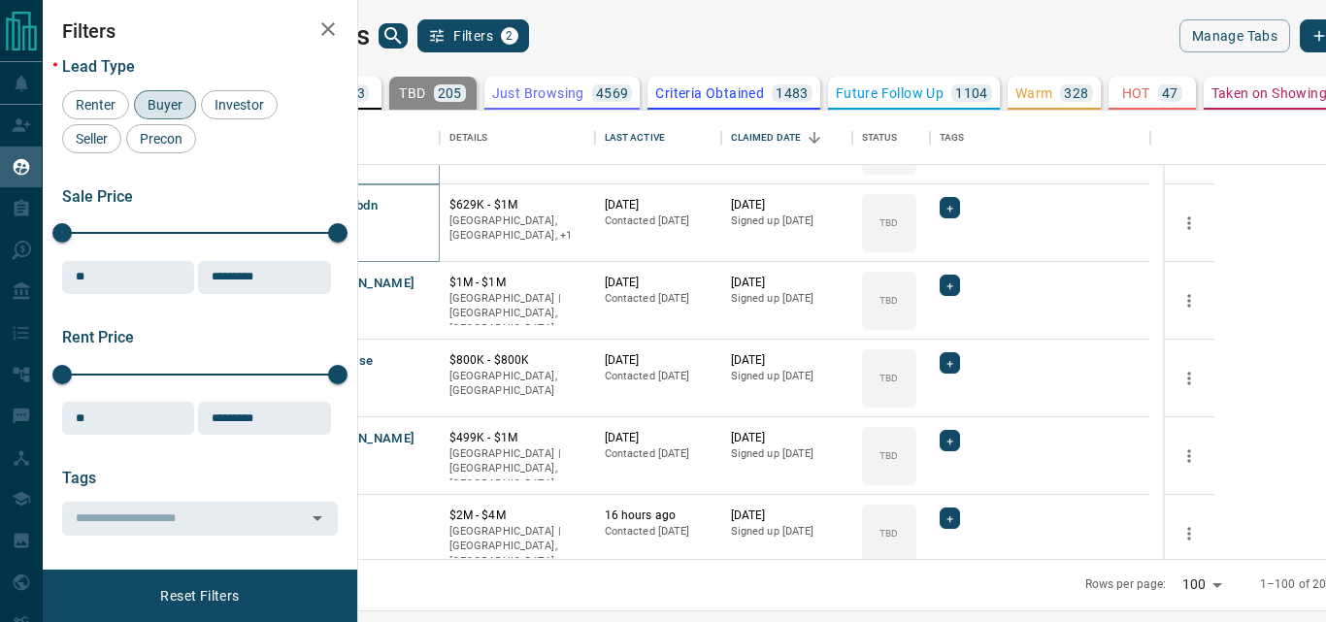
scroll to position [388, 0]
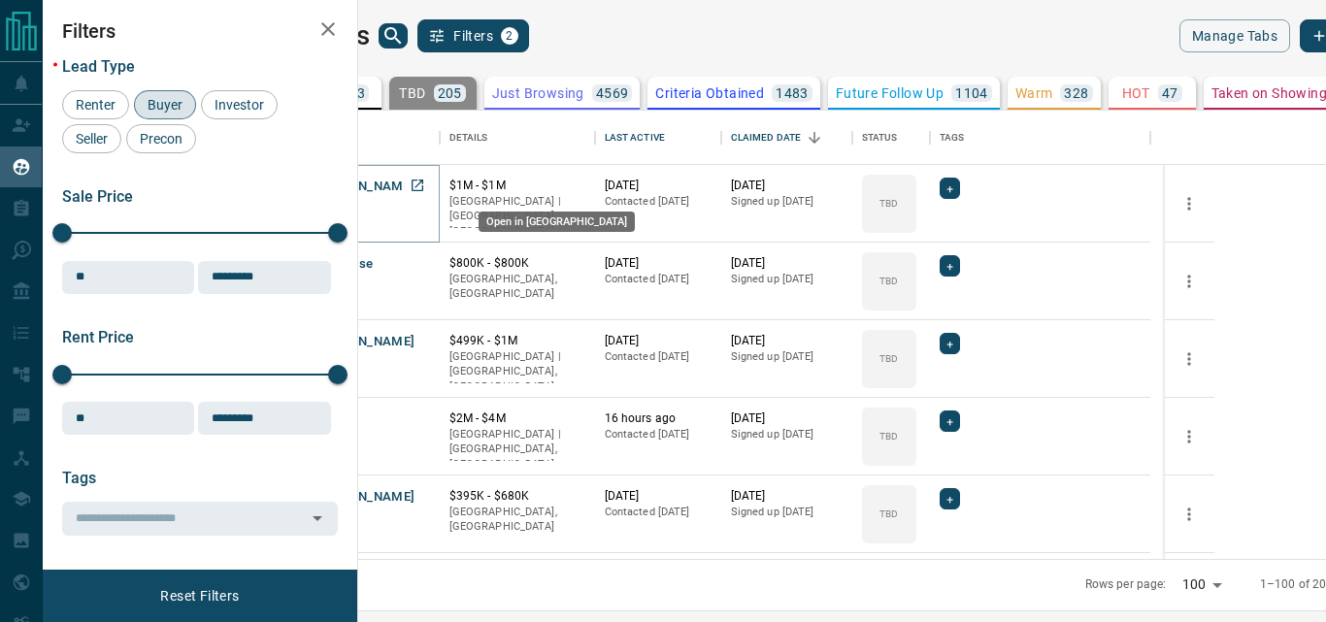
click at [423, 185] on icon "Open in New Tab" at bounding box center [417, 186] width 12 height 12
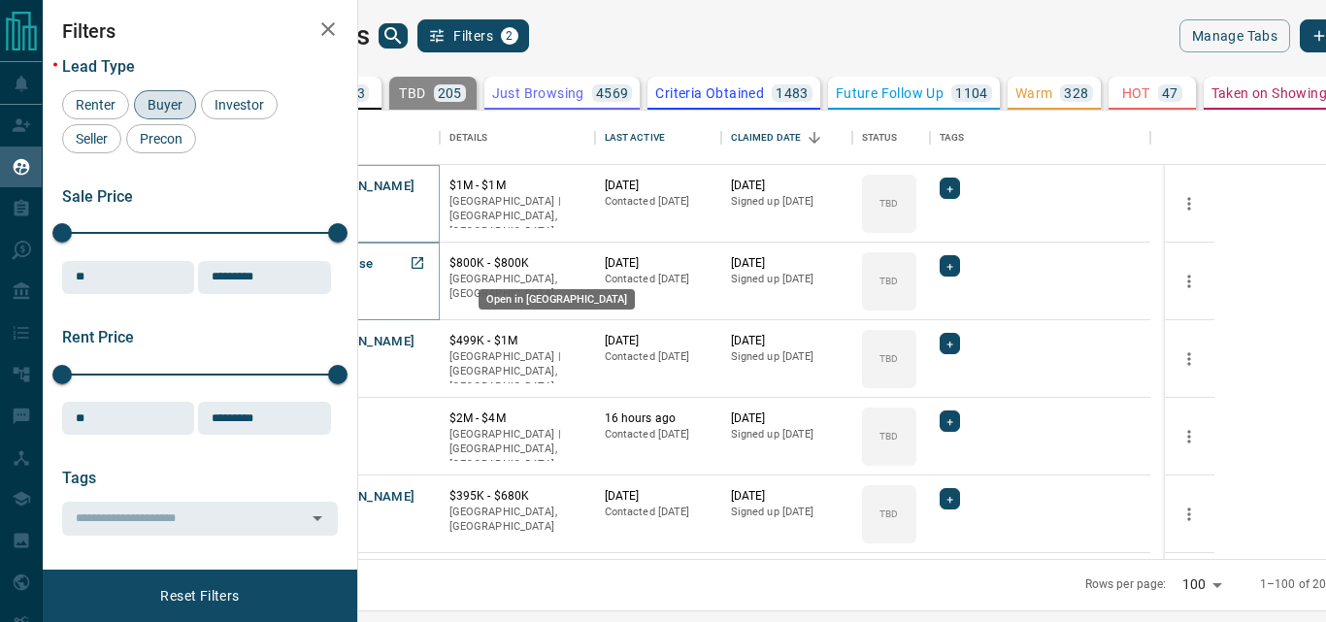
click at [425, 262] on icon "Open in New Tab" at bounding box center [418, 263] width 16 height 16
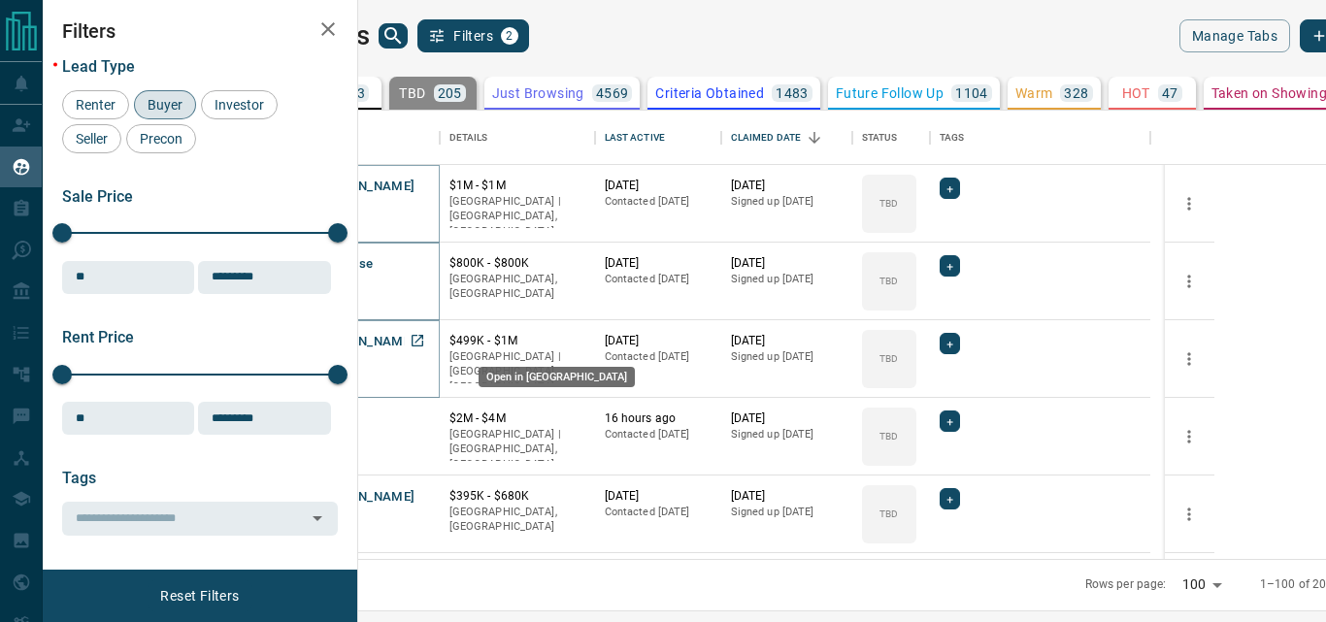
click at [425, 341] on icon "Open in New Tab" at bounding box center [418, 341] width 16 height 16
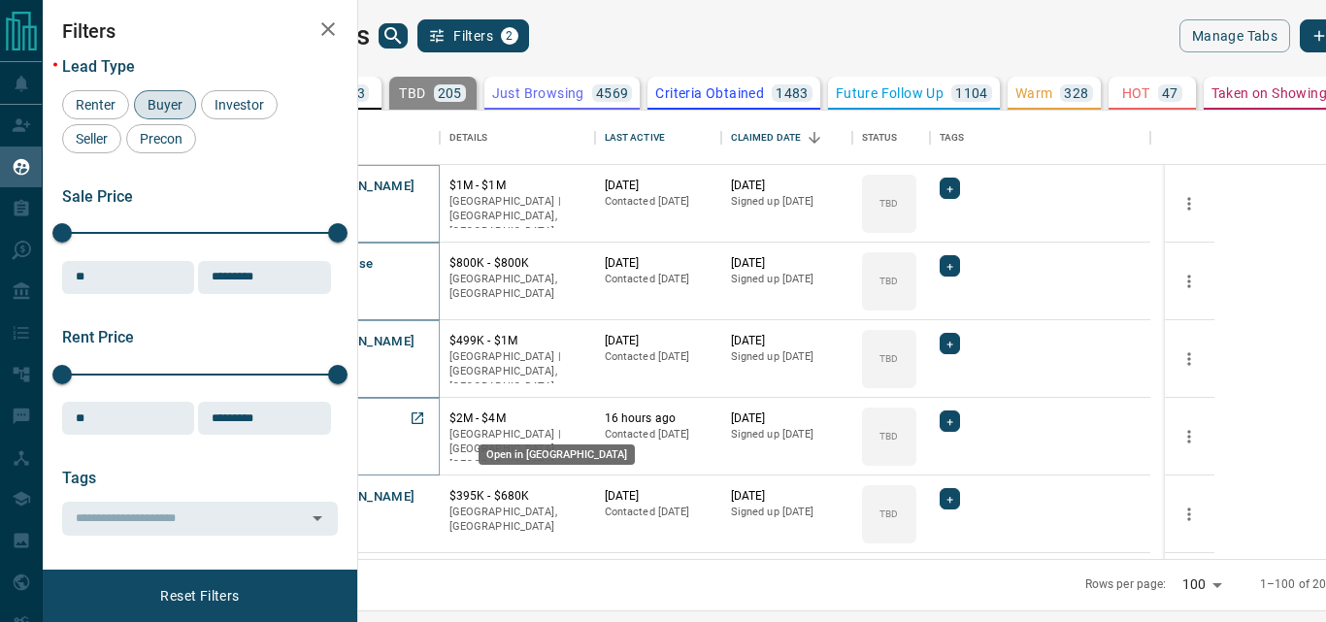
click at [423, 412] on icon "Open in New Tab" at bounding box center [417, 418] width 12 height 12
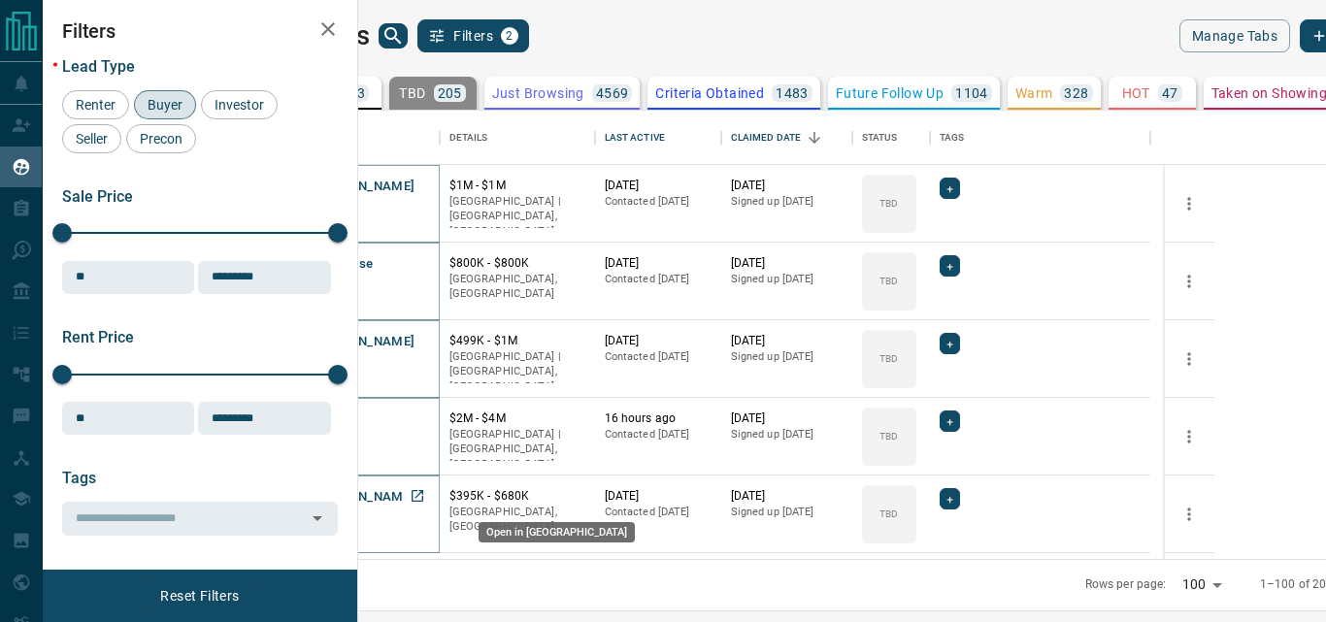
click at [425, 495] on icon "Open in New Tab" at bounding box center [418, 496] width 16 height 16
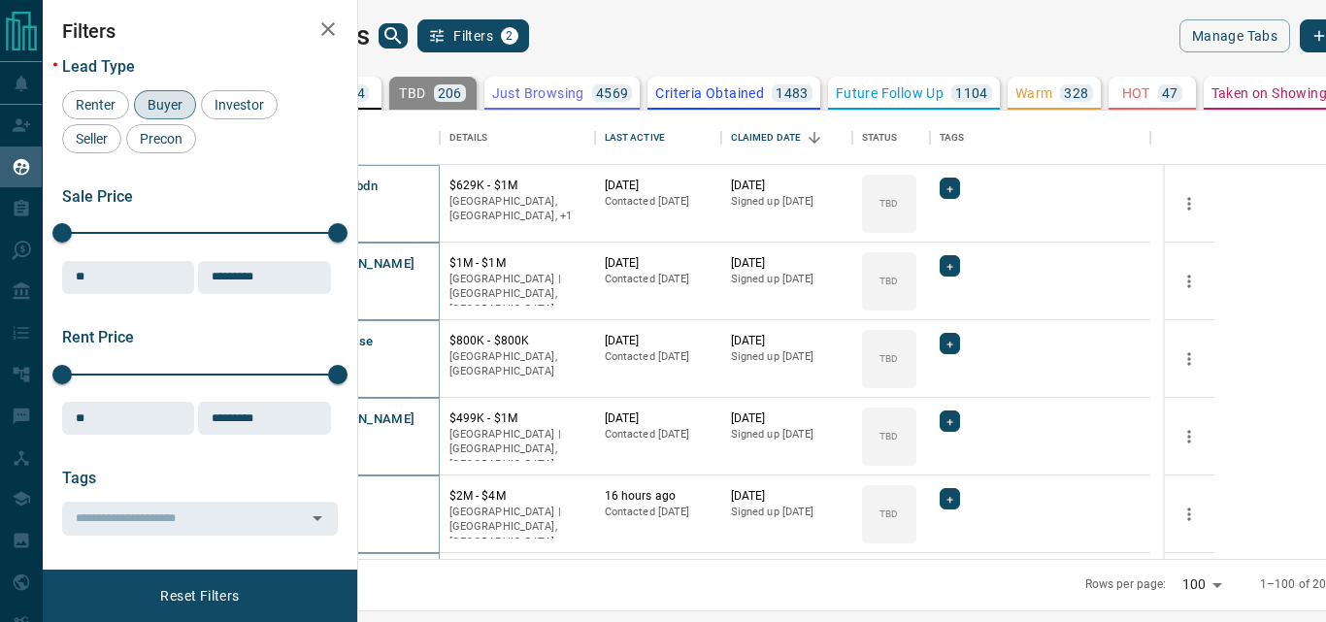
scroll to position [466, 0]
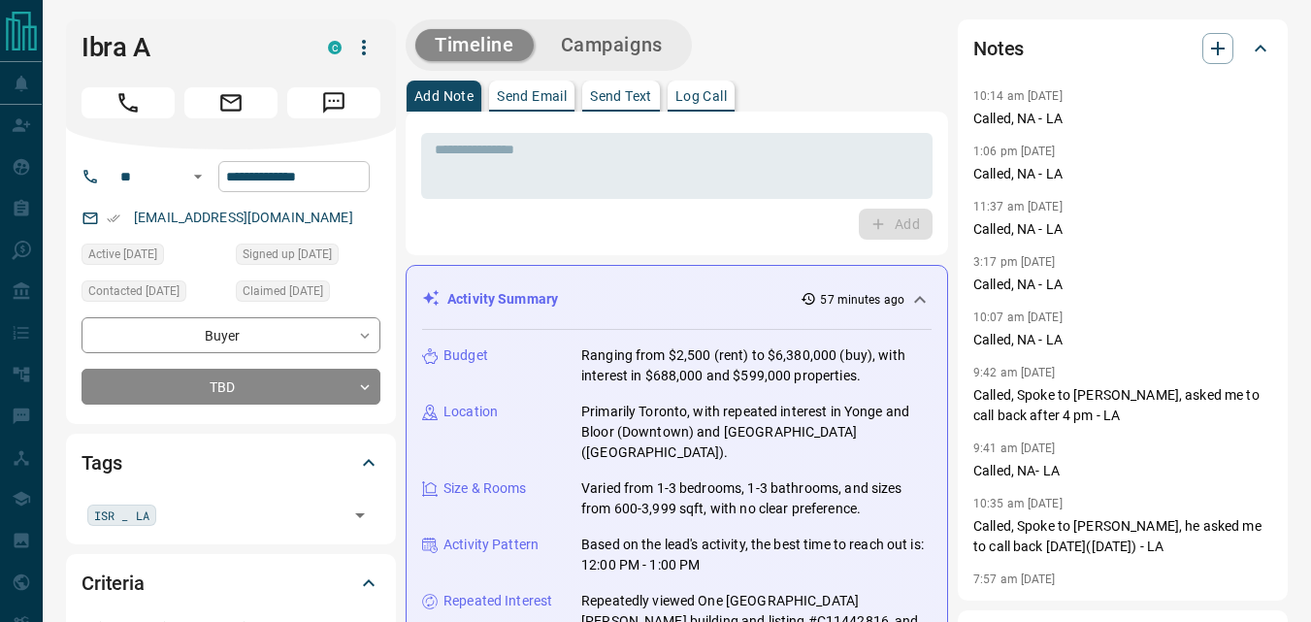
click at [342, 187] on input "**********" at bounding box center [293, 176] width 151 height 31
click at [525, 218] on div "Add" at bounding box center [676, 224] width 511 height 31
click at [617, 35] on button "Campaigns" at bounding box center [611, 45] width 141 height 32
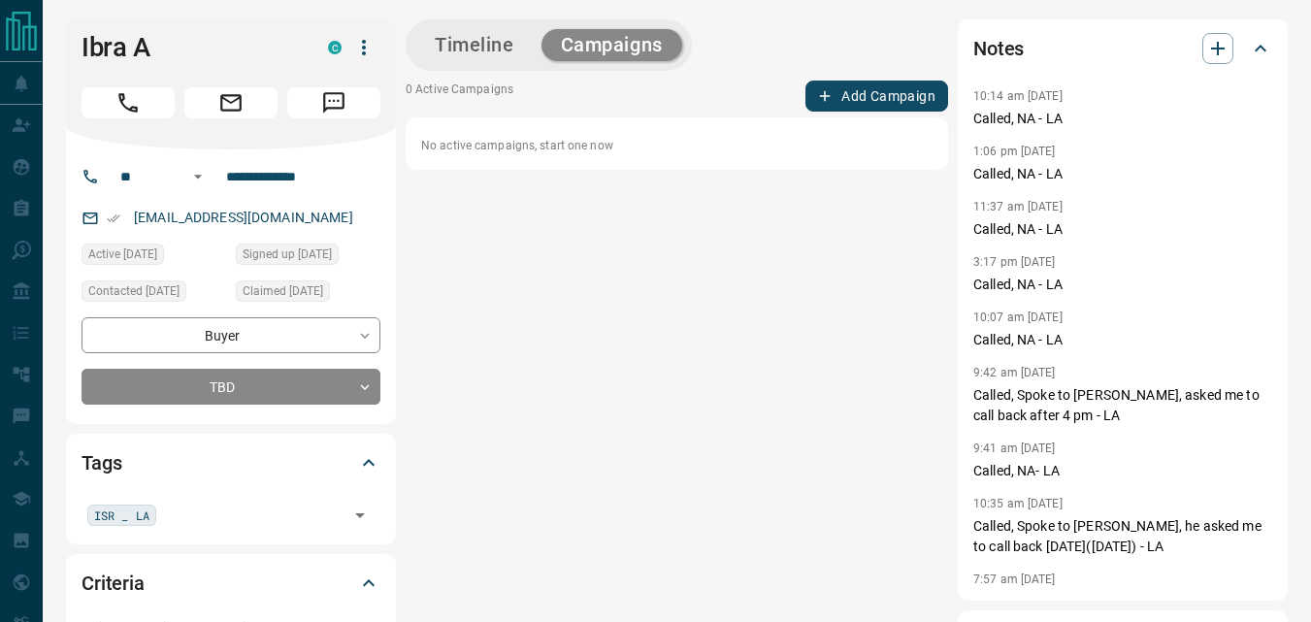
click at [853, 101] on button "Add Campaign" at bounding box center [876, 96] width 143 height 31
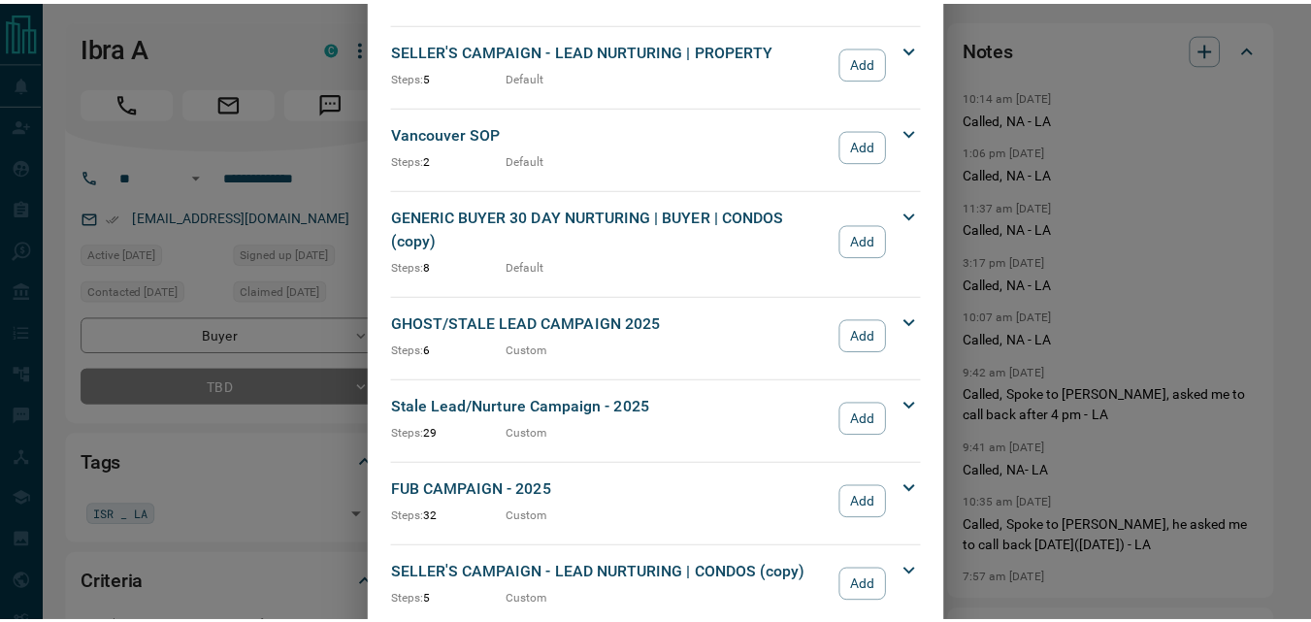
scroll to position [2329, 0]
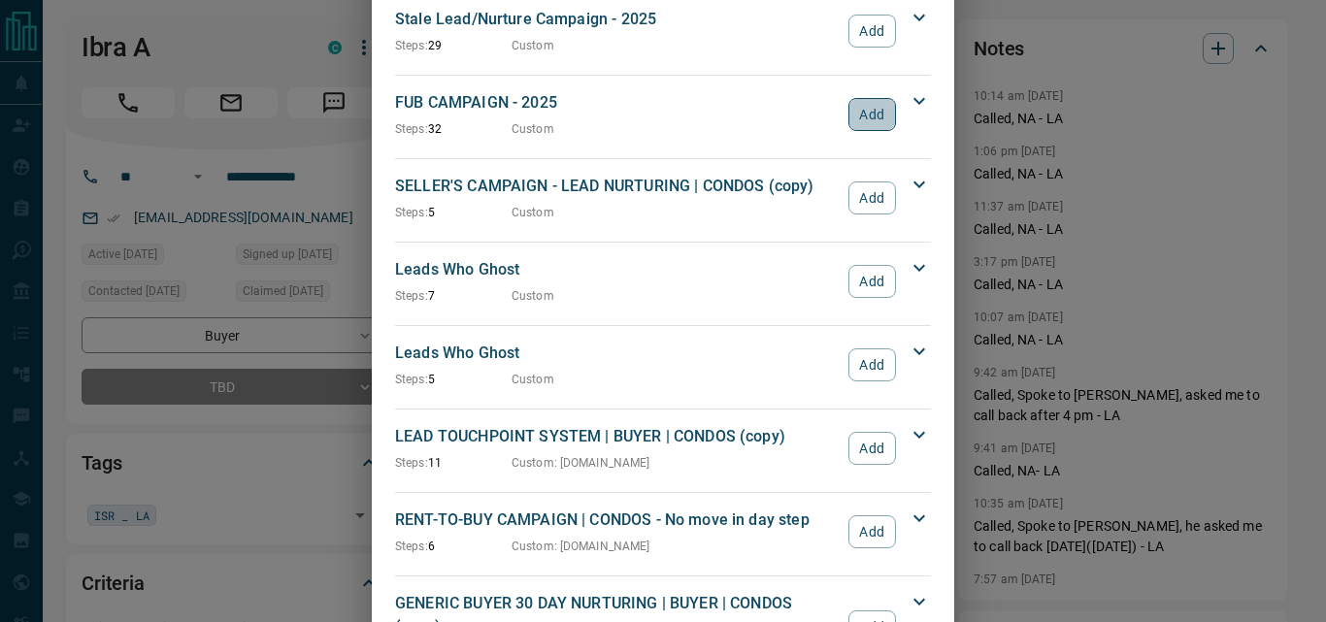
click at [848, 98] on button "Add" at bounding box center [872, 114] width 48 height 33
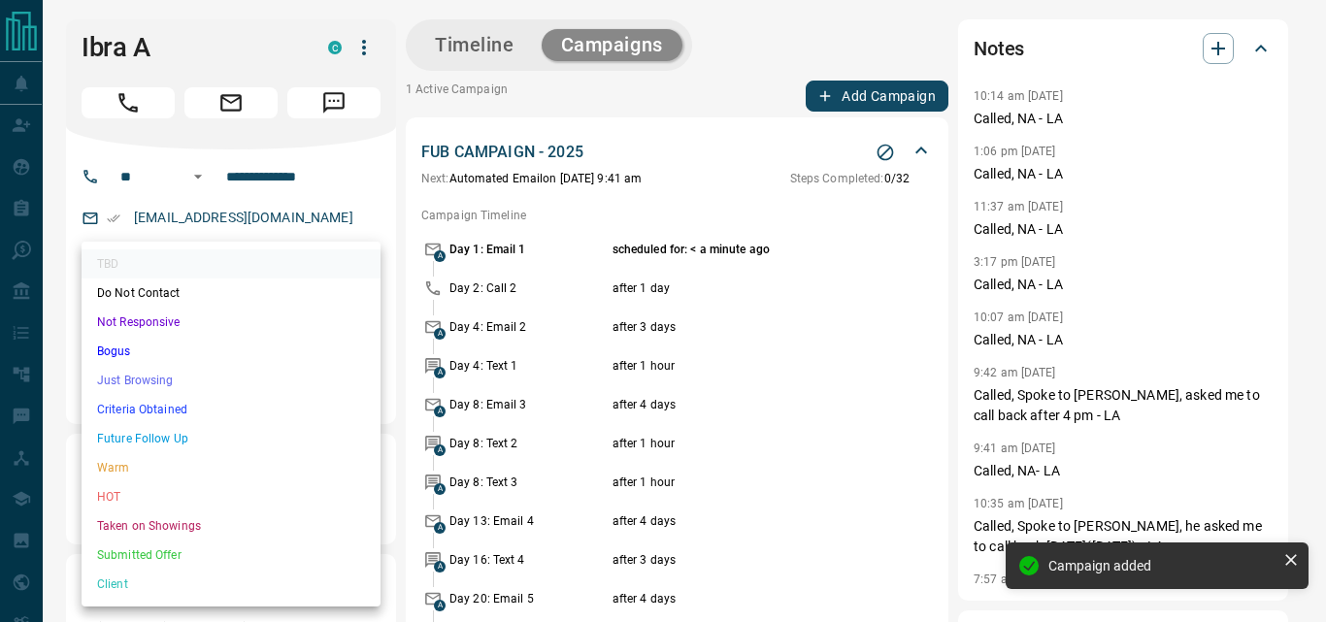
click at [227, 335] on li "Not Responsive" at bounding box center [231, 322] width 299 height 29
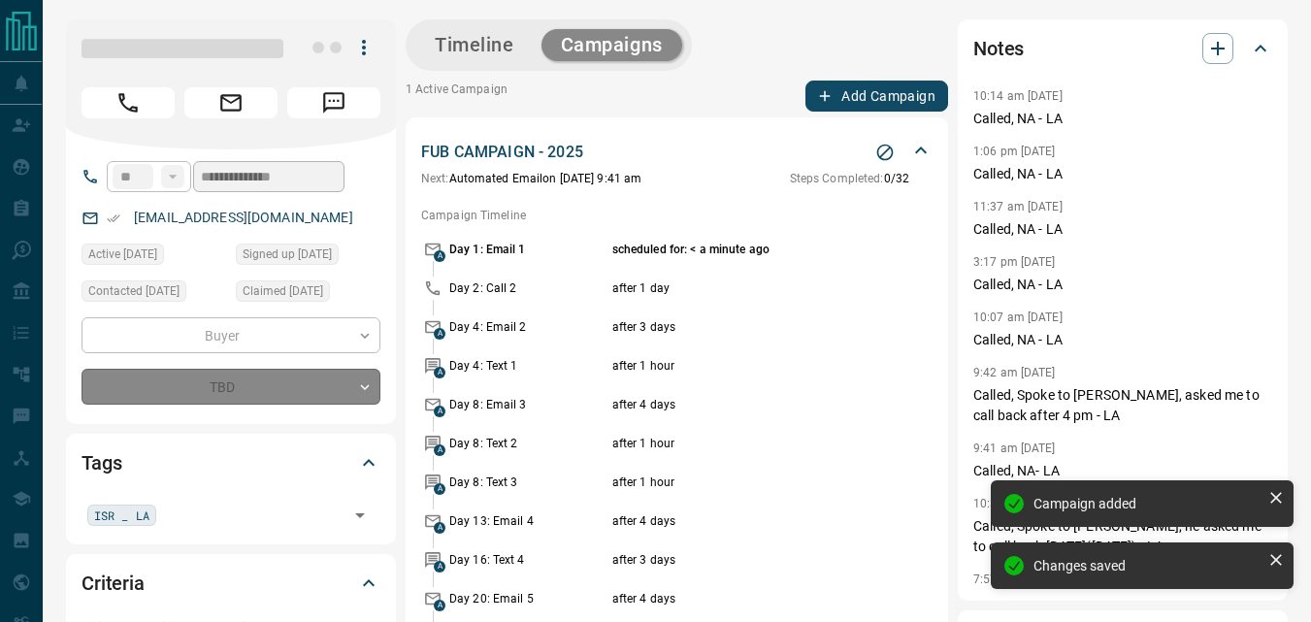
type input "*"
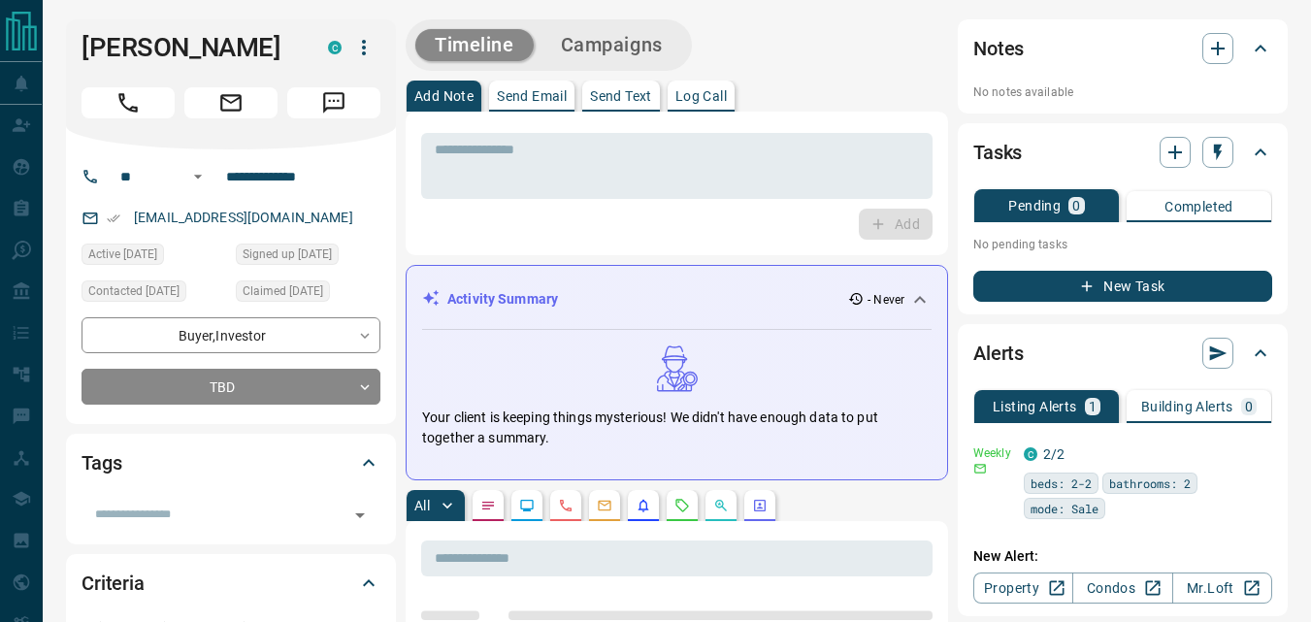
click at [638, 239] on div "Add" at bounding box center [676, 224] width 511 height 31
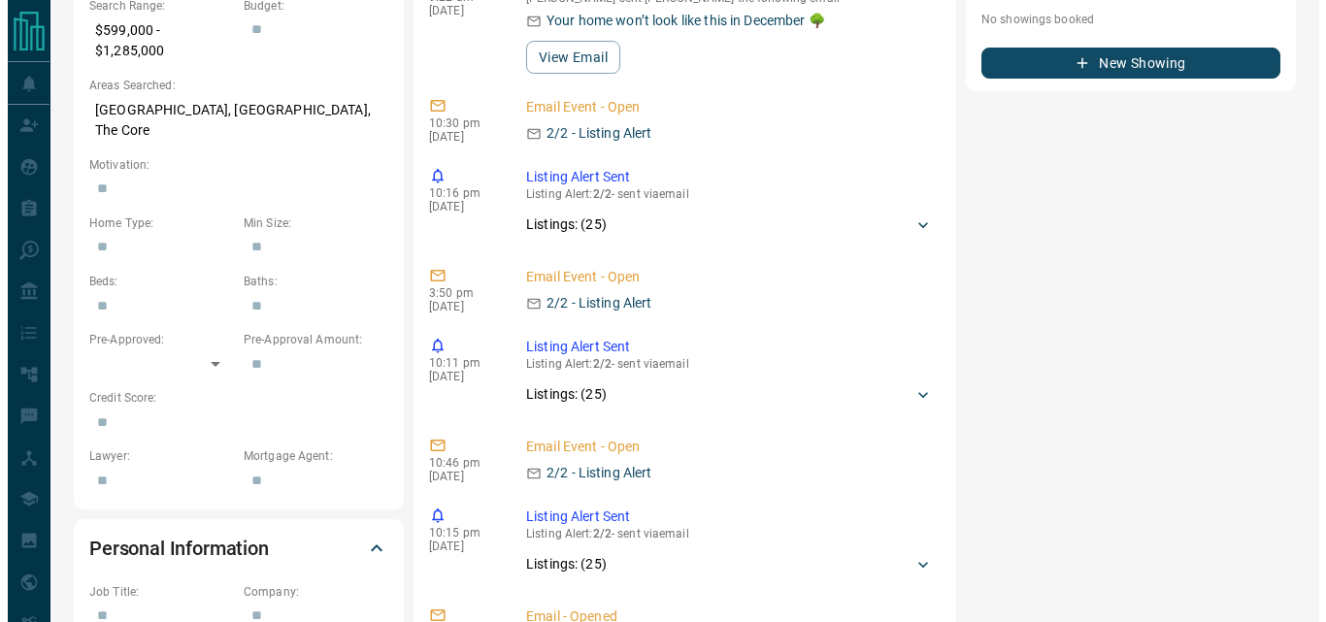
scroll to position [954, 0]
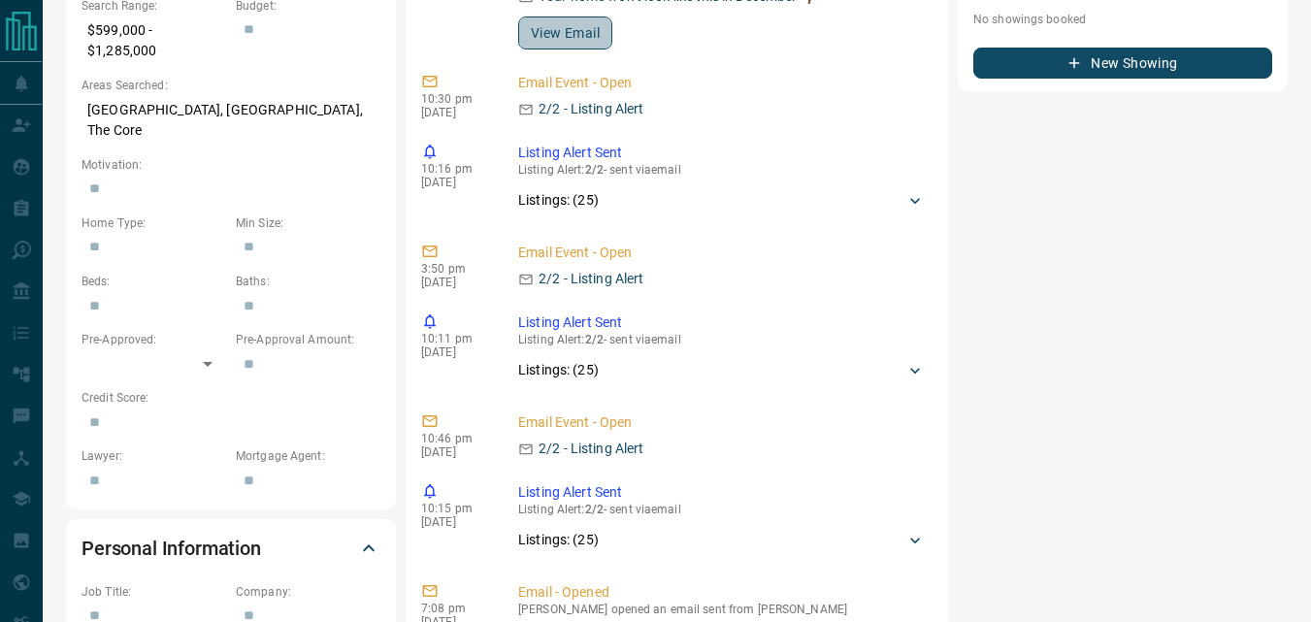
click at [592, 38] on button "View Email" at bounding box center [565, 32] width 94 height 33
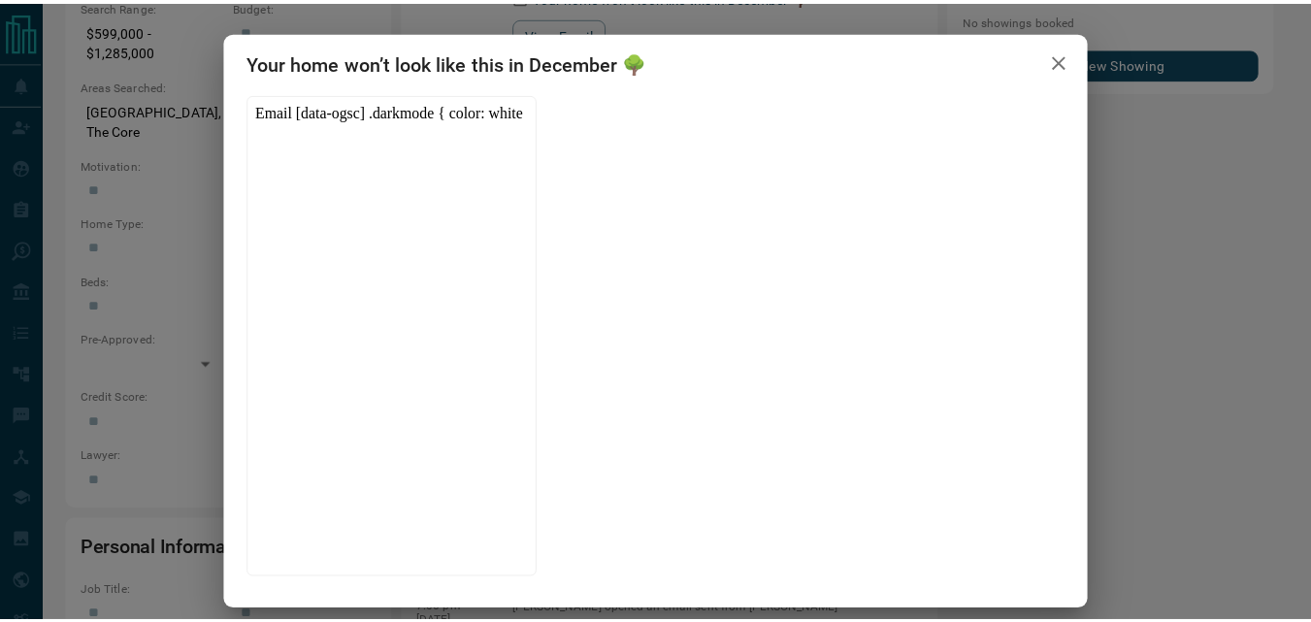
scroll to position [0, 0]
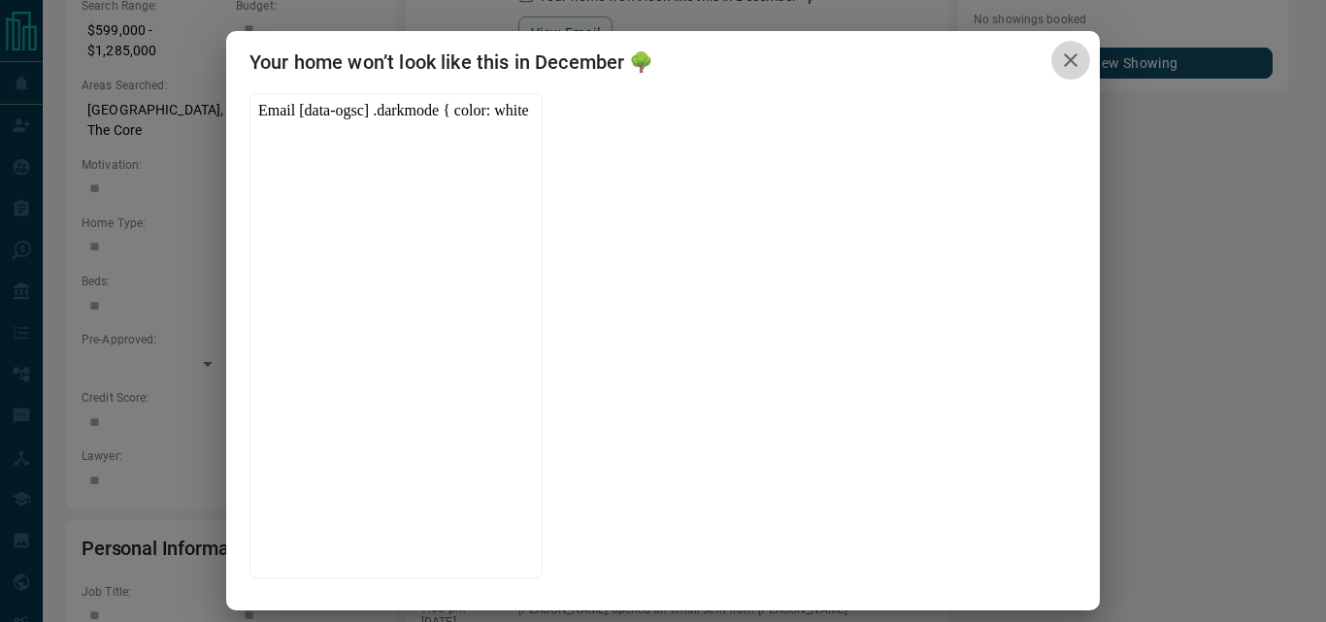
click at [1071, 59] on icon "button" at bounding box center [1070, 60] width 23 height 23
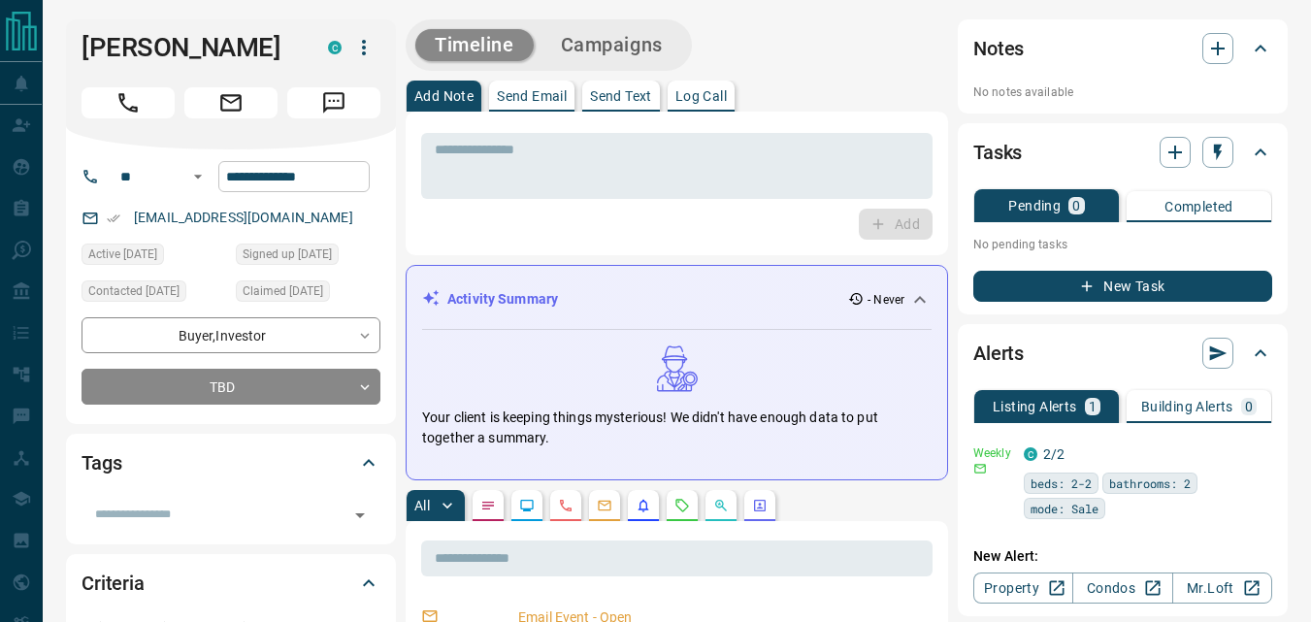
click at [364, 189] on input "**********" at bounding box center [293, 176] width 151 height 31
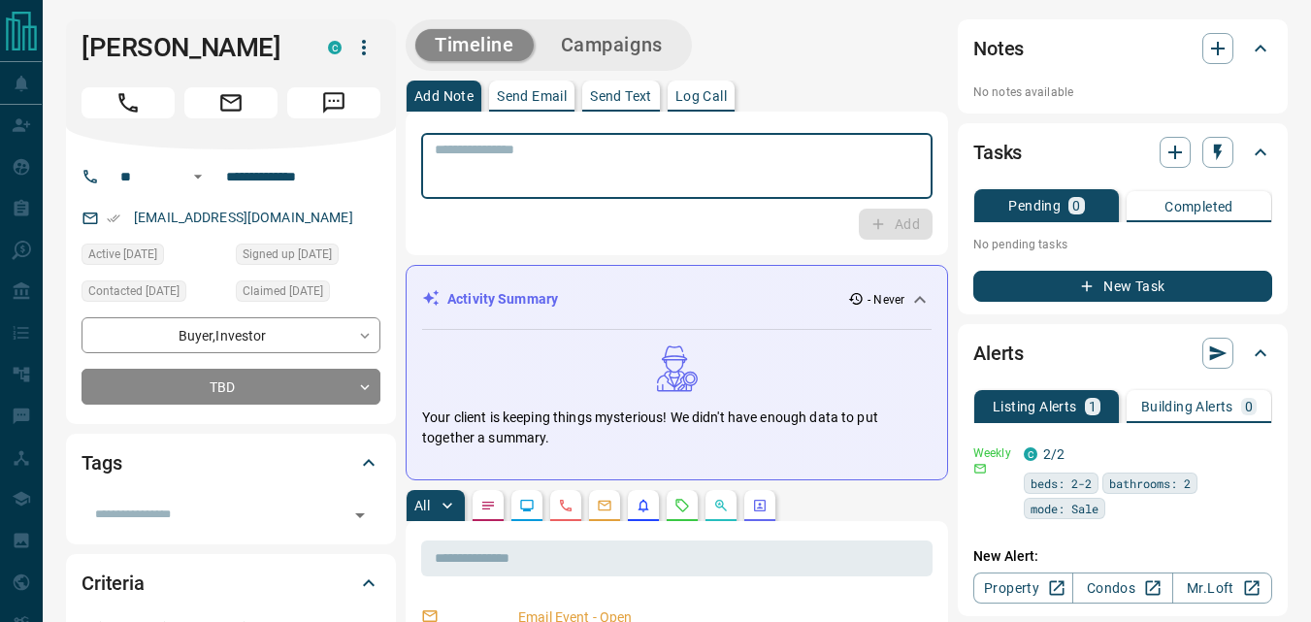
click at [564, 180] on textarea at bounding box center [677, 166] width 484 height 49
type textarea "**"
click at [901, 233] on button "Add" at bounding box center [896, 224] width 74 height 31
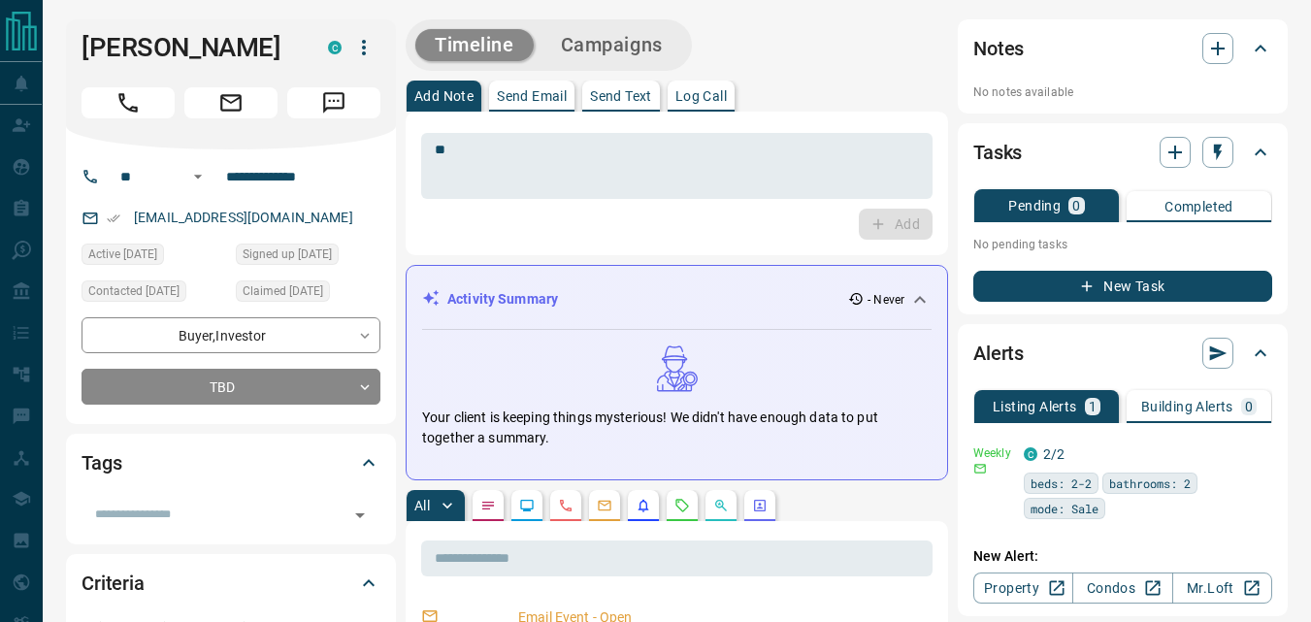
click at [647, 56] on button "Campaigns" at bounding box center [611, 45] width 141 height 32
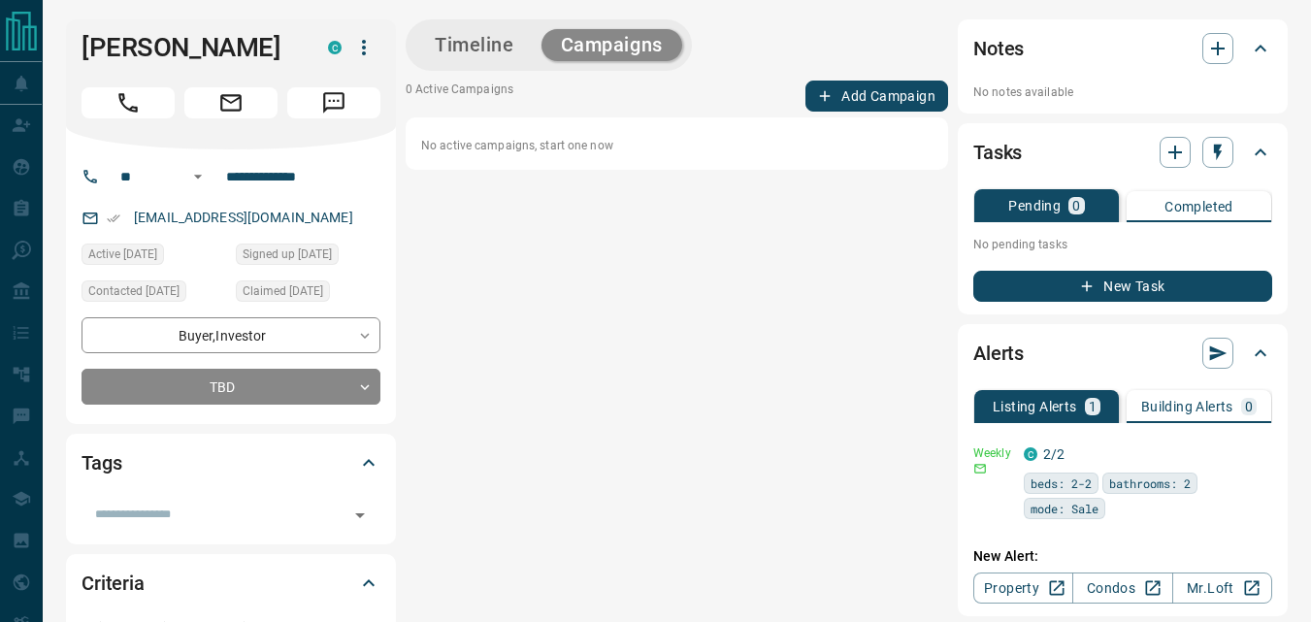
click at [883, 101] on button "Add Campaign" at bounding box center [876, 96] width 143 height 31
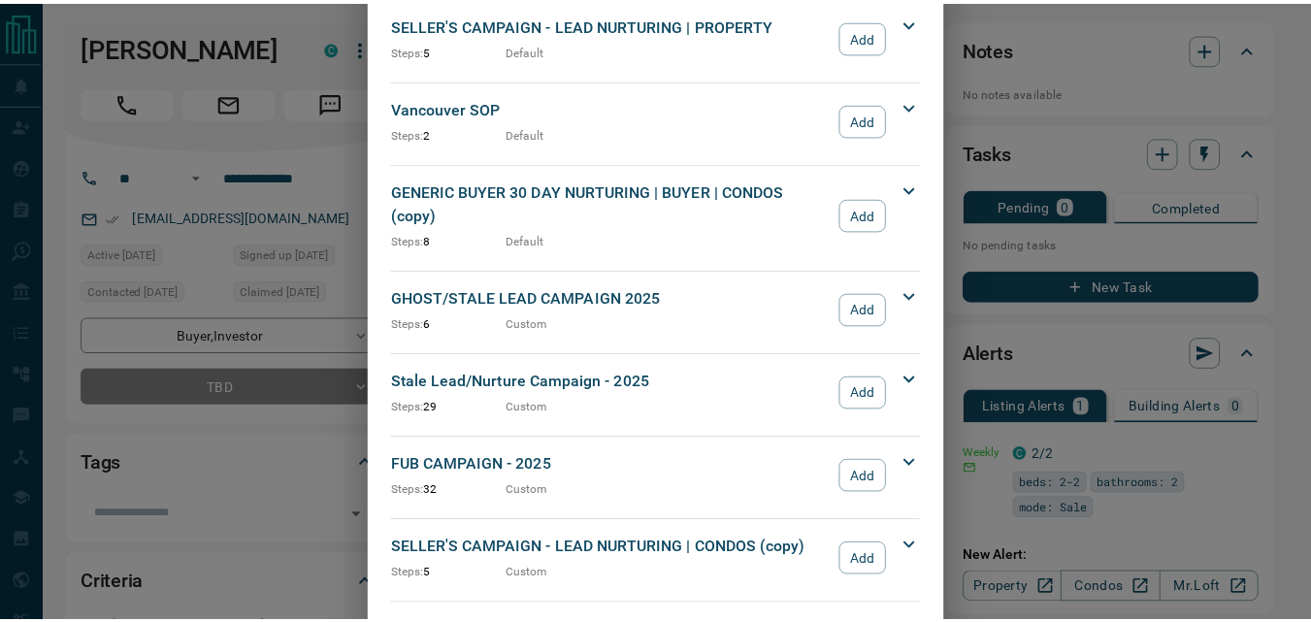
scroll to position [2135, 0]
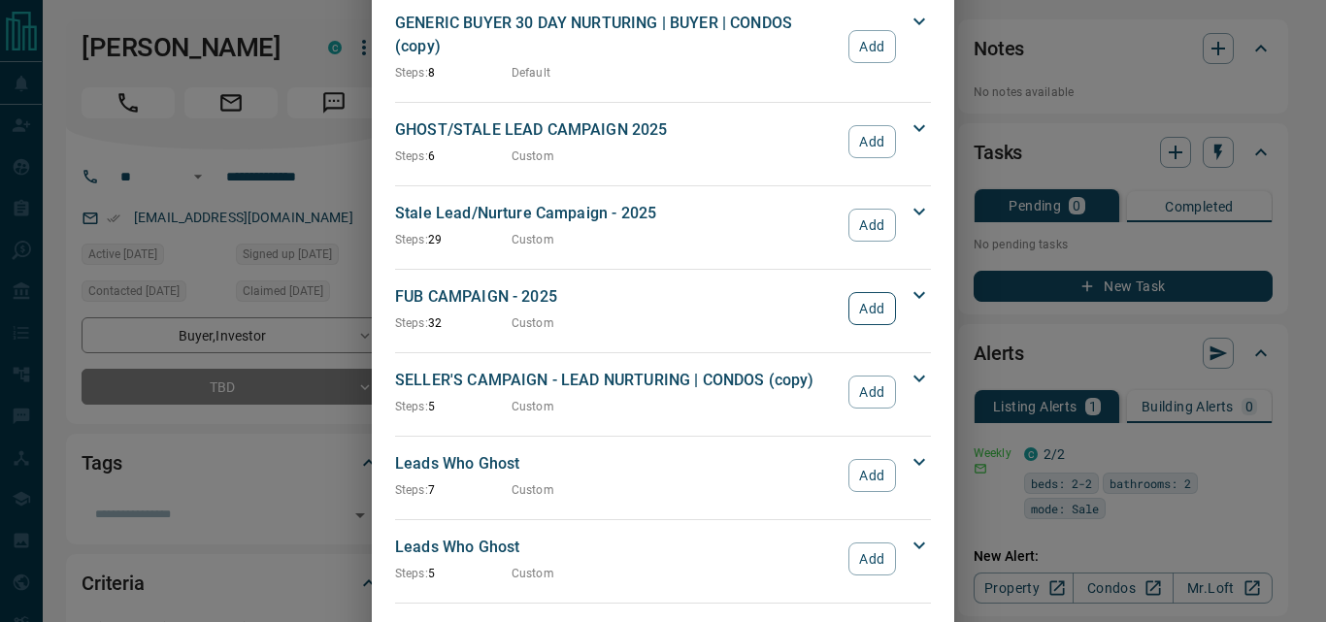
click at [872, 292] on button "Add" at bounding box center [872, 308] width 48 height 33
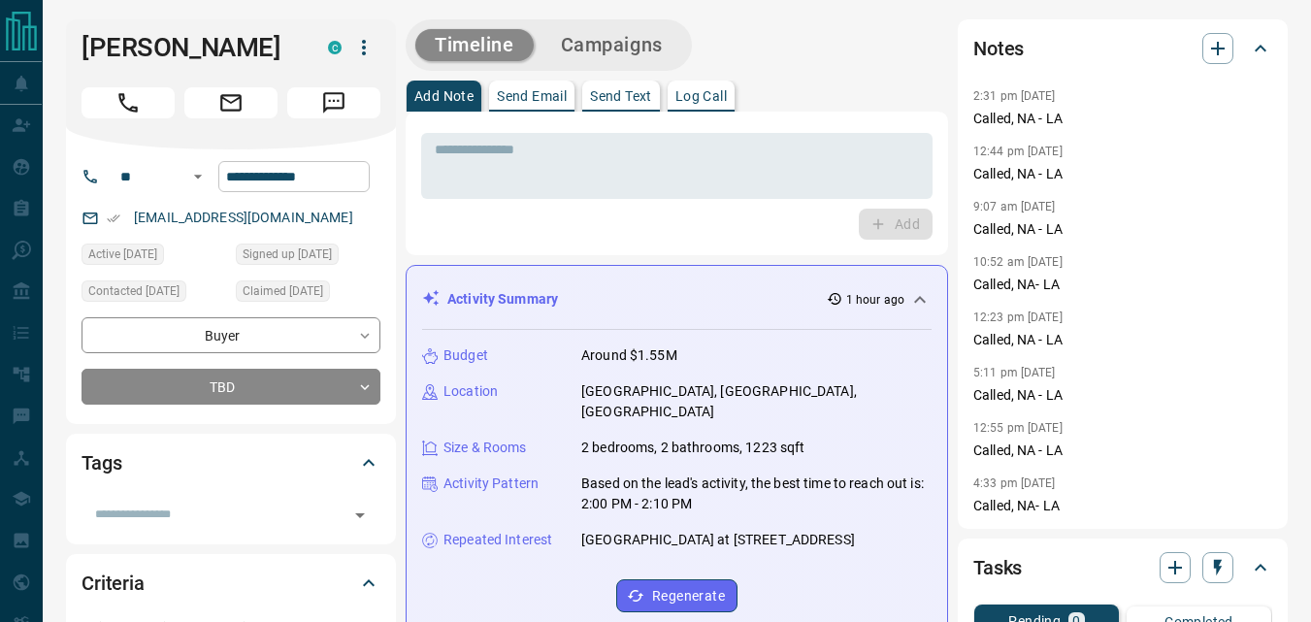
click at [370, 180] on input "**********" at bounding box center [293, 176] width 151 height 31
click at [540, 240] on div "* ​ Add" at bounding box center [677, 184] width 542 height 144
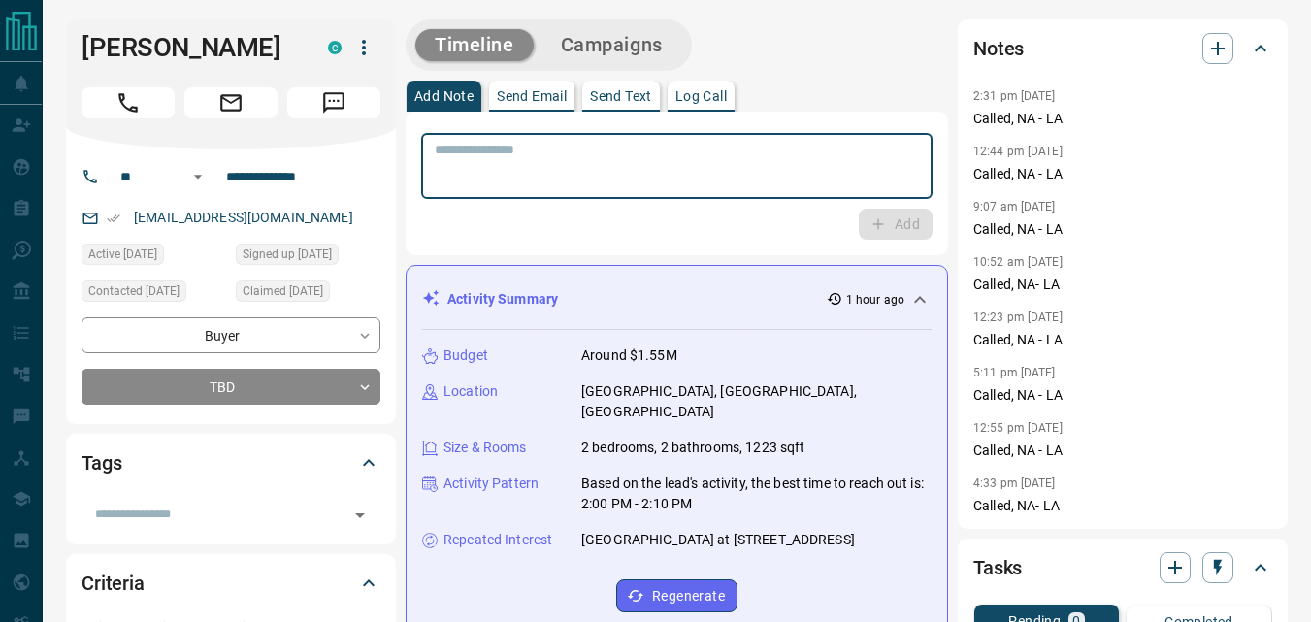
click at [547, 149] on textarea at bounding box center [677, 166] width 484 height 49
type textarea "**"
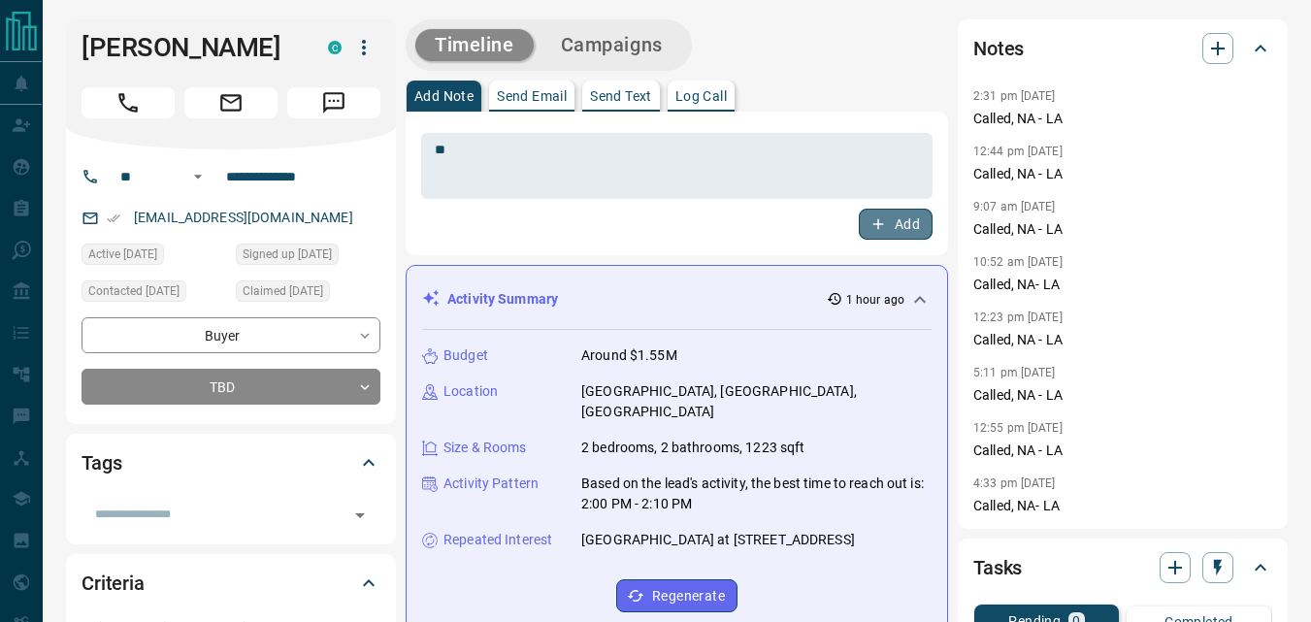
click at [866, 219] on button "Add" at bounding box center [896, 224] width 74 height 31
click at [573, 156] on textarea "**" at bounding box center [677, 166] width 484 height 49
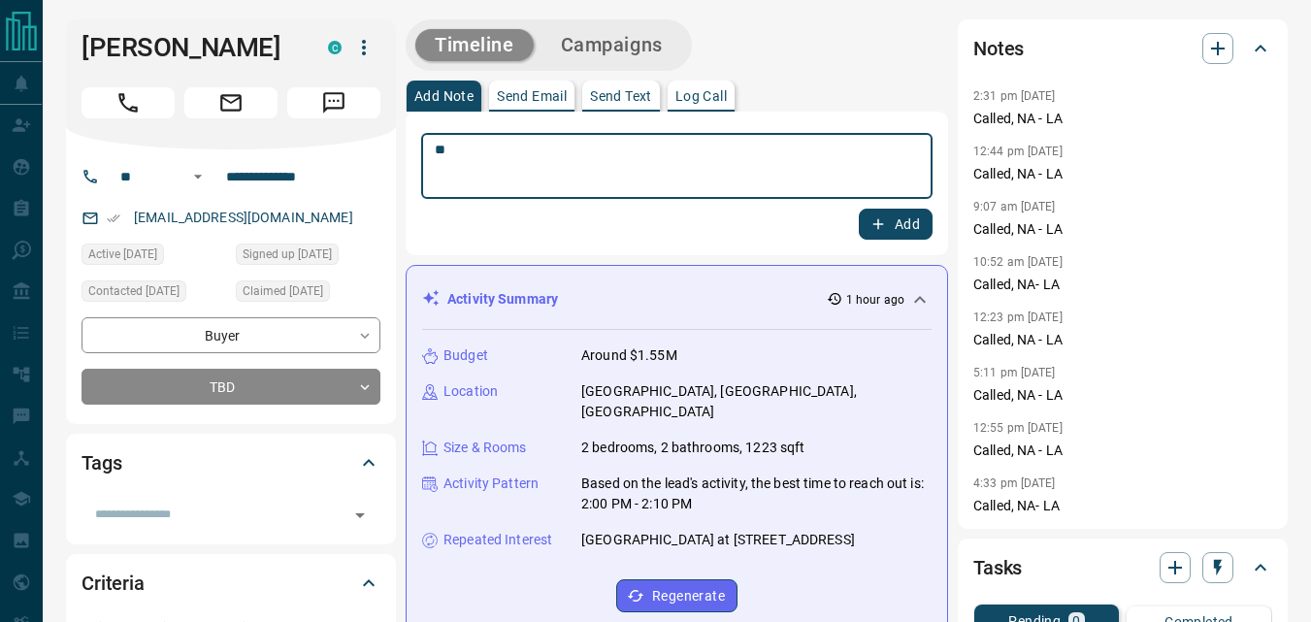
type textarea "**"
click at [856, 217] on div "Add" at bounding box center [676, 224] width 511 height 31
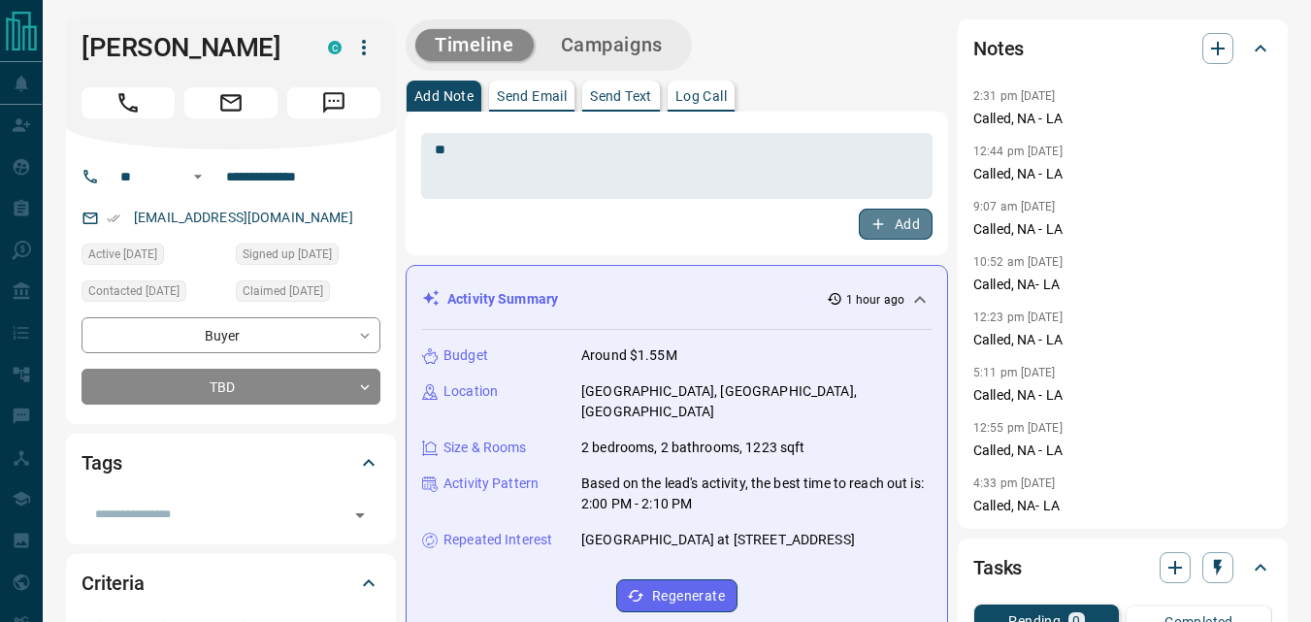
click at [873, 224] on icon "button" at bounding box center [878, 224] width 11 height 11
click at [633, 47] on button "Campaigns" at bounding box center [611, 45] width 141 height 32
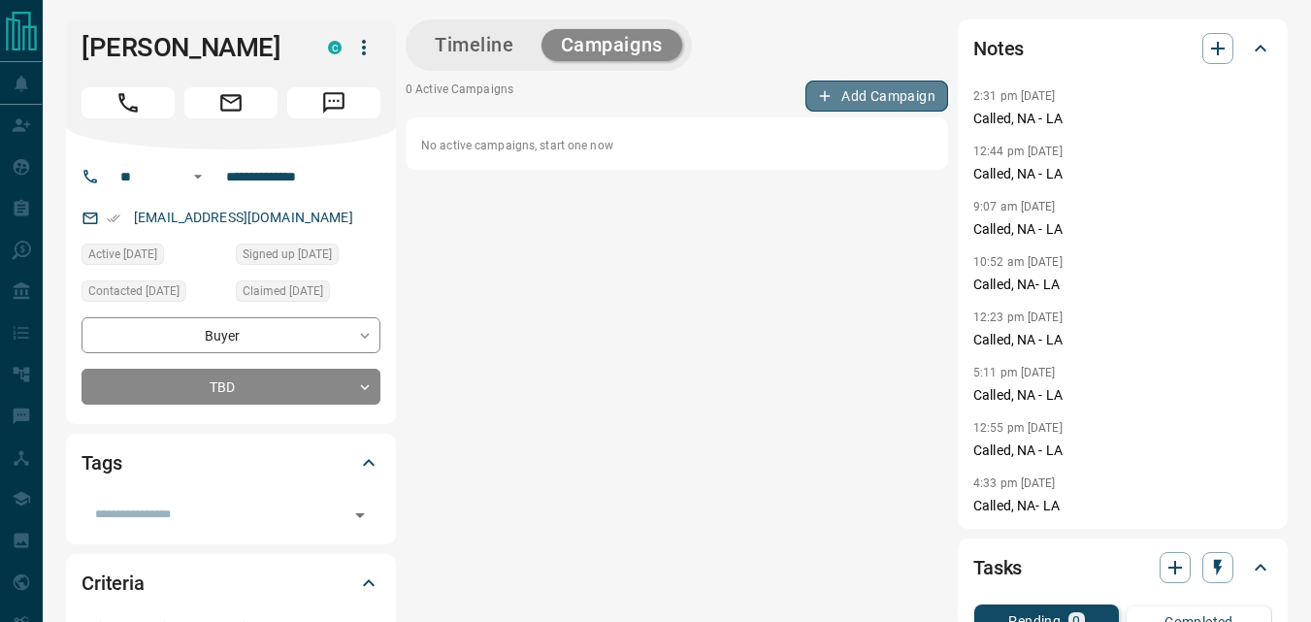
click at [837, 91] on button "Add Campaign" at bounding box center [876, 96] width 143 height 31
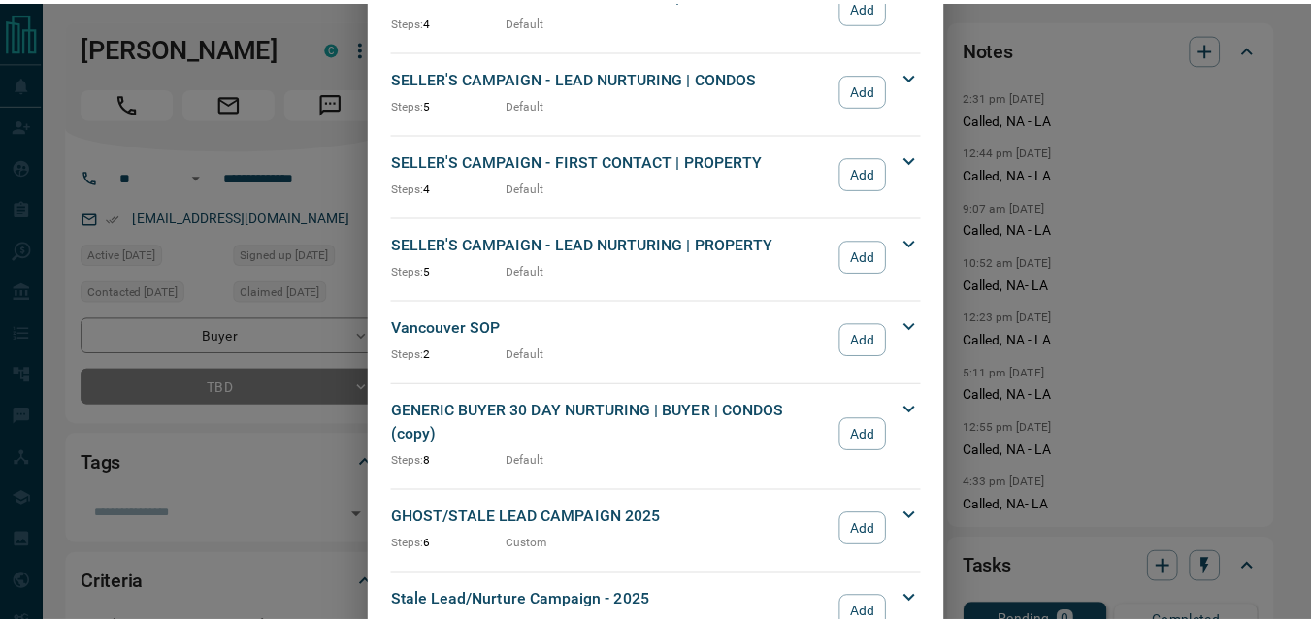
scroll to position [2038, 0]
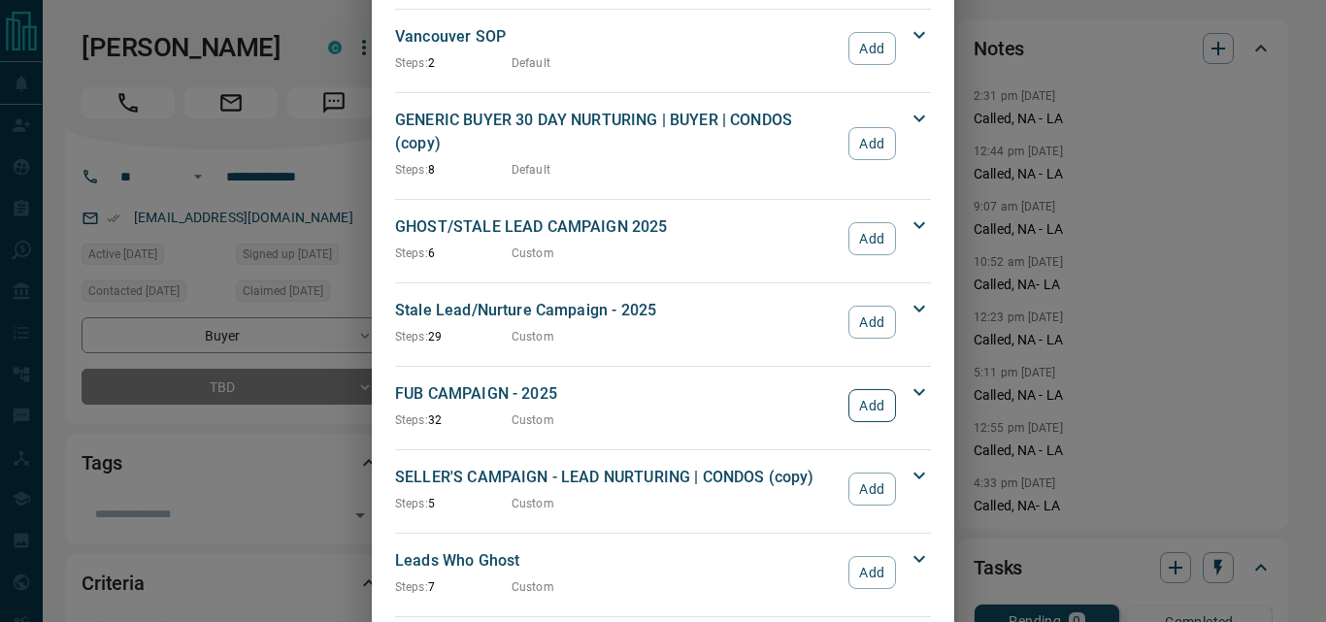
click at [872, 389] on button "Add" at bounding box center [872, 405] width 48 height 33
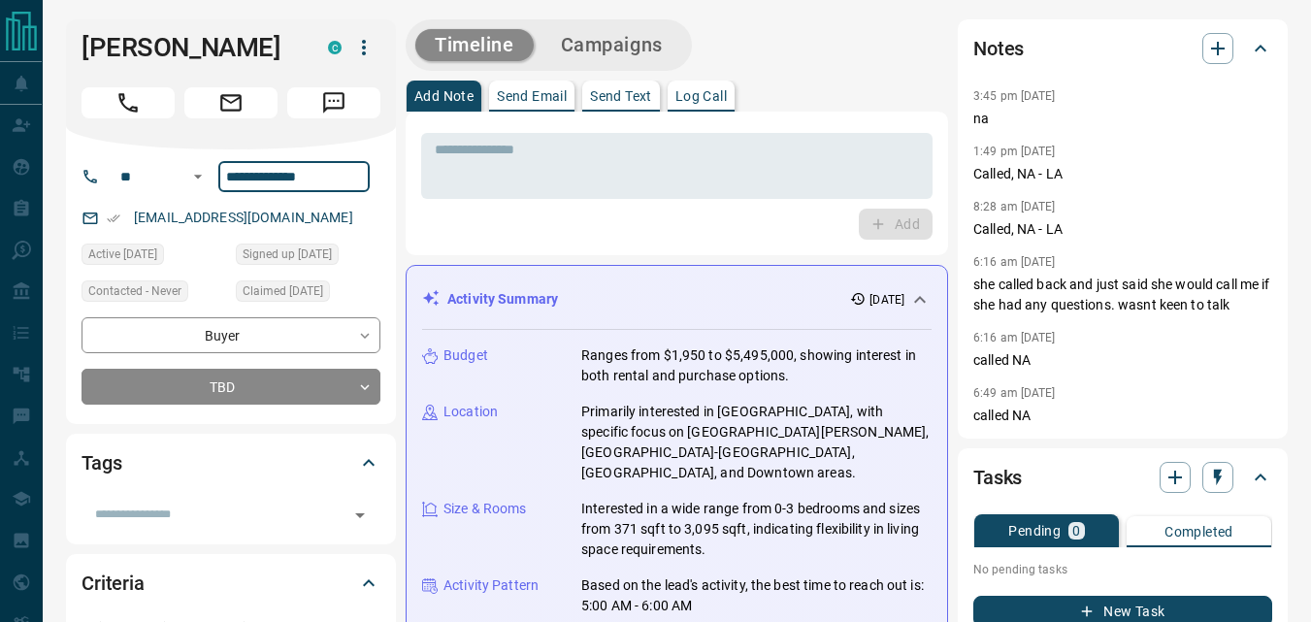
click at [356, 174] on input "**********" at bounding box center [293, 176] width 151 height 31
click at [546, 241] on div "* ​ Add" at bounding box center [677, 184] width 542 height 144
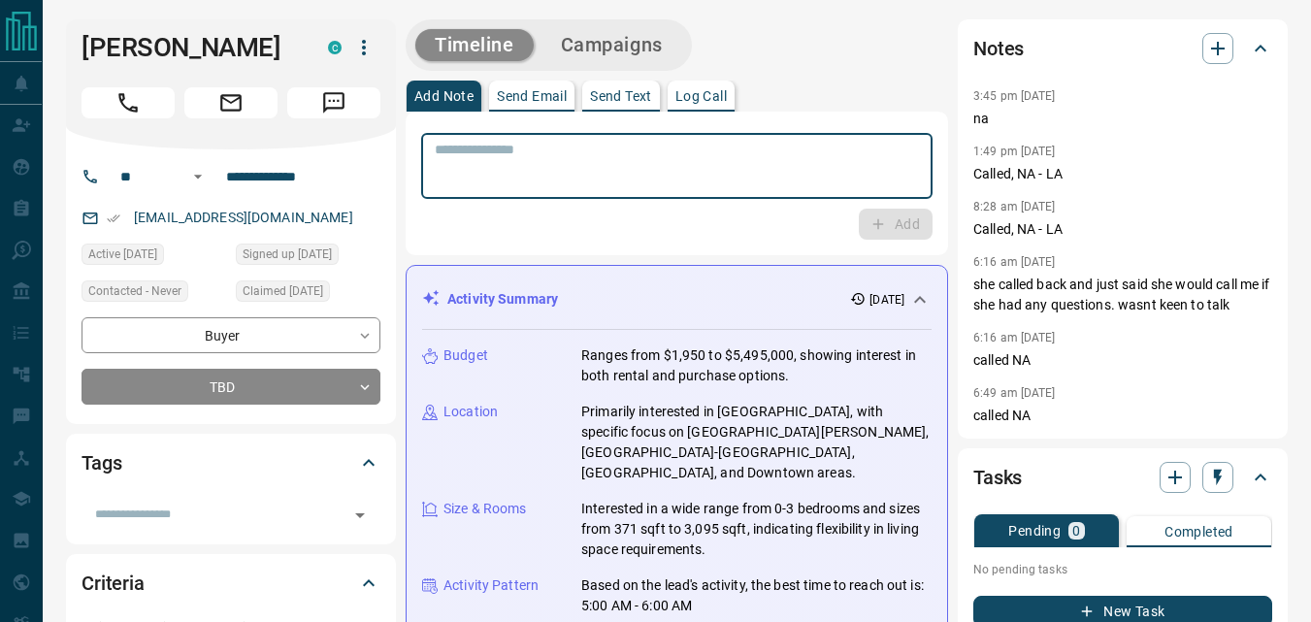
click at [613, 149] on textarea at bounding box center [677, 166] width 484 height 49
type textarea "**"
click at [921, 216] on button "Add" at bounding box center [896, 224] width 74 height 31
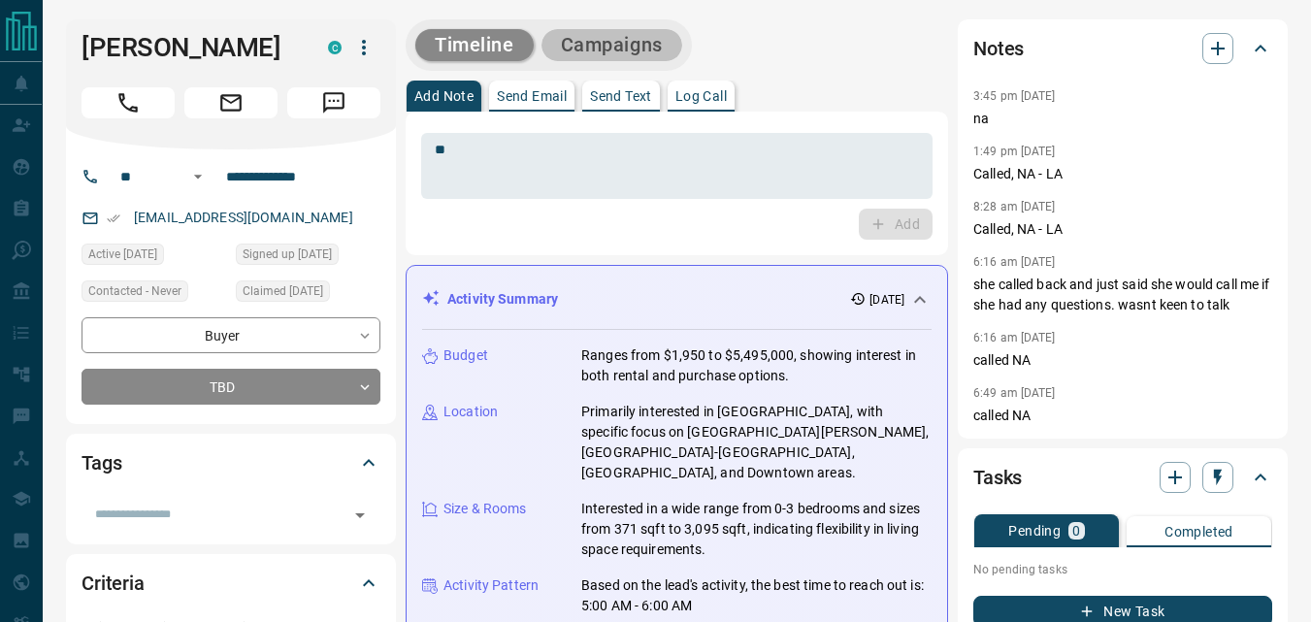
click at [653, 54] on button "Campaigns" at bounding box center [611, 45] width 141 height 32
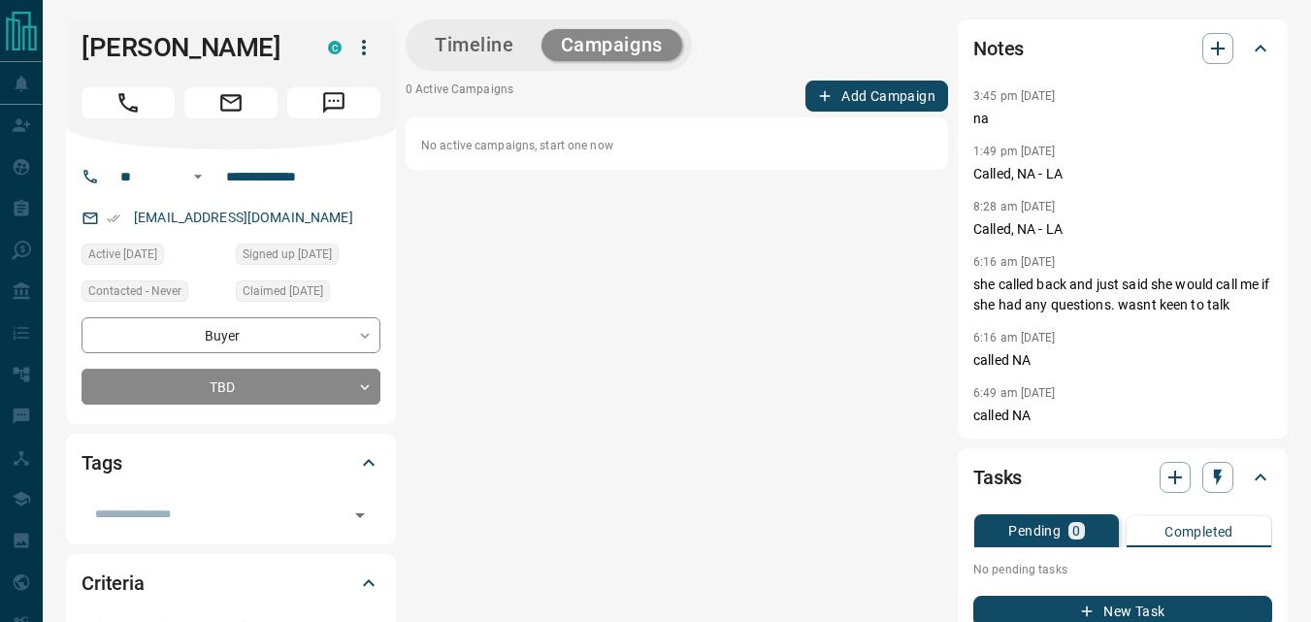
click at [823, 88] on icon "button" at bounding box center [824, 95] width 17 height 17
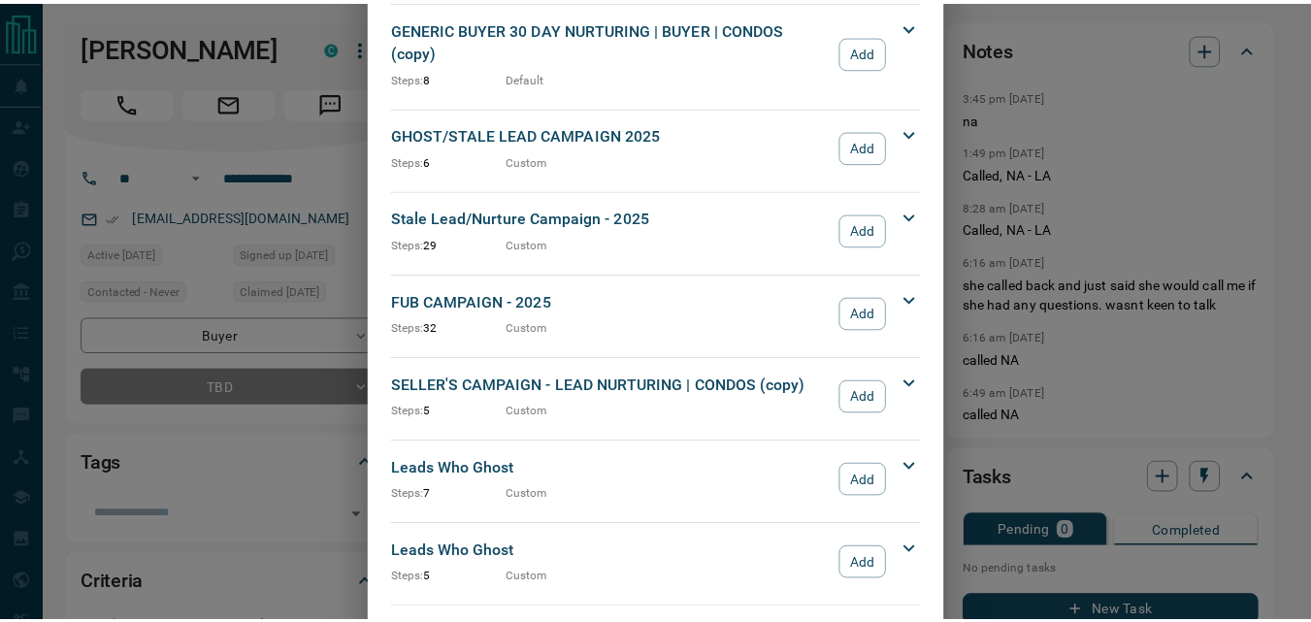
scroll to position [2135, 0]
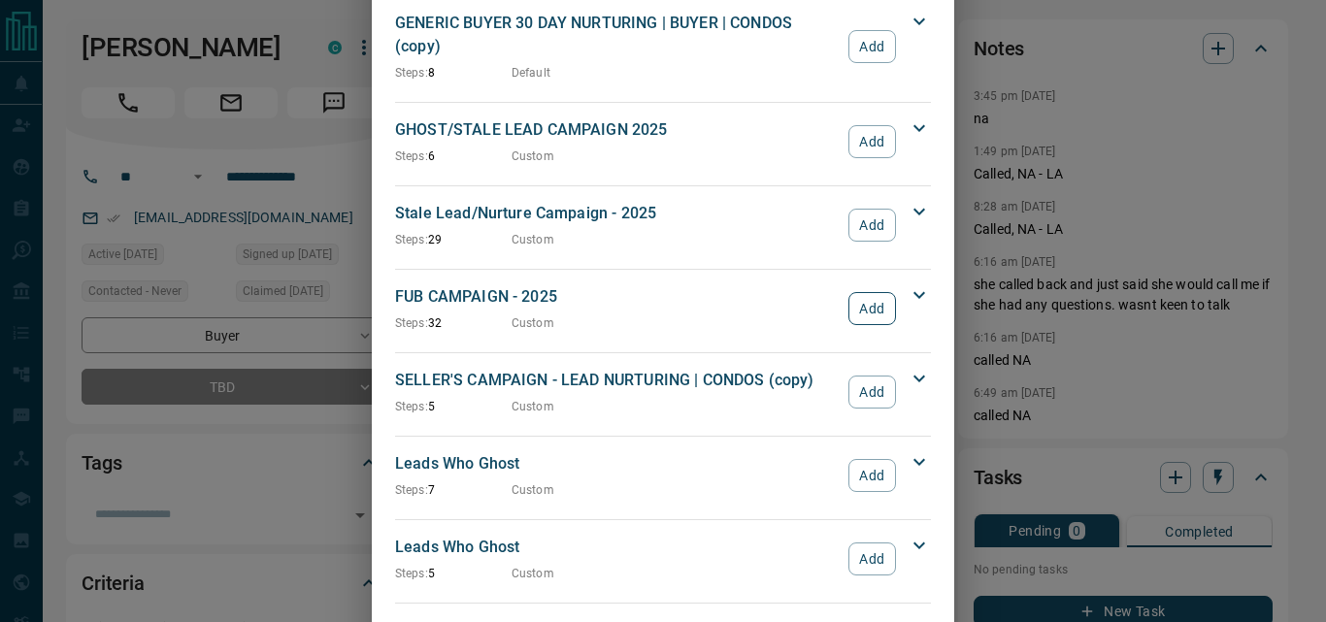
click at [848, 293] on button "Add" at bounding box center [872, 308] width 48 height 33
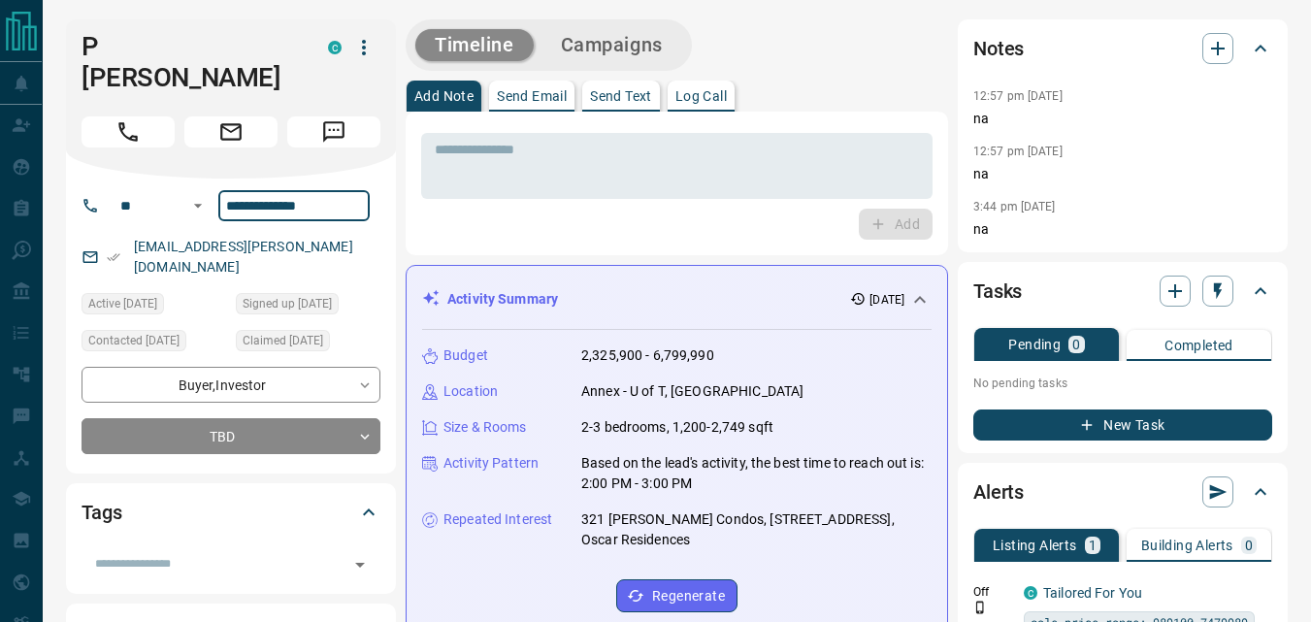
click at [357, 190] on input "**********" at bounding box center [293, 205] width 151 height 31
click at [476, 248] on div "* ​ Add" at bounding box center [677, 184] width 542 height 144
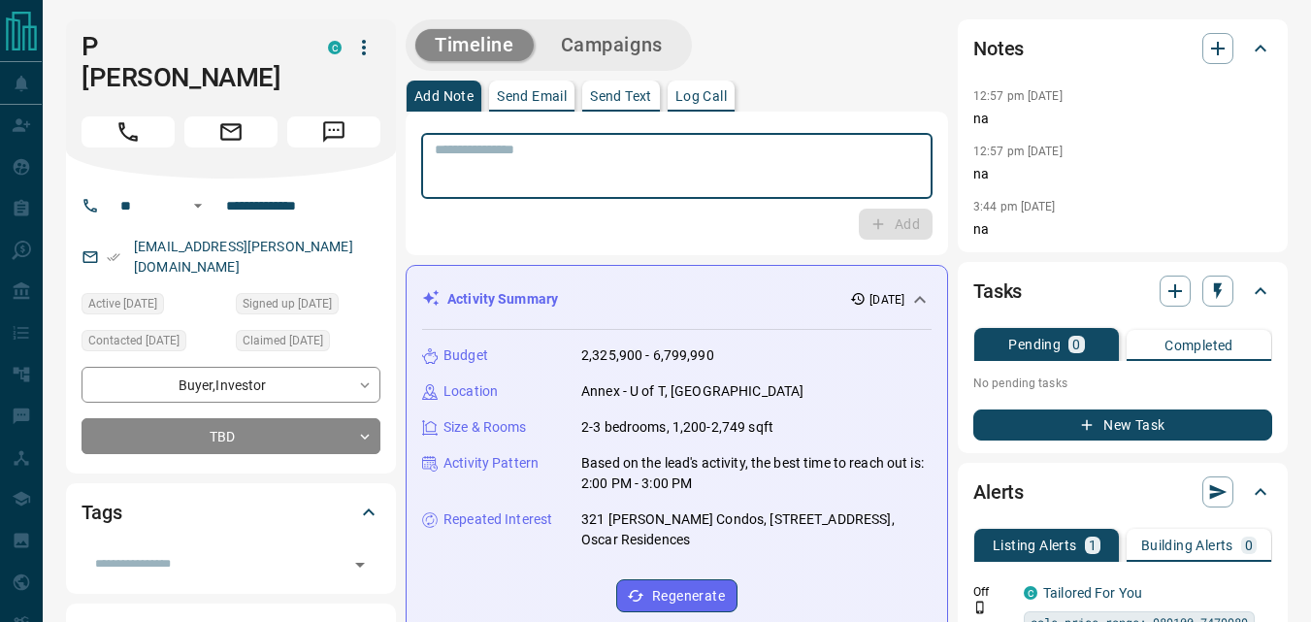
click at [546, 176] on textarea at bounding box center [677, 166] width 484 height 49
type textarea "**"
click at [892, 222] on button "Add" at bounding box center [896, 224] width 74 height 31
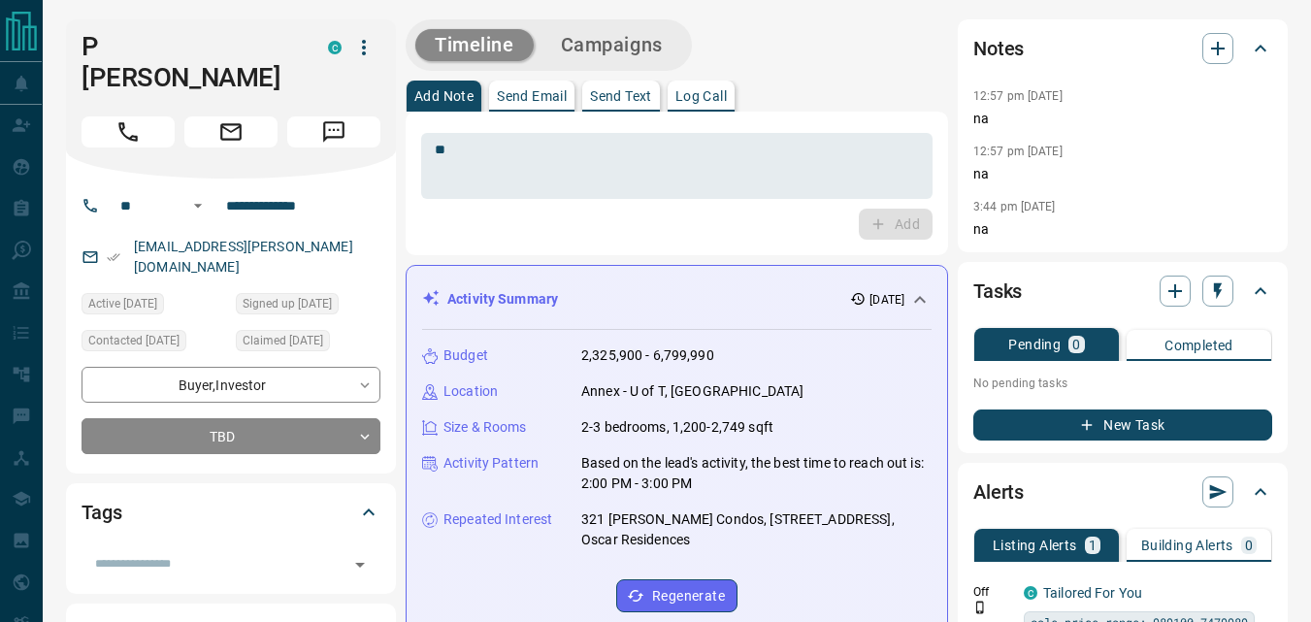
click at [660, 42] on button "Campaigns" at bounding box center [611, 45] width 141 height 32
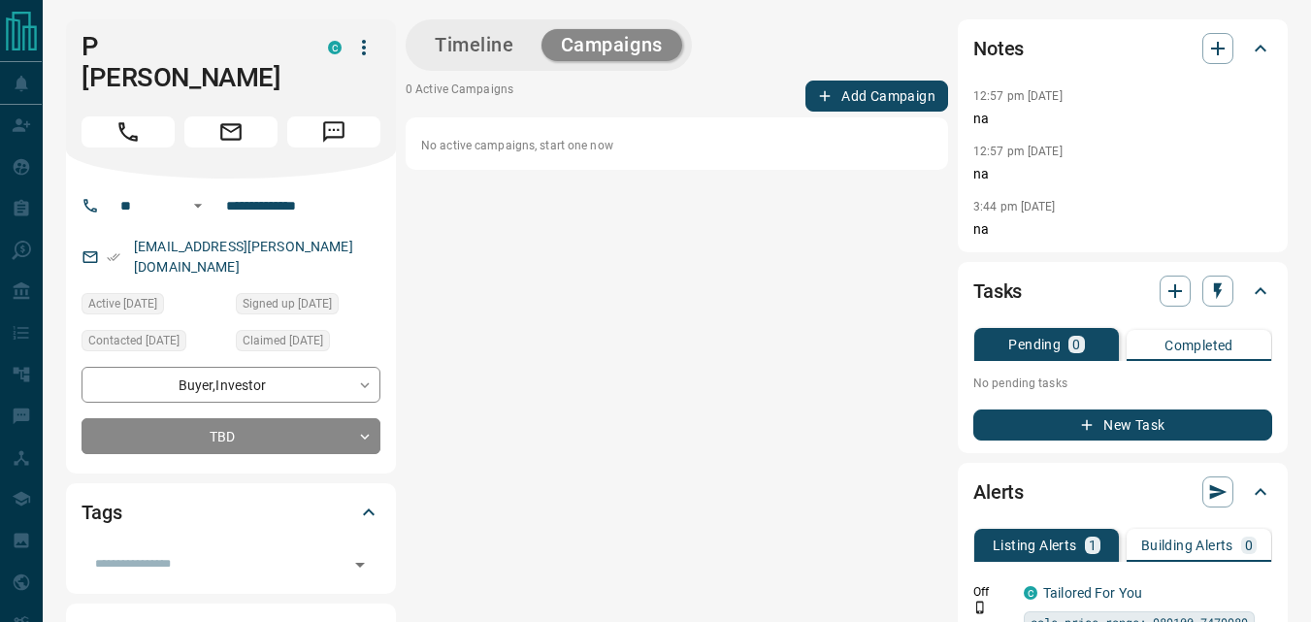
click at [870, 99] on button "Add Campaign" at bounding box center [876, 96] width 143 height 31
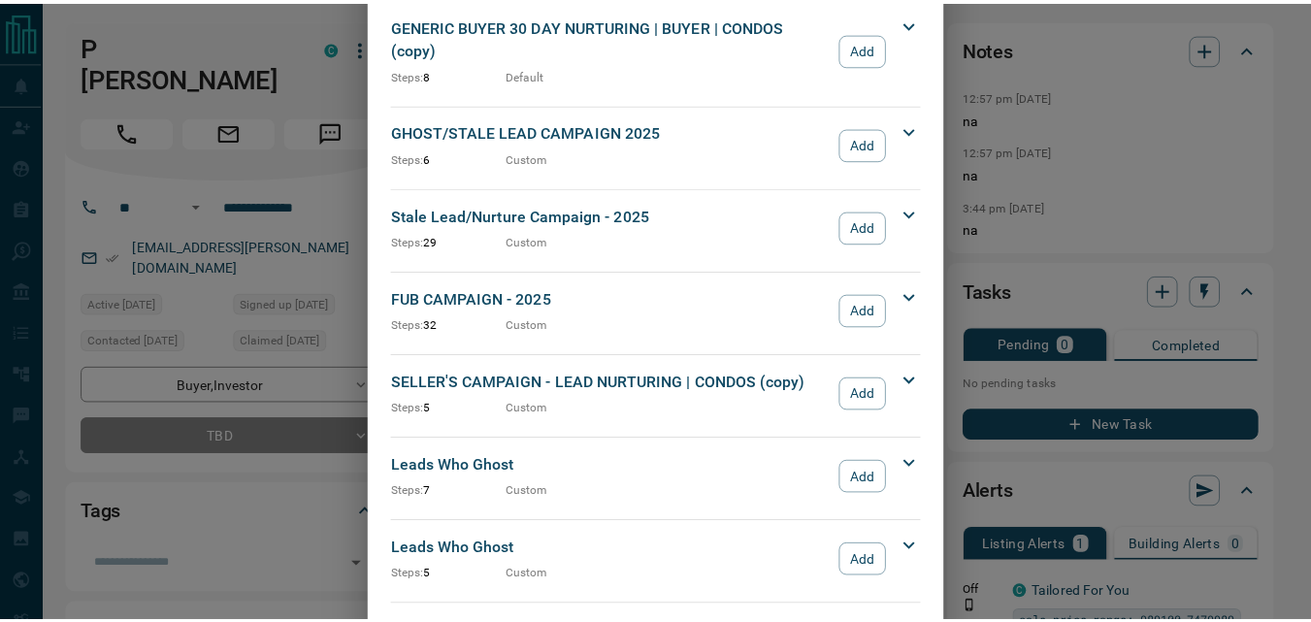
scroll to position [2135, 0]
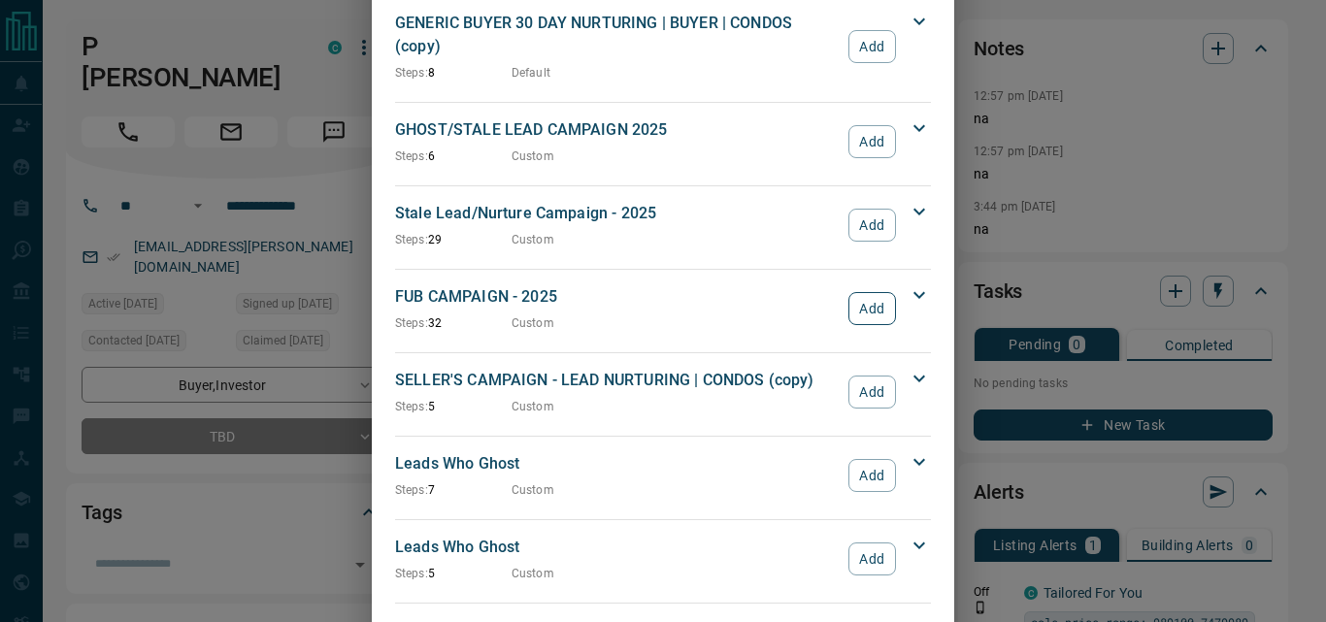
click at [848, 292] on button "Add" at bounding box center [872, 308] width 48 height 33
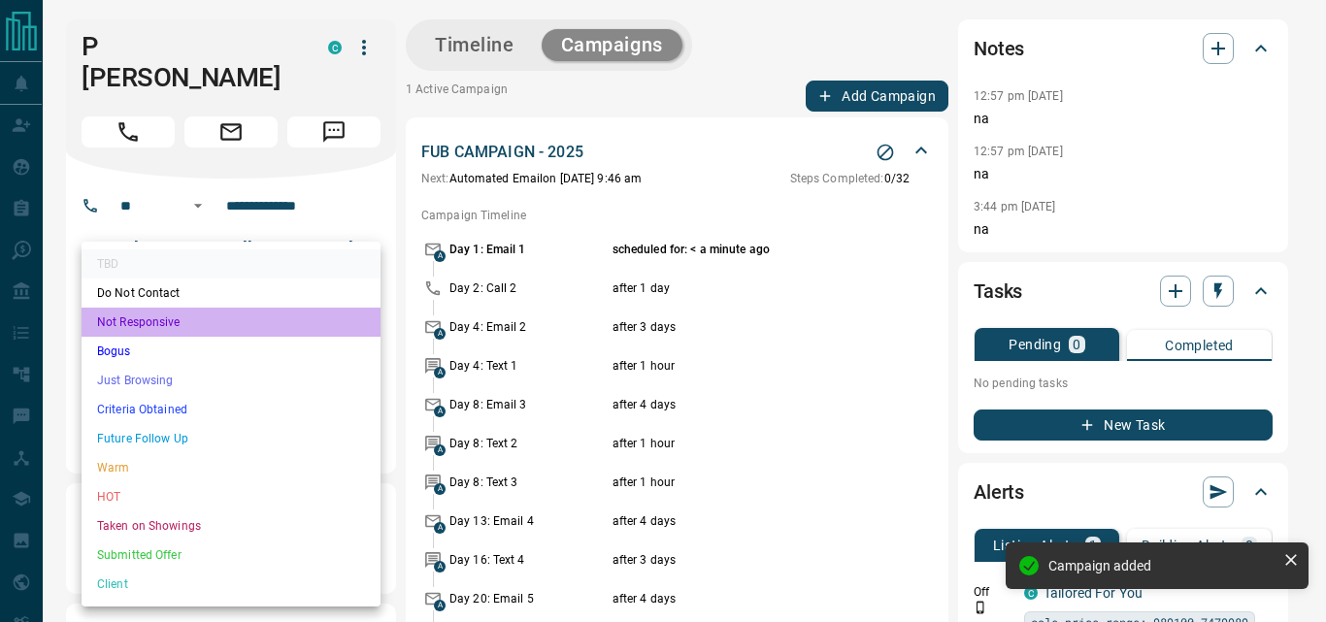
click at [236, 320] on li "Not Responsive" at bounding box center [231, 322] width 299 height 29
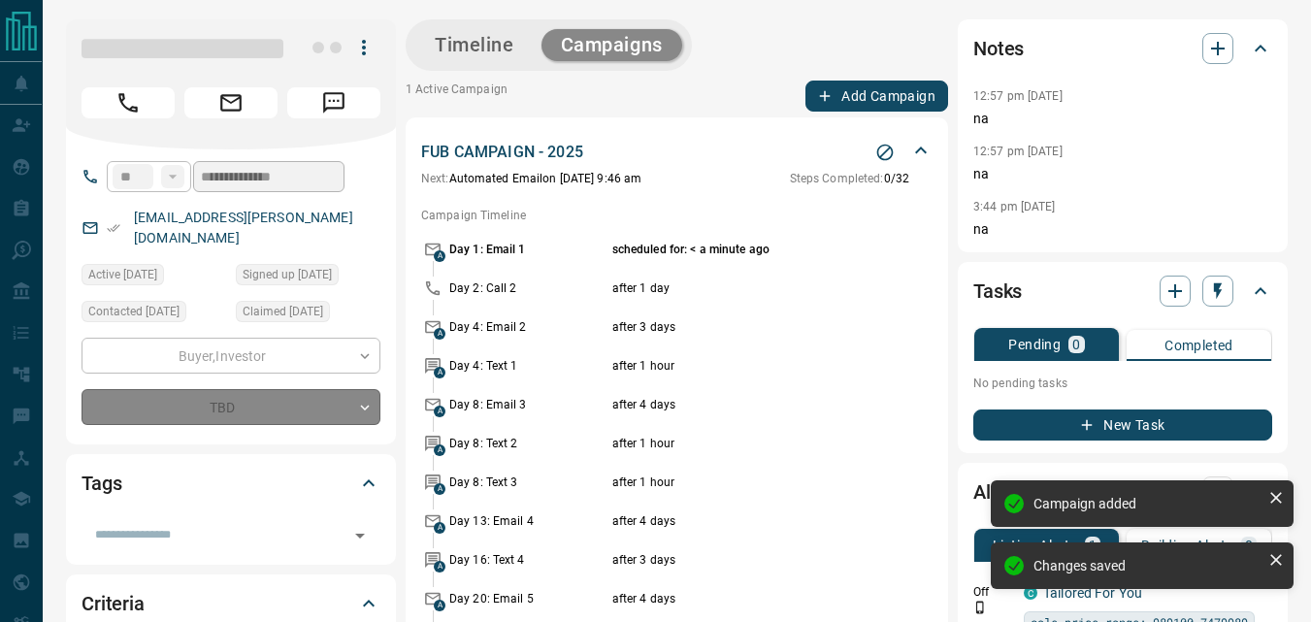
type input "*"
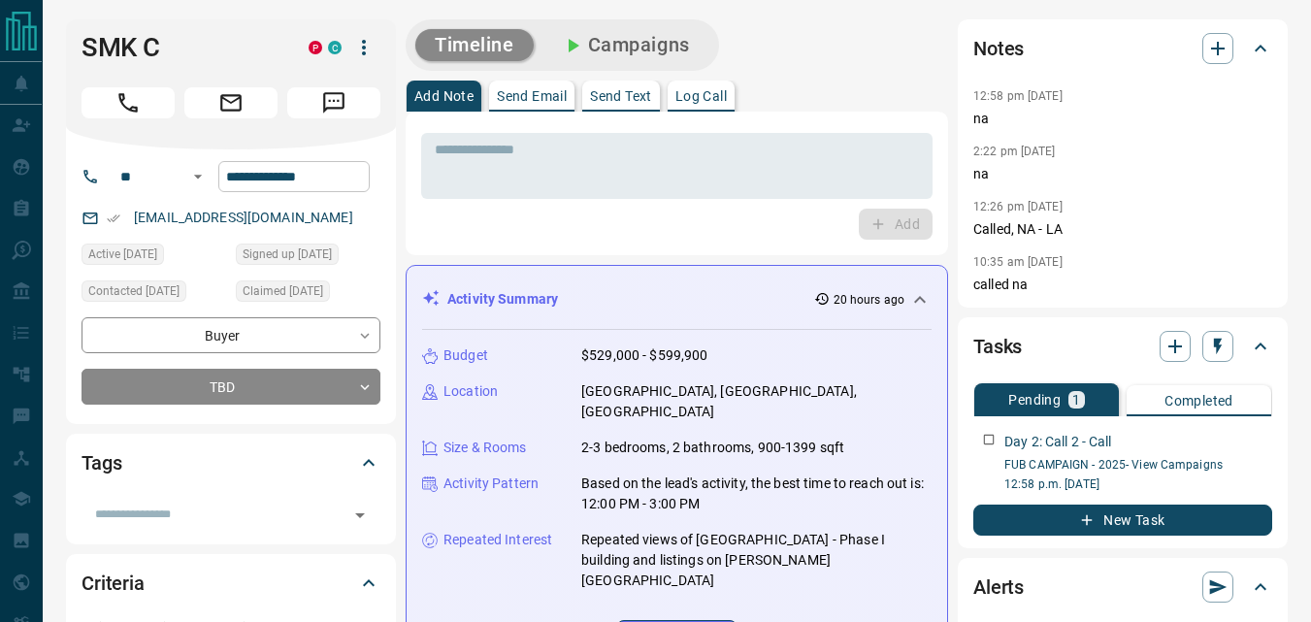
click at [337, 175] on input "**********" at bounding box center [293, 176] width 151 height 31
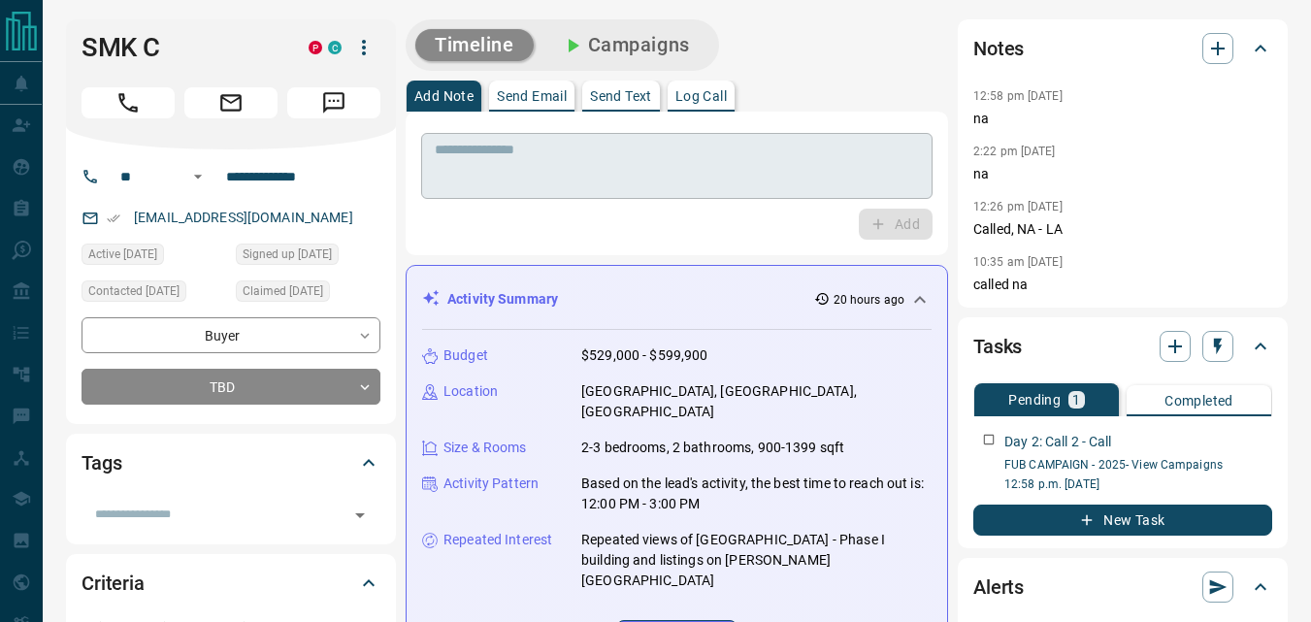
click at [528, 180] on textarea at bounding box center [677, 166] width 484 height 49
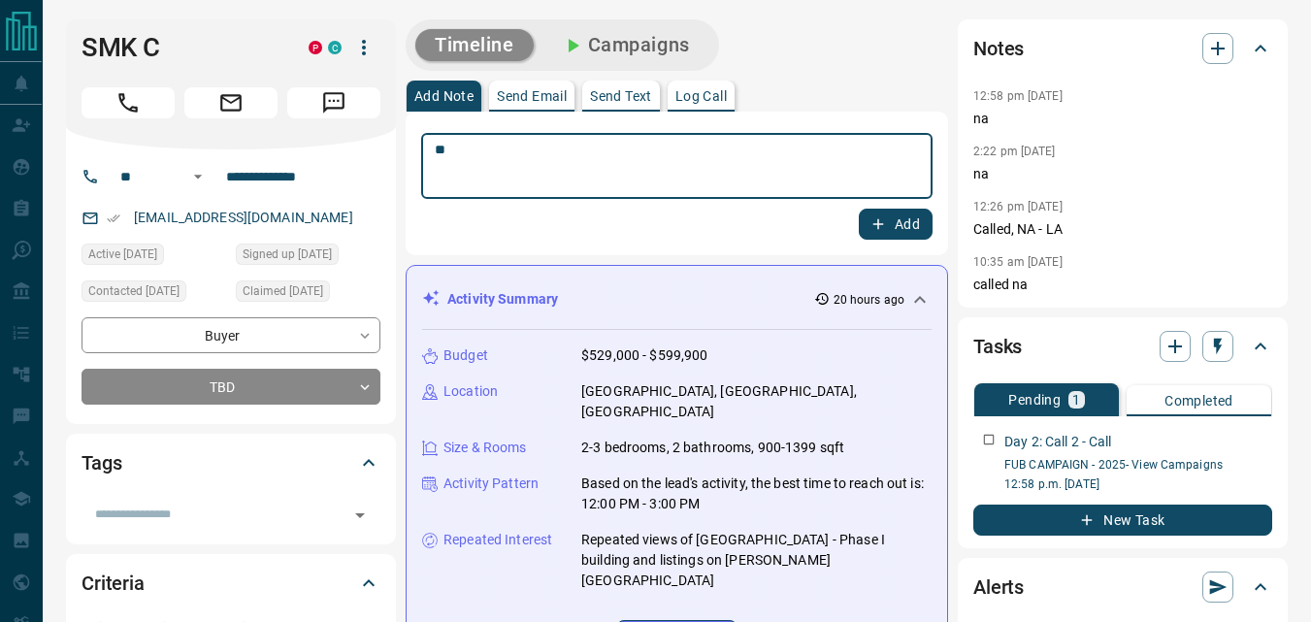
type textarea "**"
click at [904, 240] on div "** * ​ Add" at bounding box center [677, 184] width 542 height 144
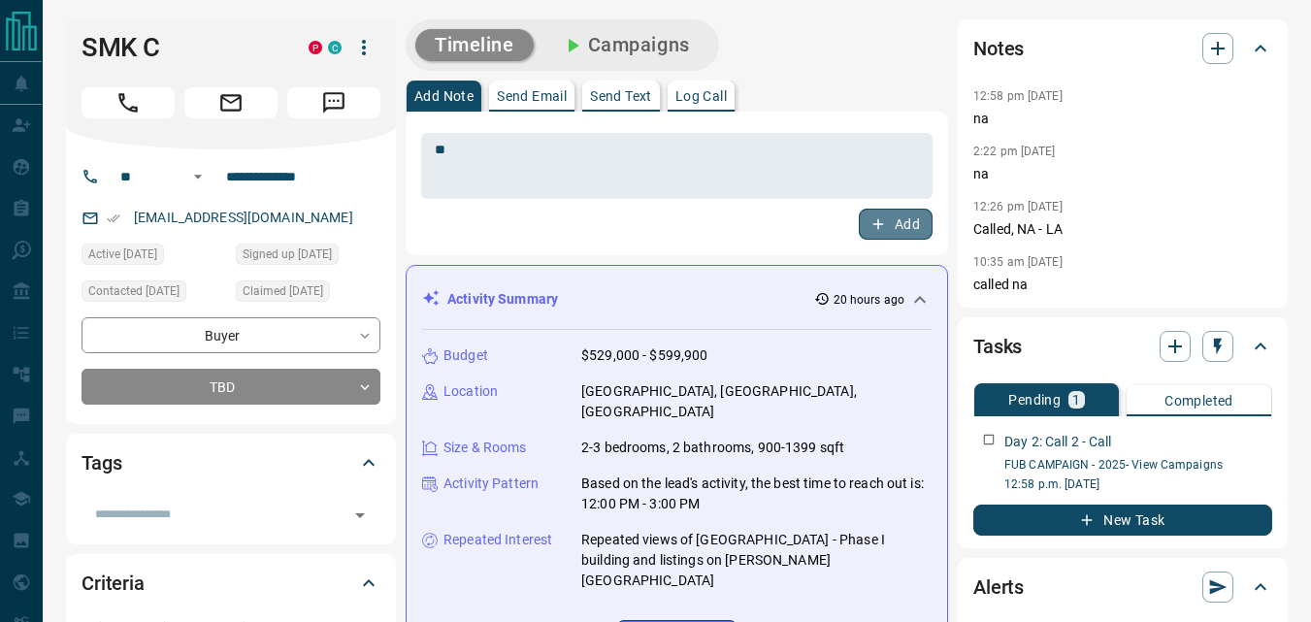
click at [908, 233] on button "Add" at bounding box center [896, 224] width 74 height 31
click at [509, 191] on div "** * ​" at bounding box center [676, 166] width 511 height 66
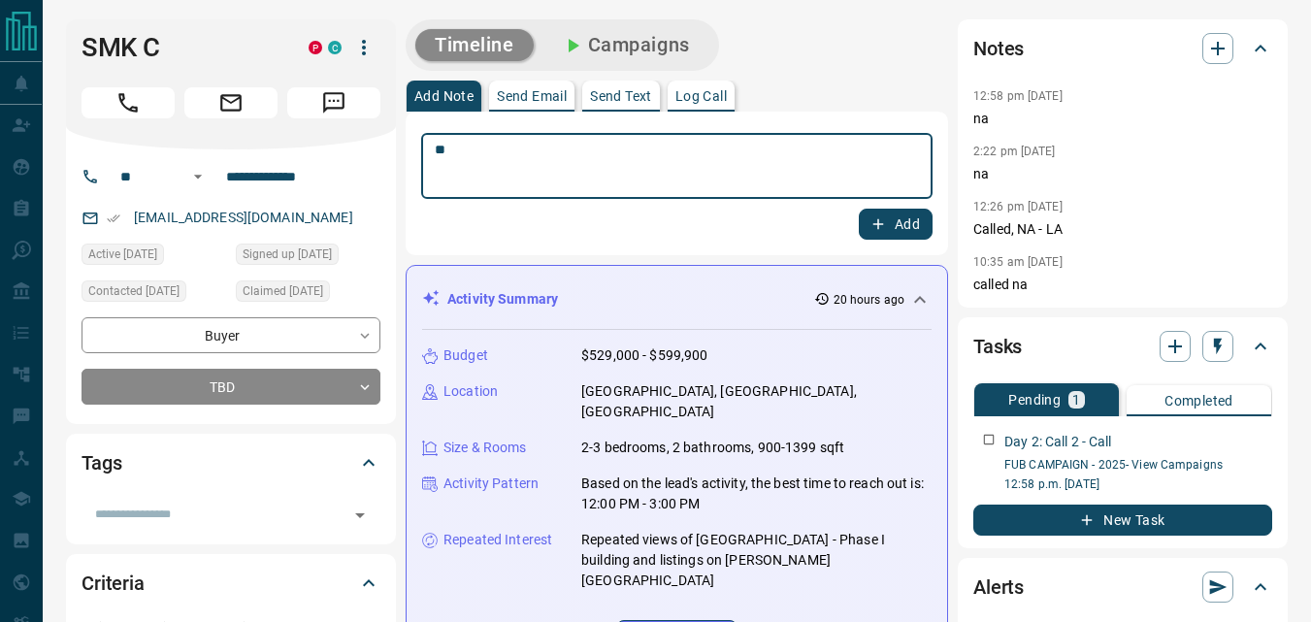
type textarea "**"
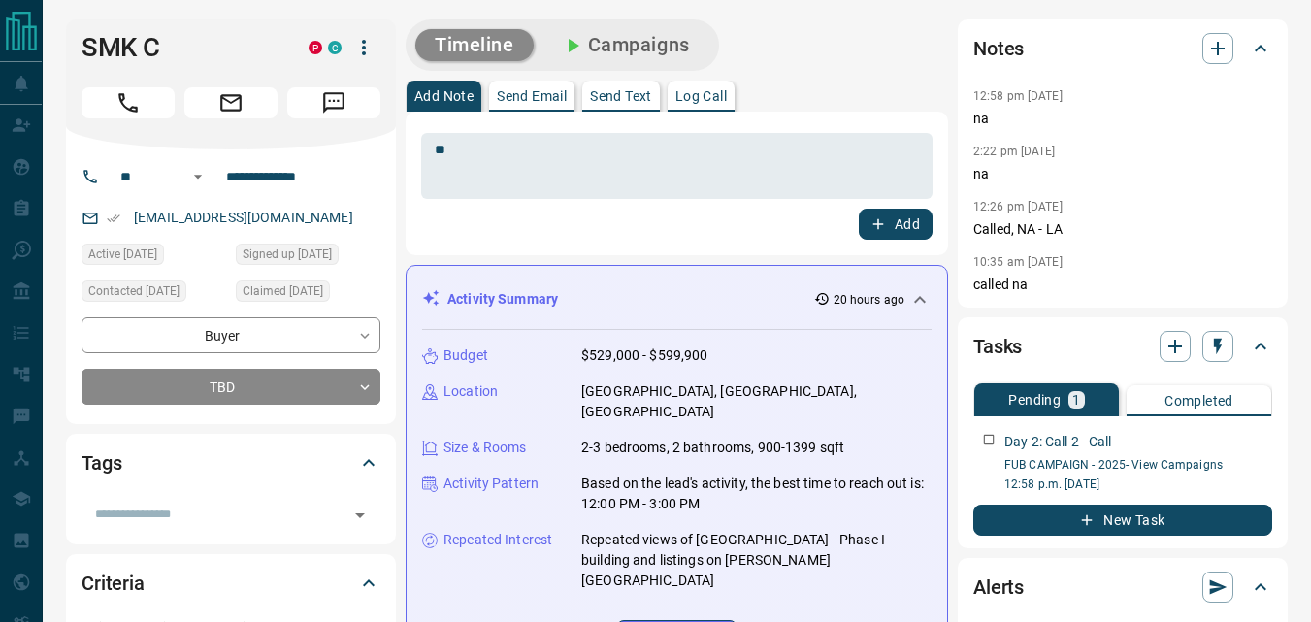
click at [854, 233] on div "Add" at bounding box center [676, 224] width 511 height 31
click at [864, 225] on button "Add" at bounding box center [896, 224] width 74 height 31
click at [608, 165] on textarea "**" at bounding box center [677, 166] width 484 height 49
